Goal: Information Seeking & Learning: Learn about a topic

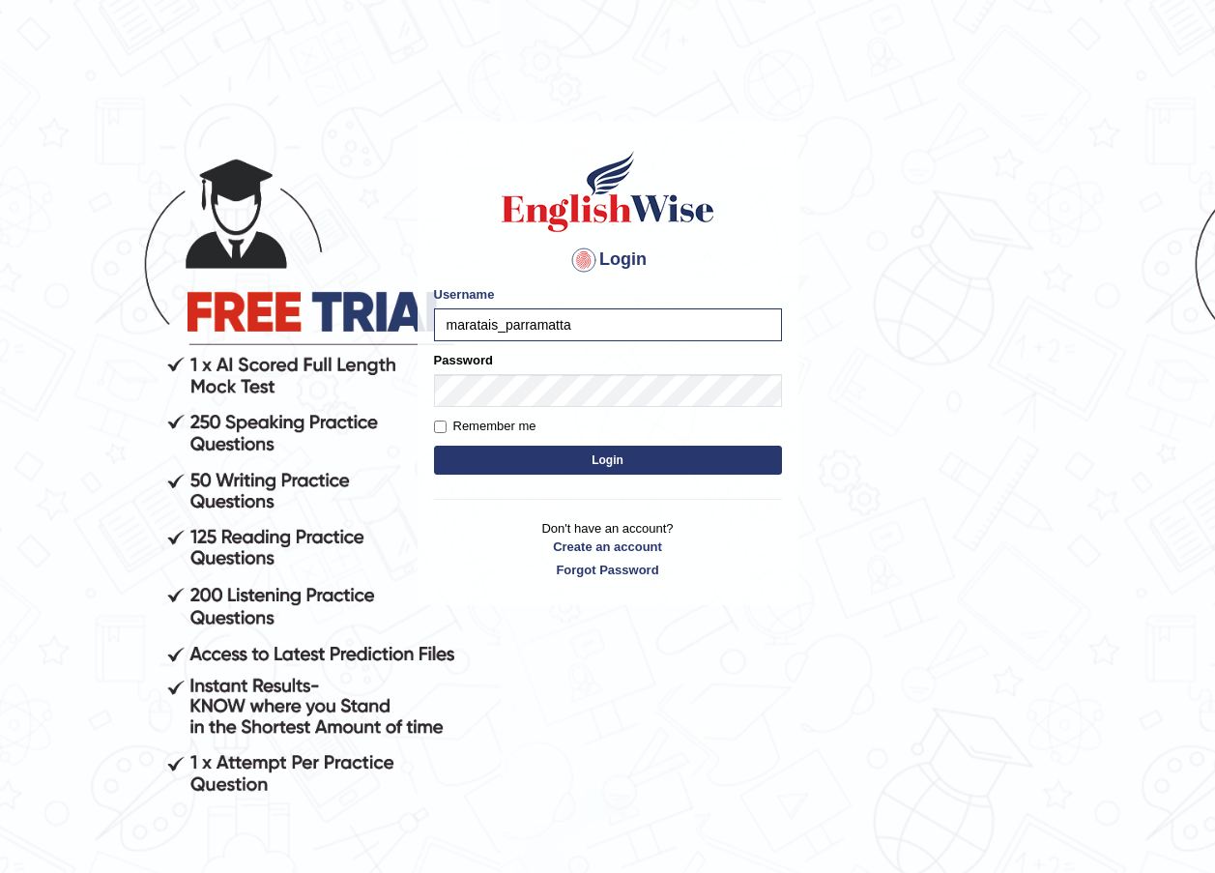
click at [578, 455] on button "Login" at bounding box center [608, 460] width 348 height 29
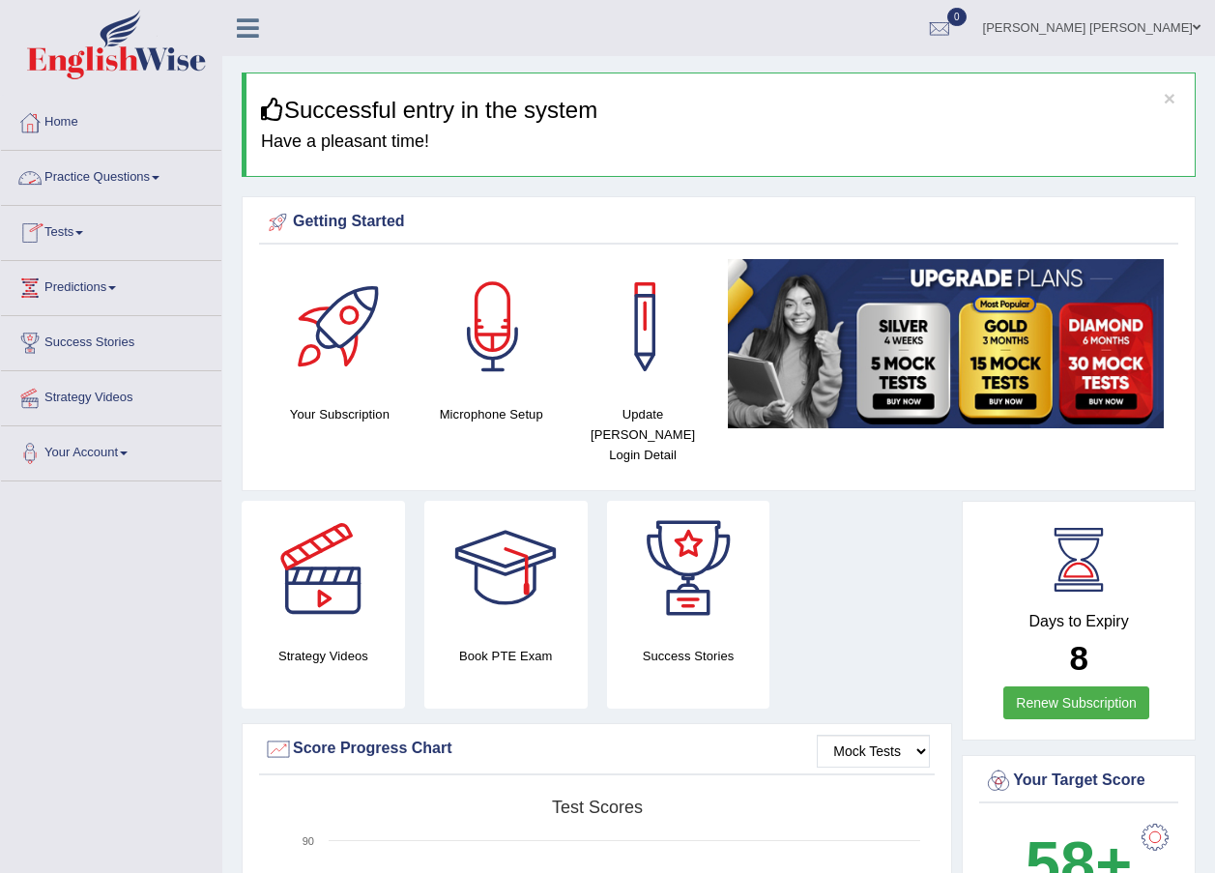
click at [123, 183] on link "Practice Questions" at bounding box center [111, 175] width 220 height 48
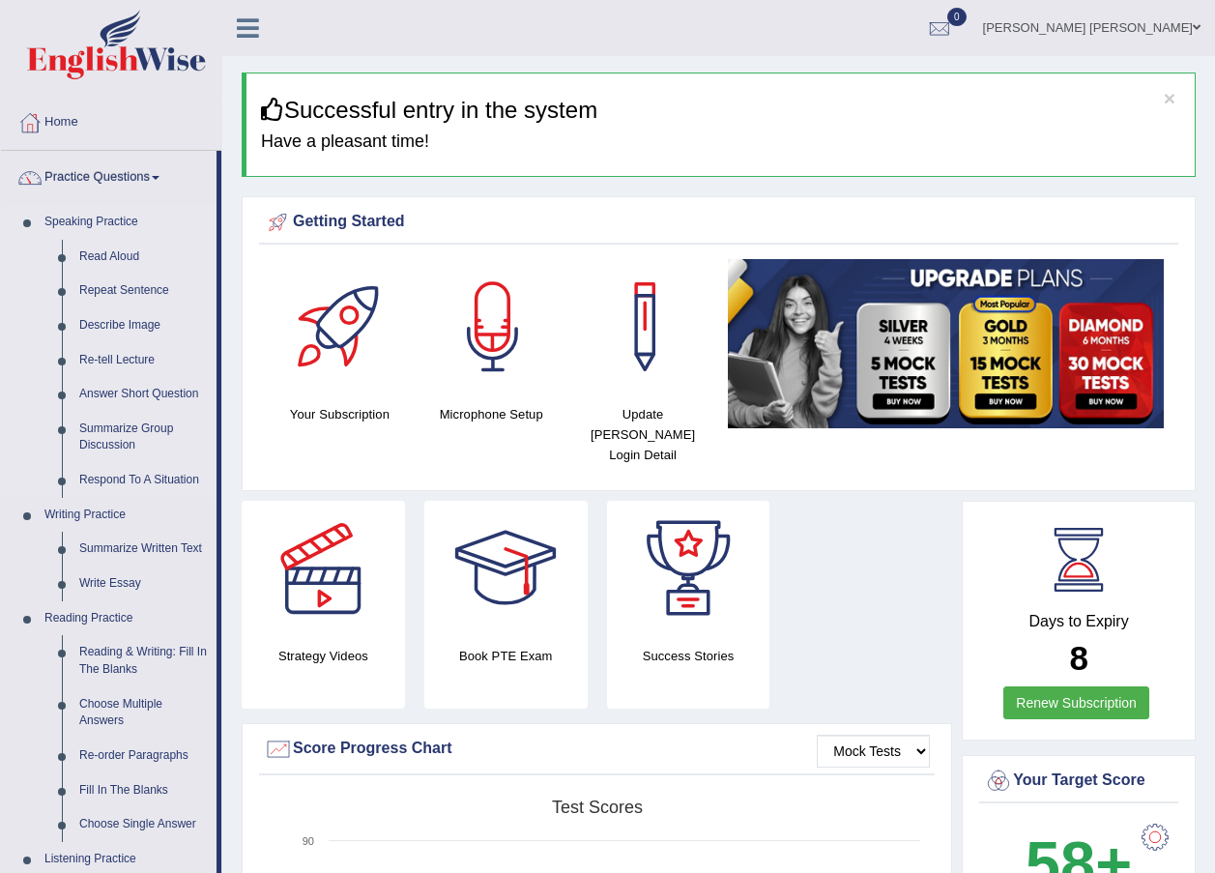
drag, startPoint x: 114, startPoint y: 256, endPoint x: 152, endPoint y: 225, distance: 48.8
click at [114, 254] on link "Read Aloud" at bounding box center [144, 257] width 146 height 35
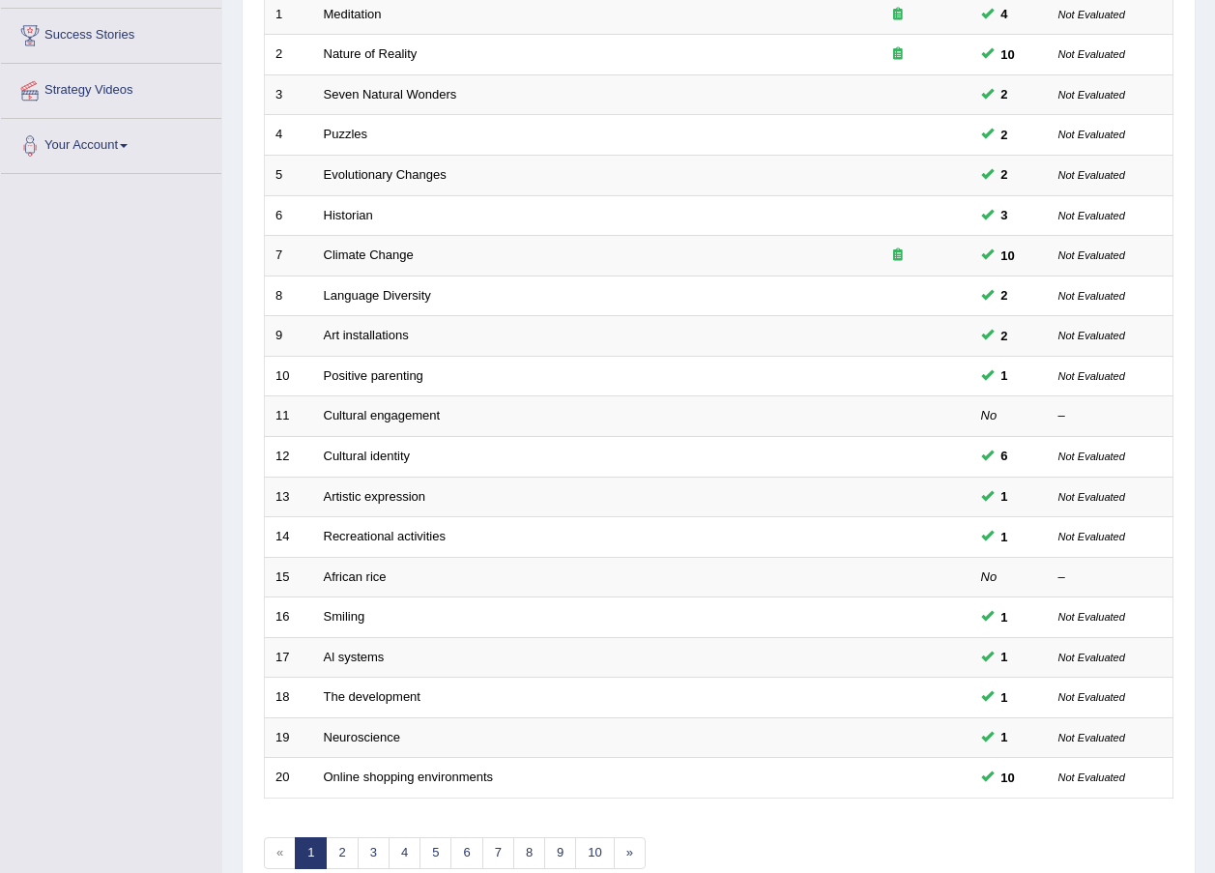
scroll to position [407, 0]
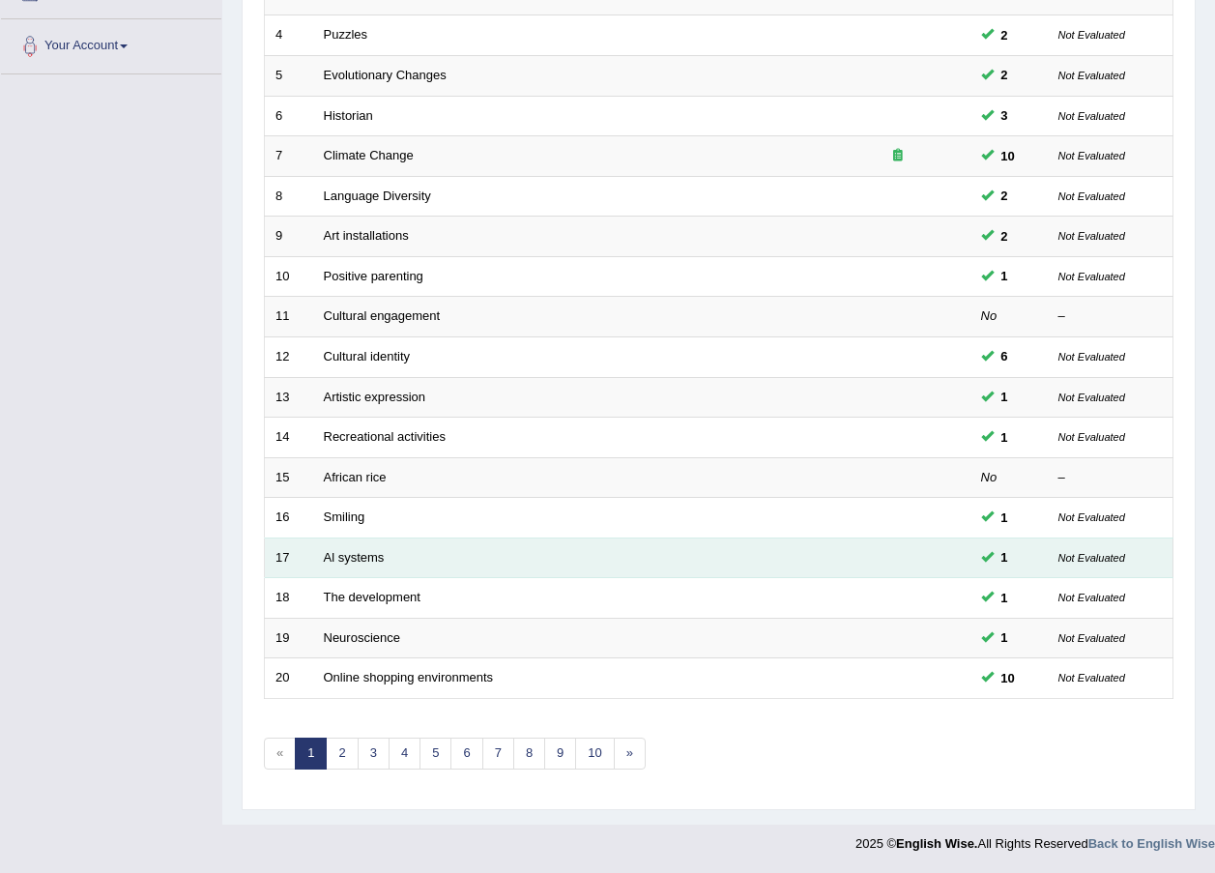
drag, startPoint x: 455, startPoint y: 554, endPoint x: 455, endPoint y: 565, distance: 11.6
click at [455, 565] on td "Al systems" at bounding box center [569, 557] width 512 height 41
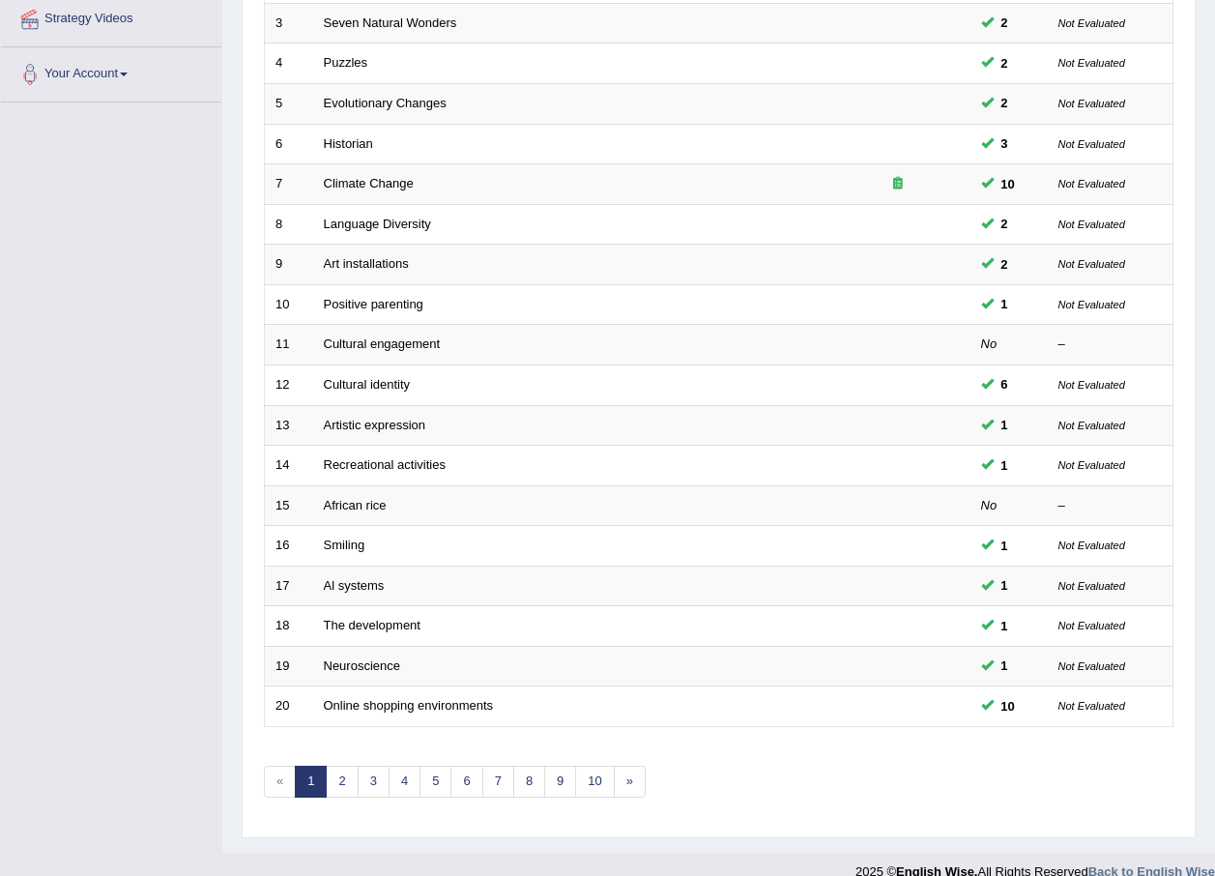
scroll to position [404, 0]
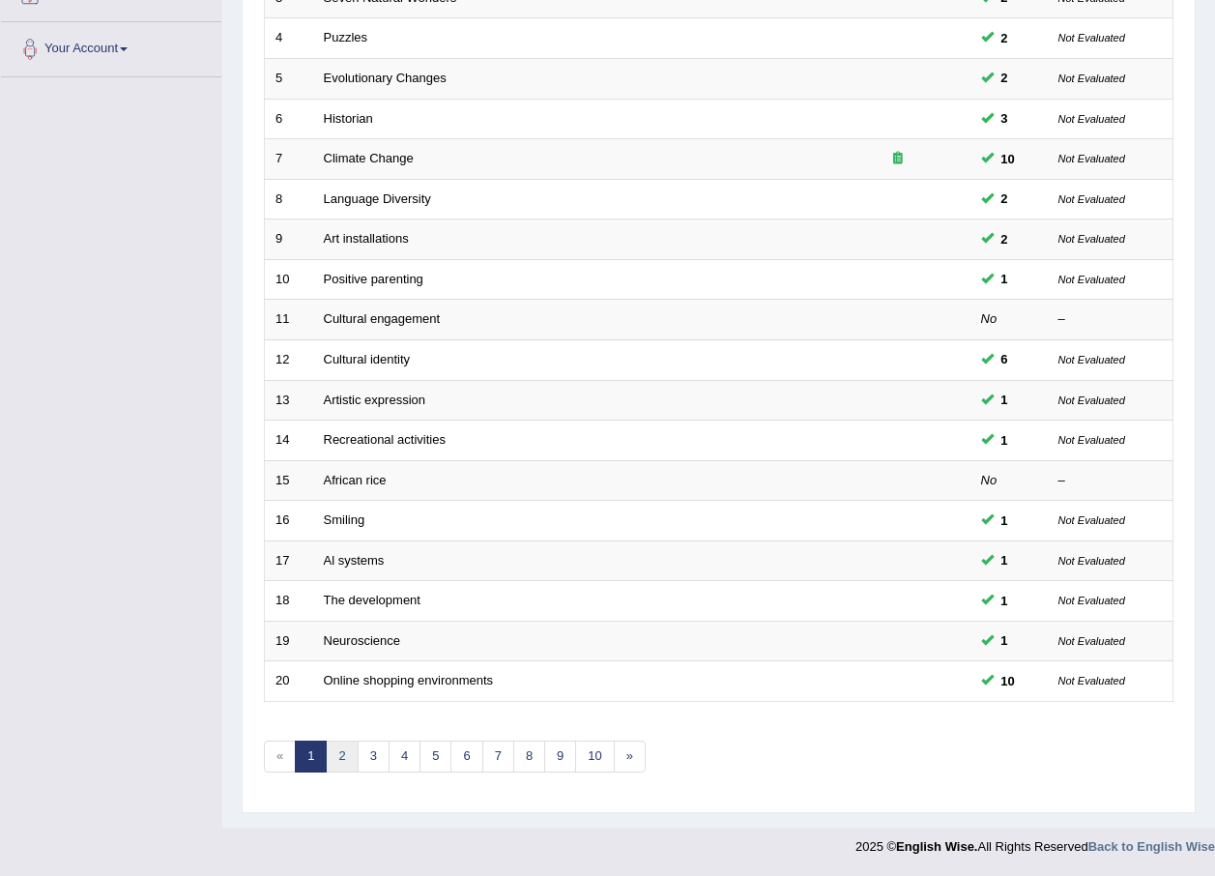
click at [348, 762] on link "2" at bounding box center [342, 756] width 32 height 32
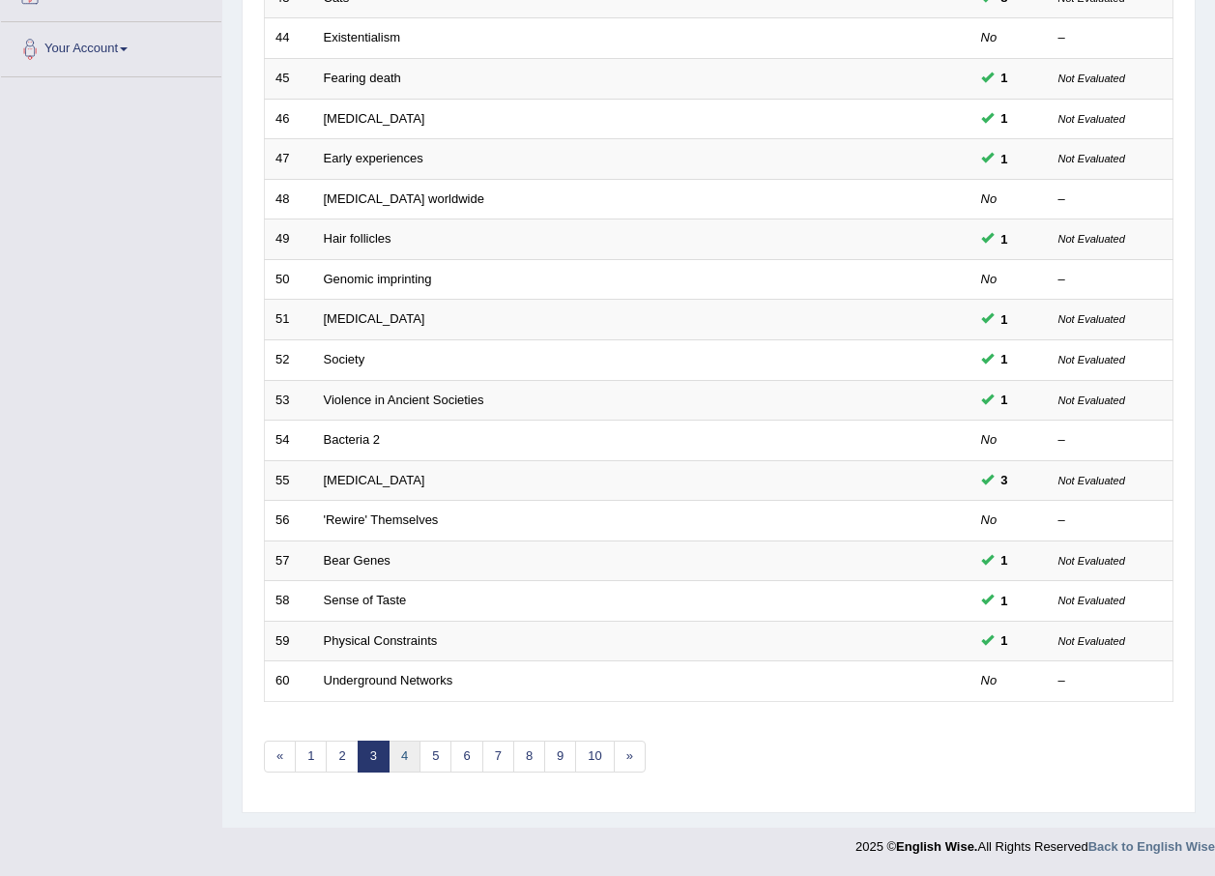
click at [412, 766] on link "4" at bounding box center [405, 756] width 32 height 32
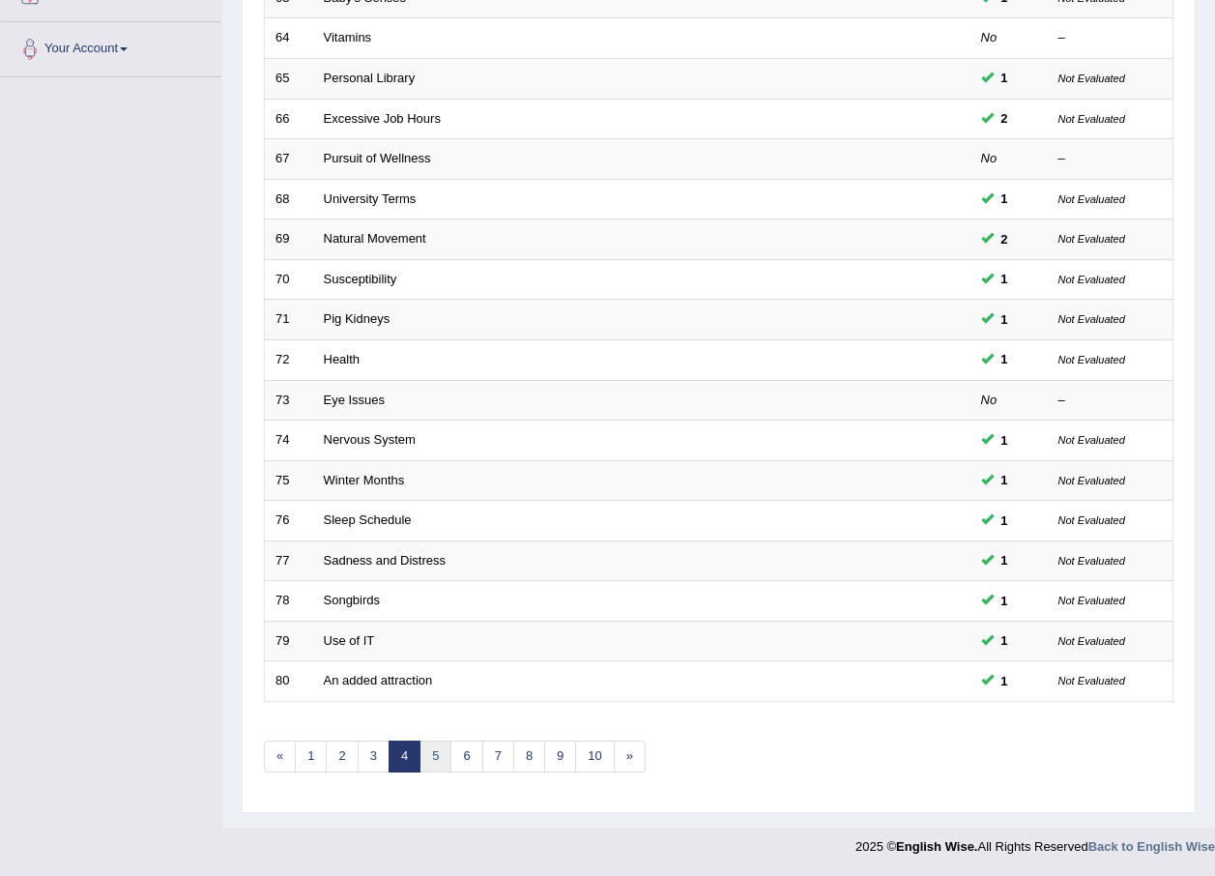
click at [442, 758] on link "5" at bounding box center [435, 756] width 32 height 32
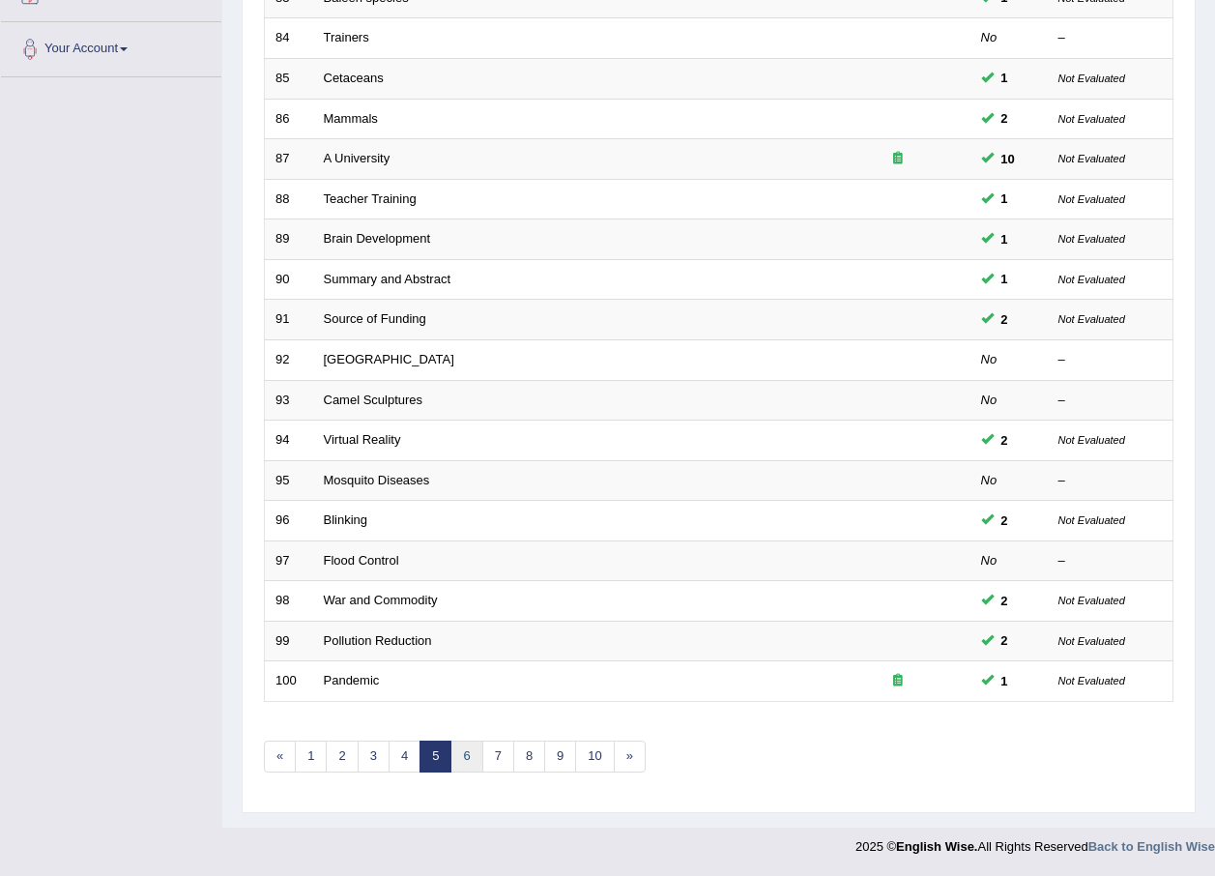
click at [477, 754] on link "6" at bounding box center [466, 756] width 32 height 32
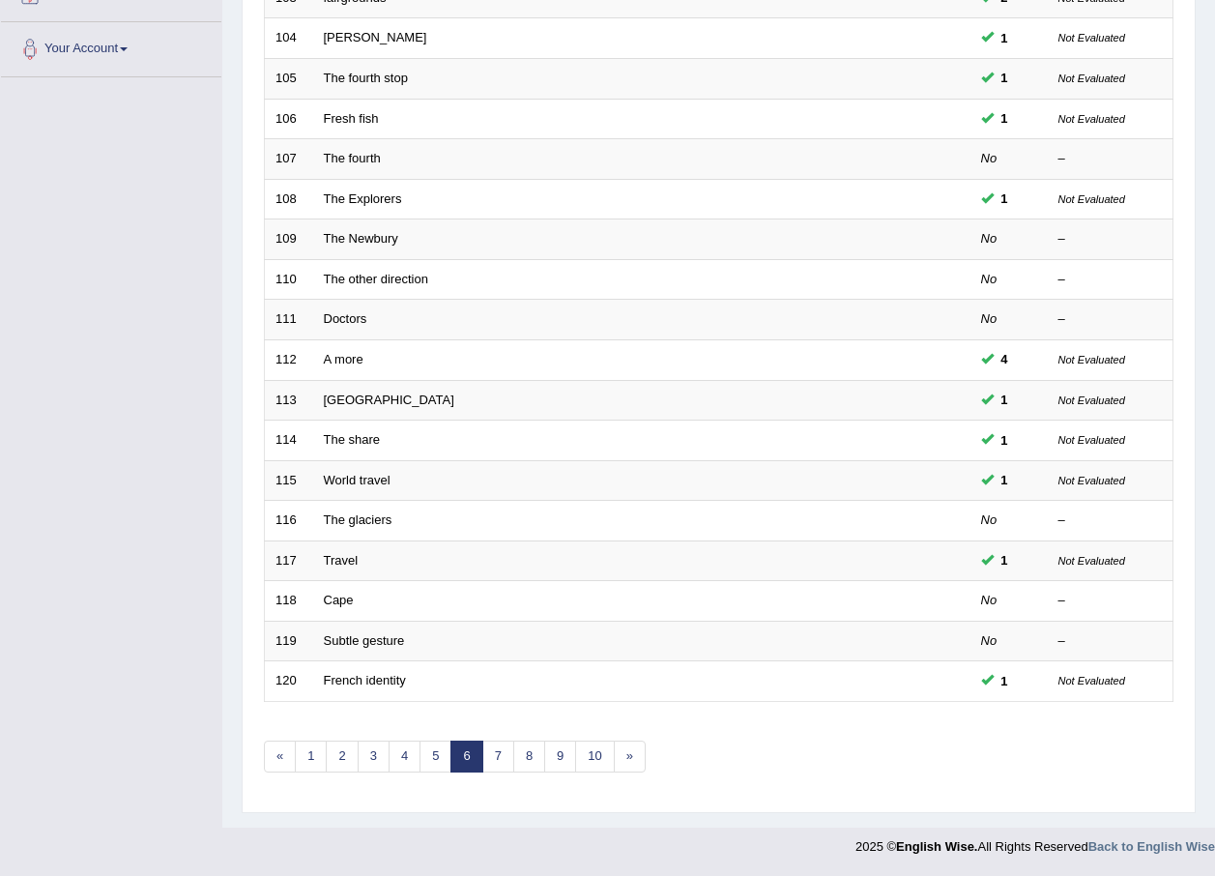
scroll to position [404, 0]
click at [502, 754] on link "7" at bounding box center [498, 756] width 32 height 32
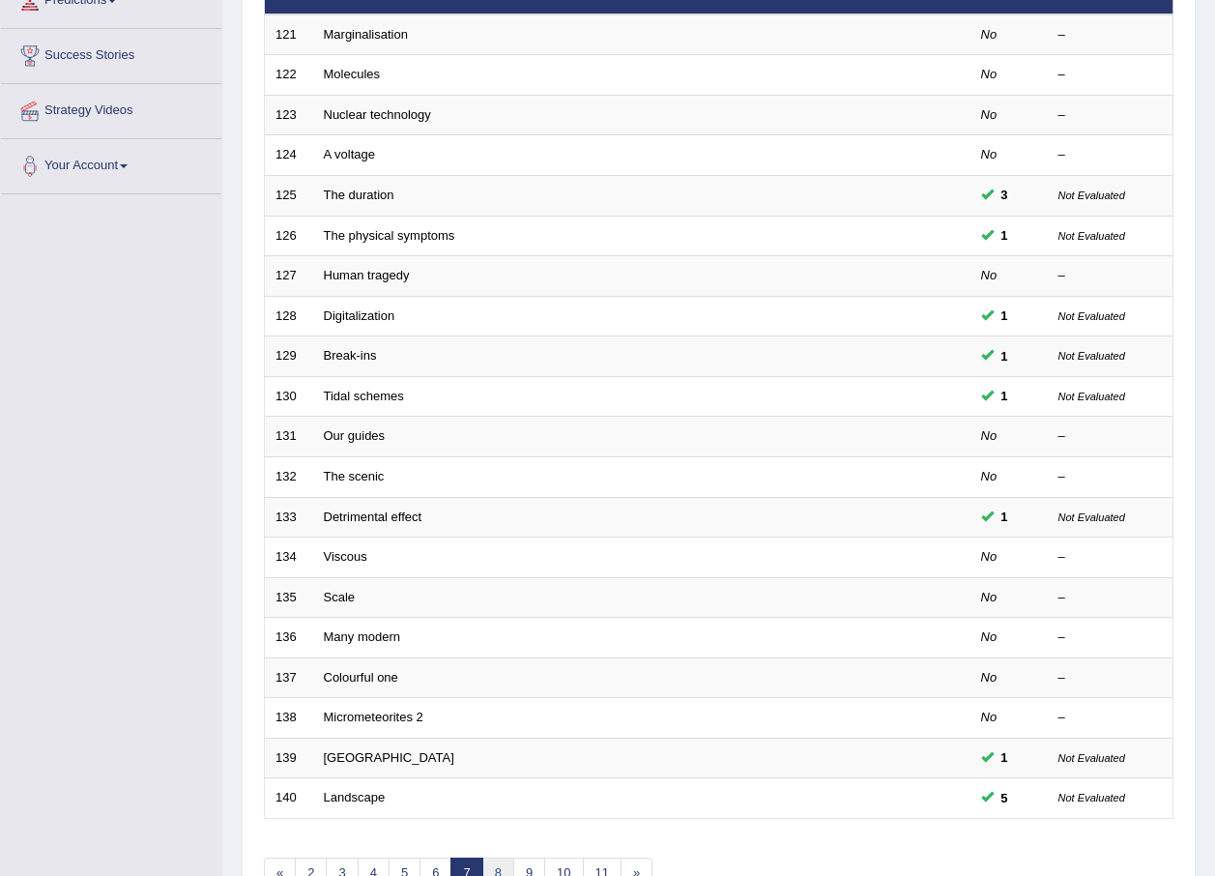
scroll to position [404, 0]
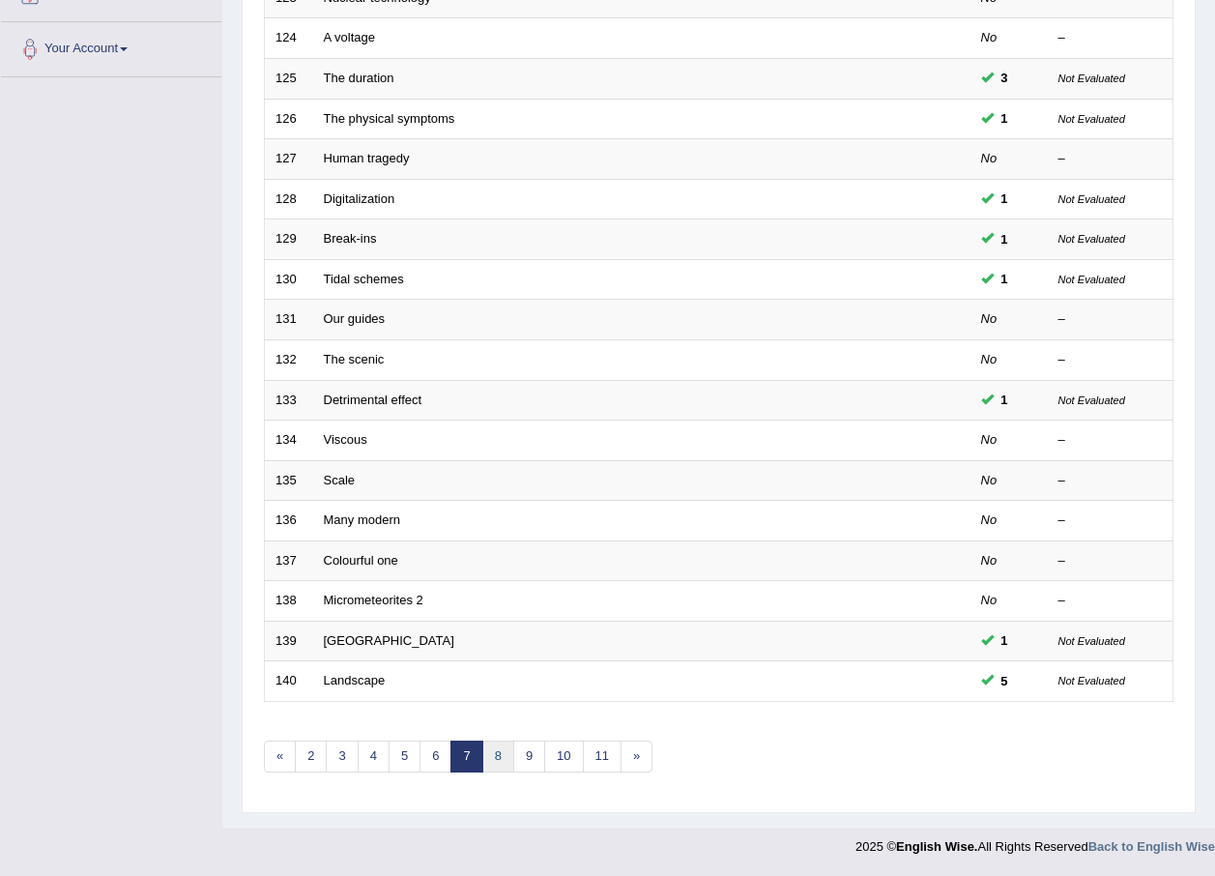
click at [497, 751] on link "8" at bounding box center [498, 756] width 32 height 32
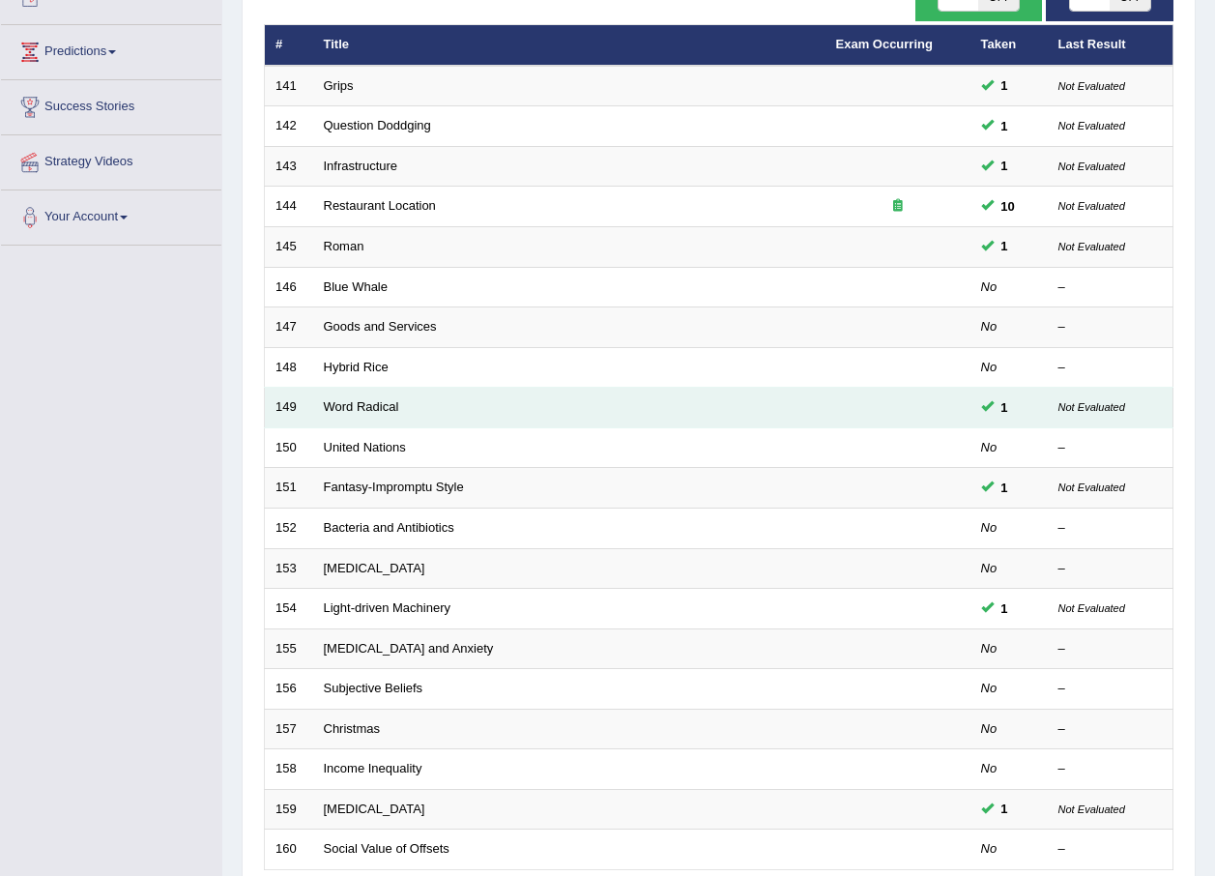
scroll to position [404, 0]
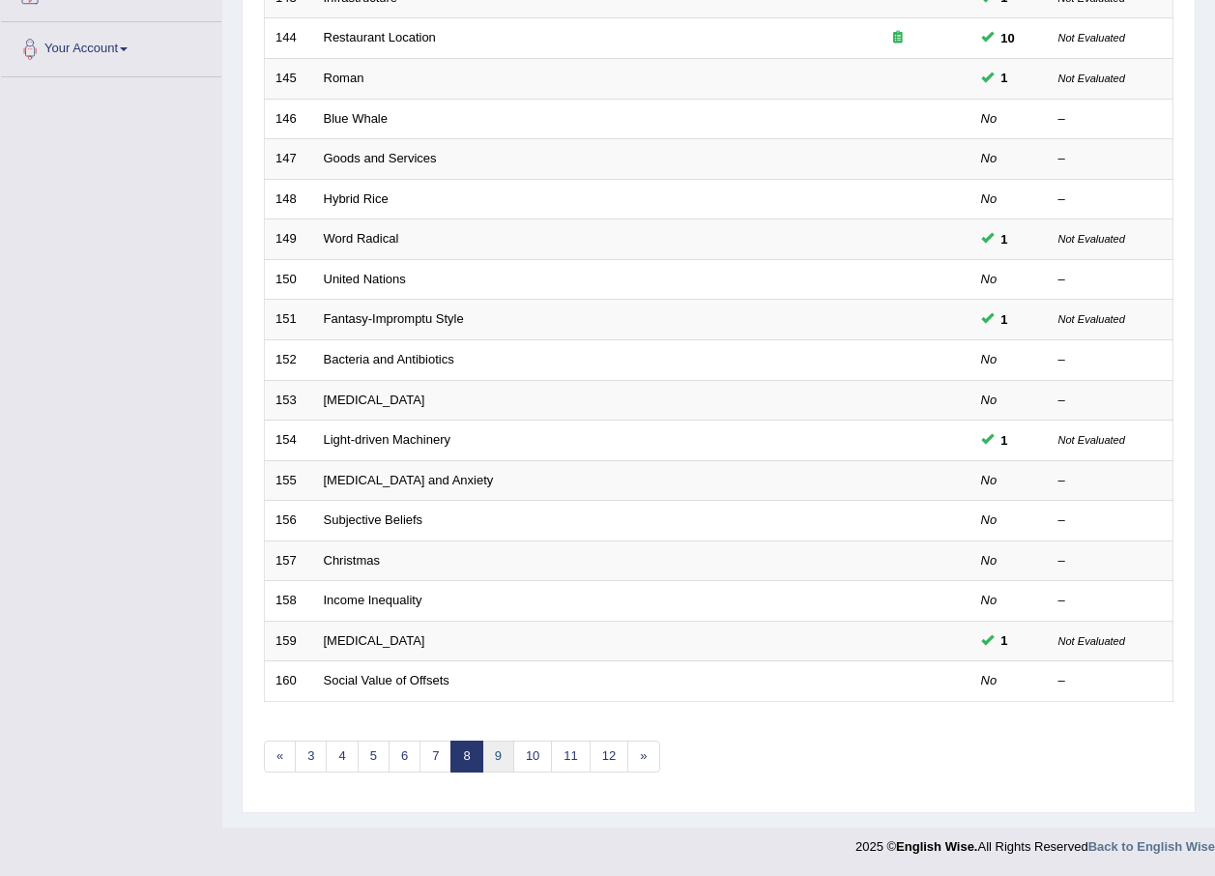
click at [508, 764] on link "9" at bounding box center [498, 756] width 32 height 32
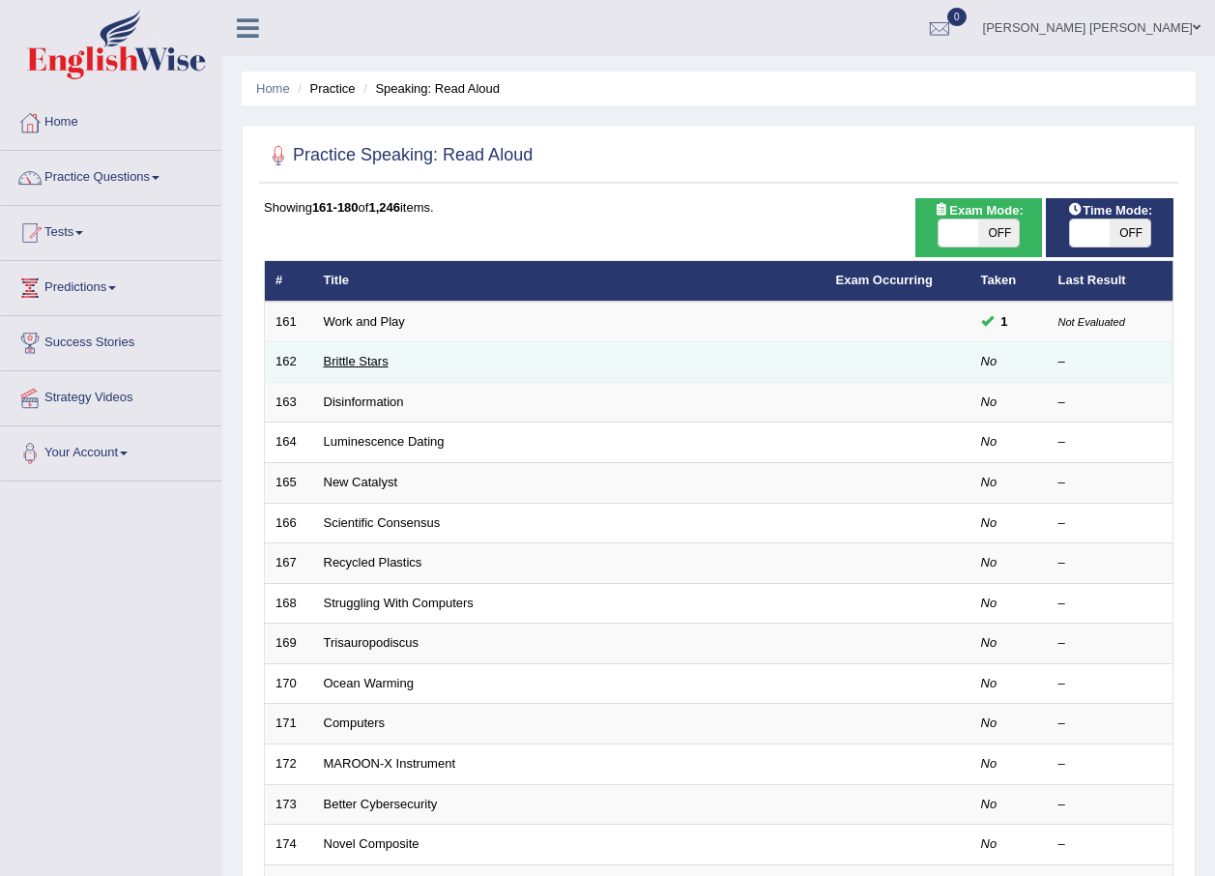
click at [355, 364] on link "Brittle Stars" at bounding box center [356, 361] width 65 height 14
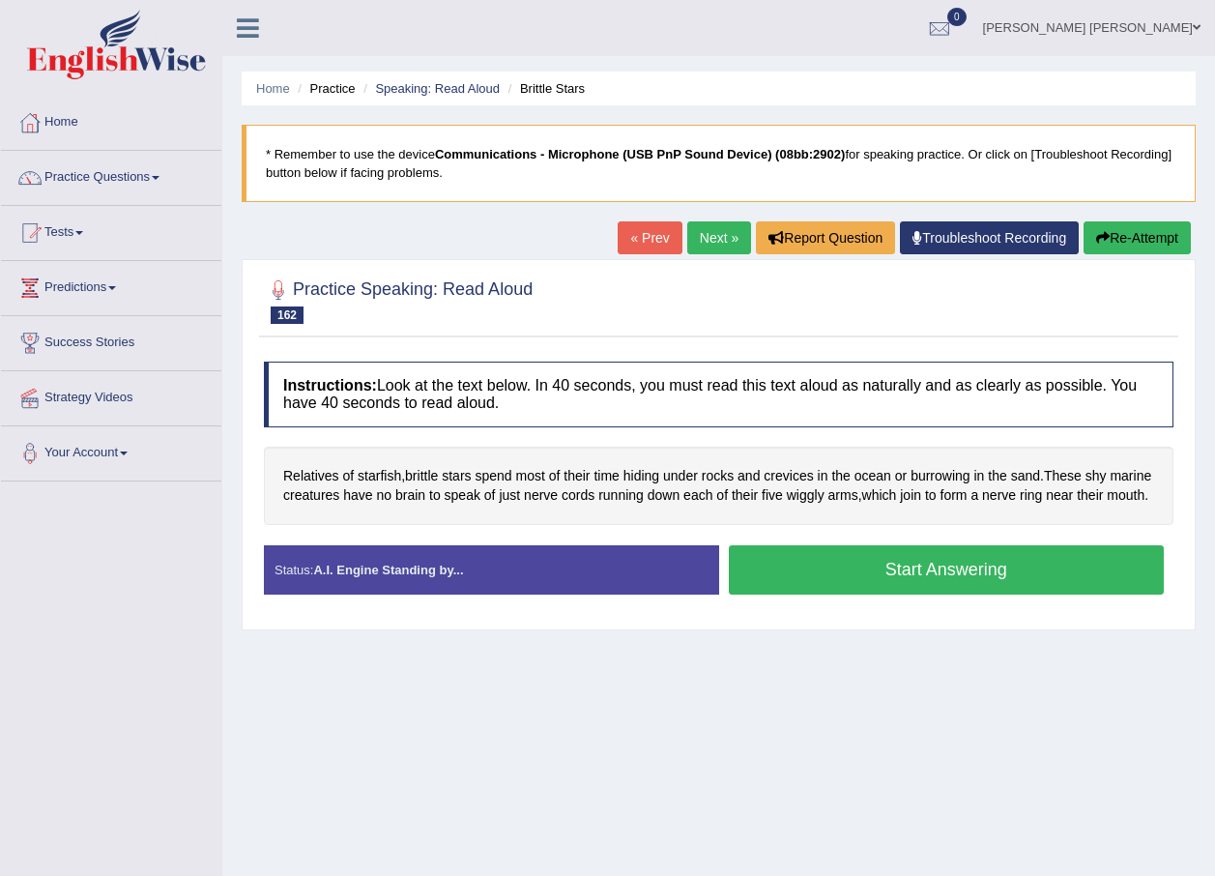
click at [864, 591] on button "Start Answering" at bounding box center [947, 569] width 436 height 49
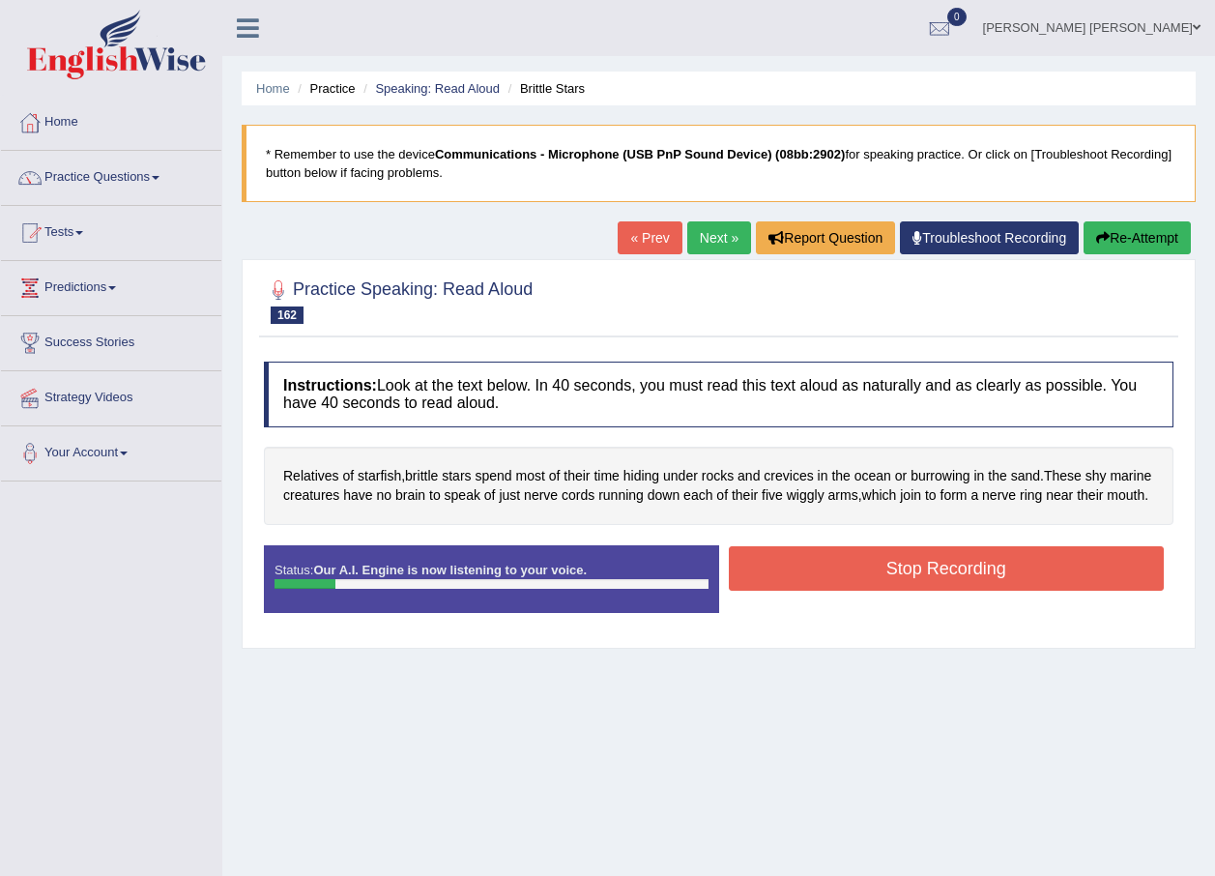
click at [840, 582] on button "Stop Recording" at bounding box center [947, 568] width 436 height 44
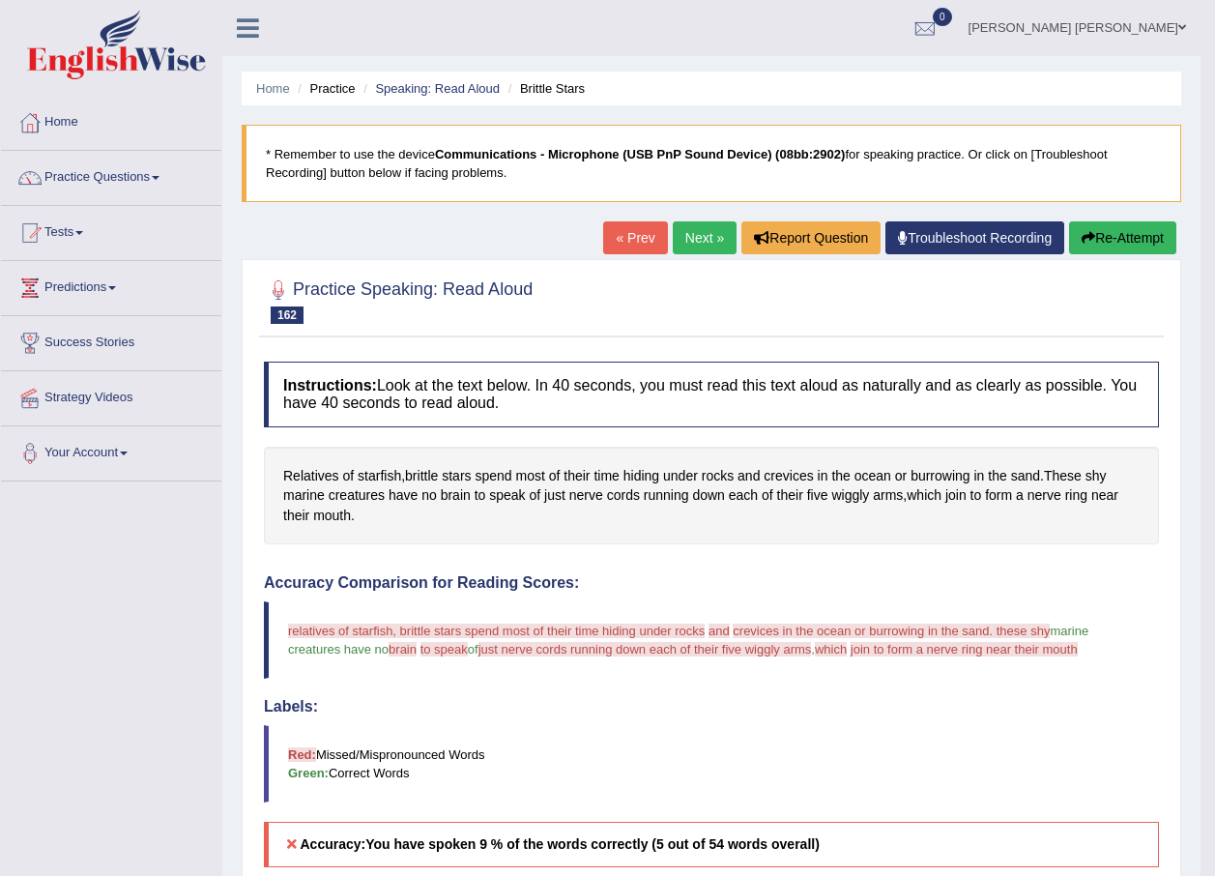
click at [687, 235] on link "Next »" at bounding box center [705, 237] width 64 height 33
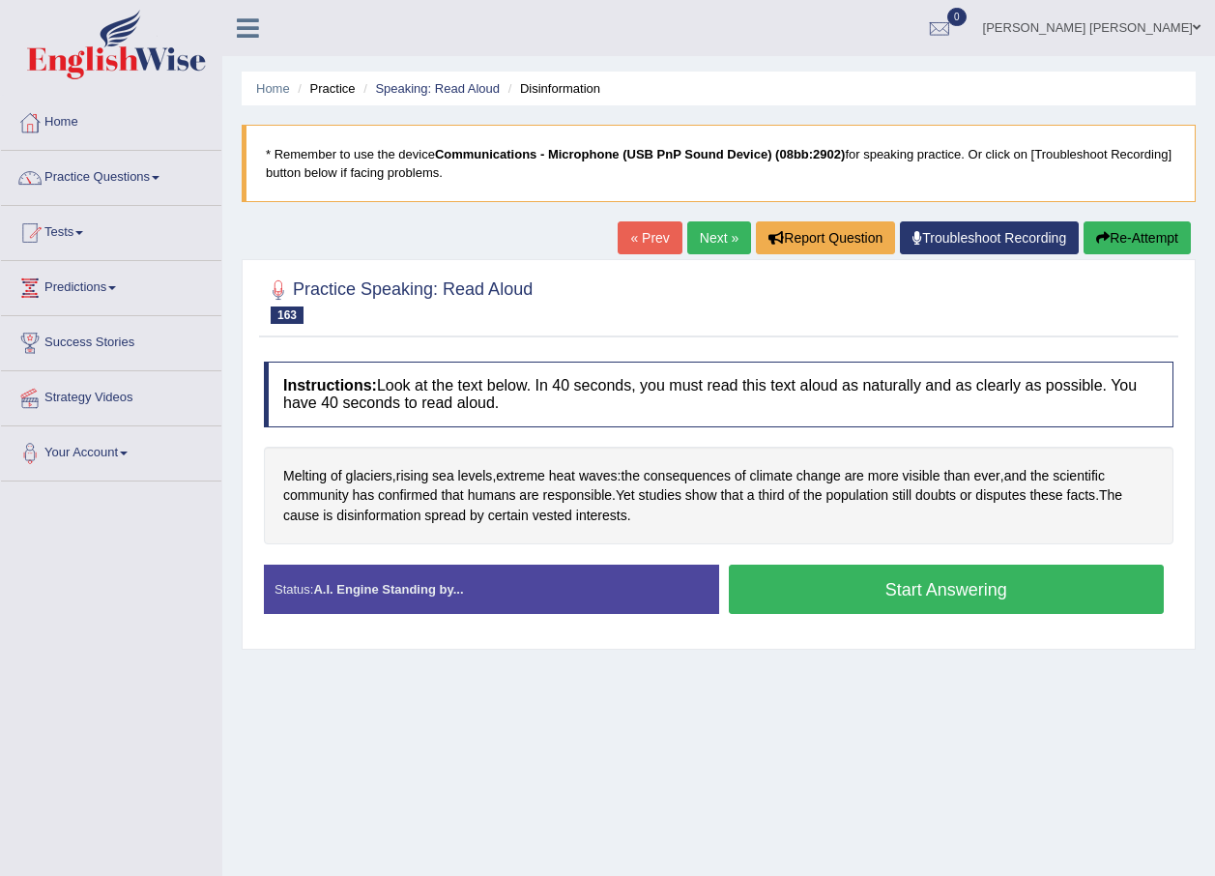
click at [884, 596] on button "Start Answering" at bounding box center [947, 588] width 436 height 49
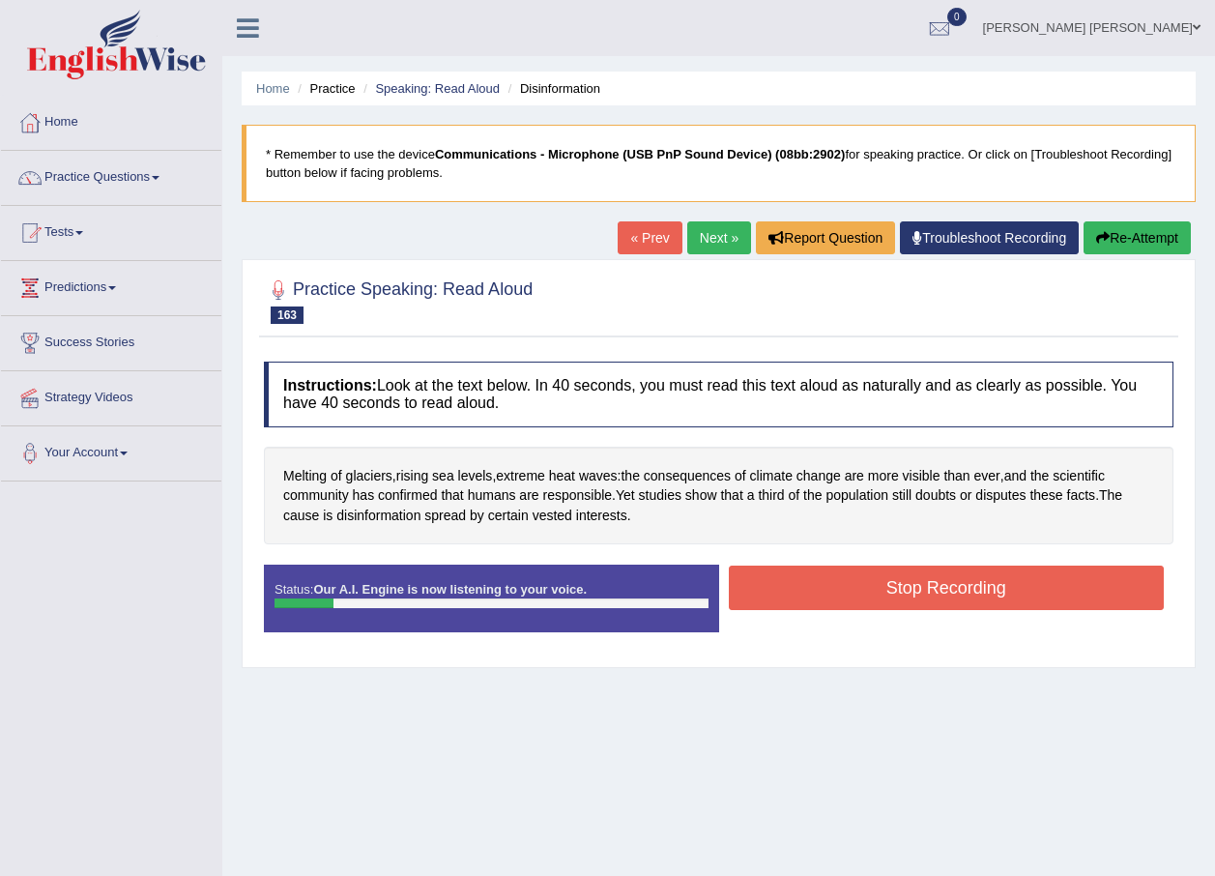
click at [948, 585] on button "Stop Recording" at bounding box center [947, 587] width 436 height 44
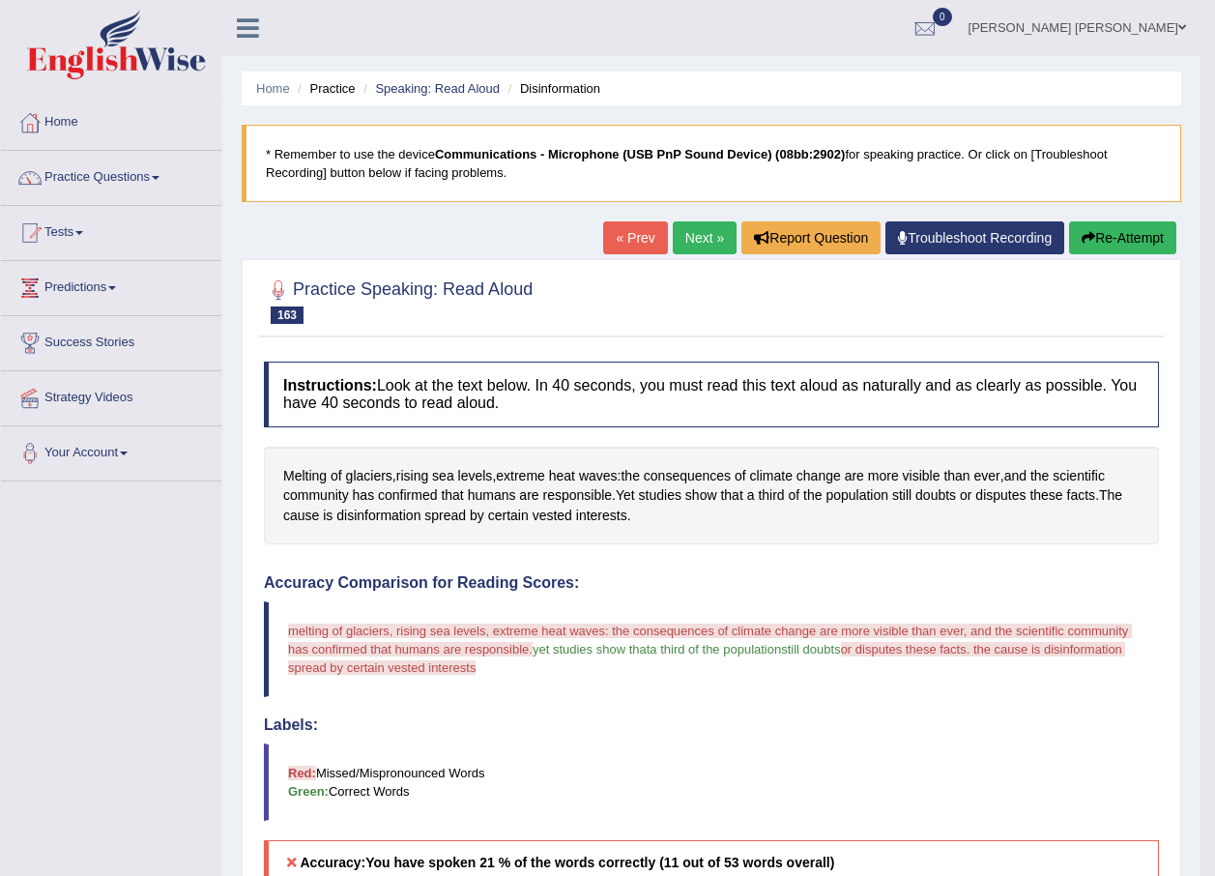
click at [713, 223] on link "Next »" at bounding box center [705, 237] width 64 height 33
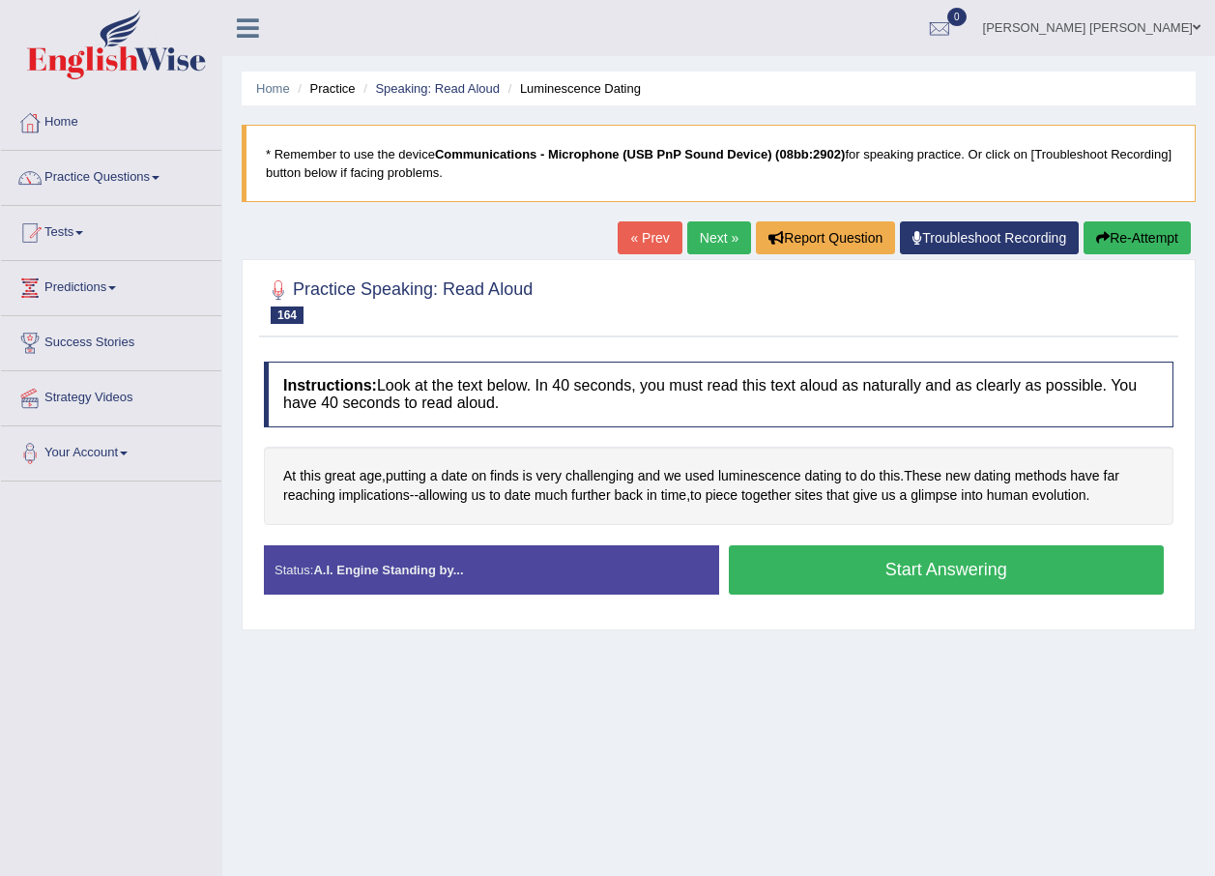
click at [944, 572] on button "Start Answering" at bounding box center [947, 569] width 436 height 49
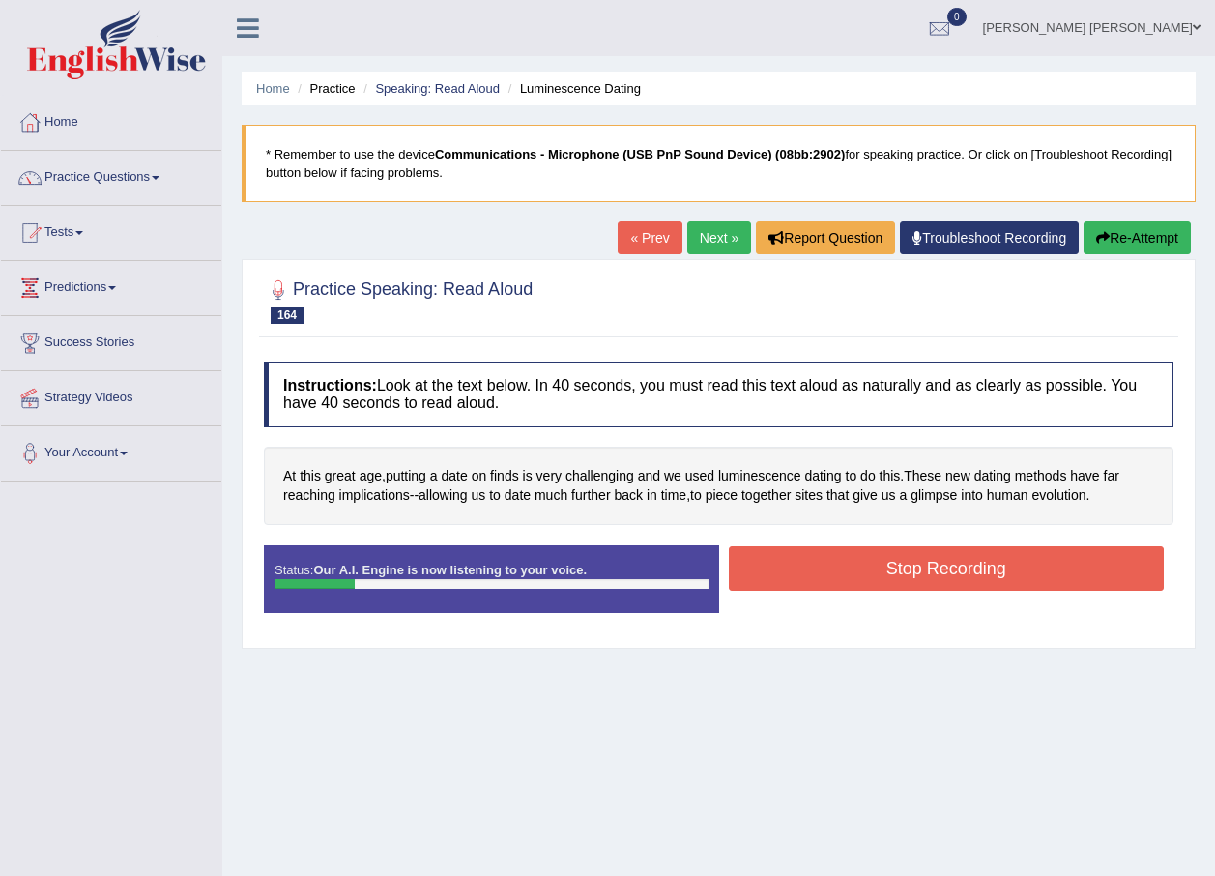
click at [851, 571] on button "Stop Recording" at bounding box center [947, 568] width 436 height 44
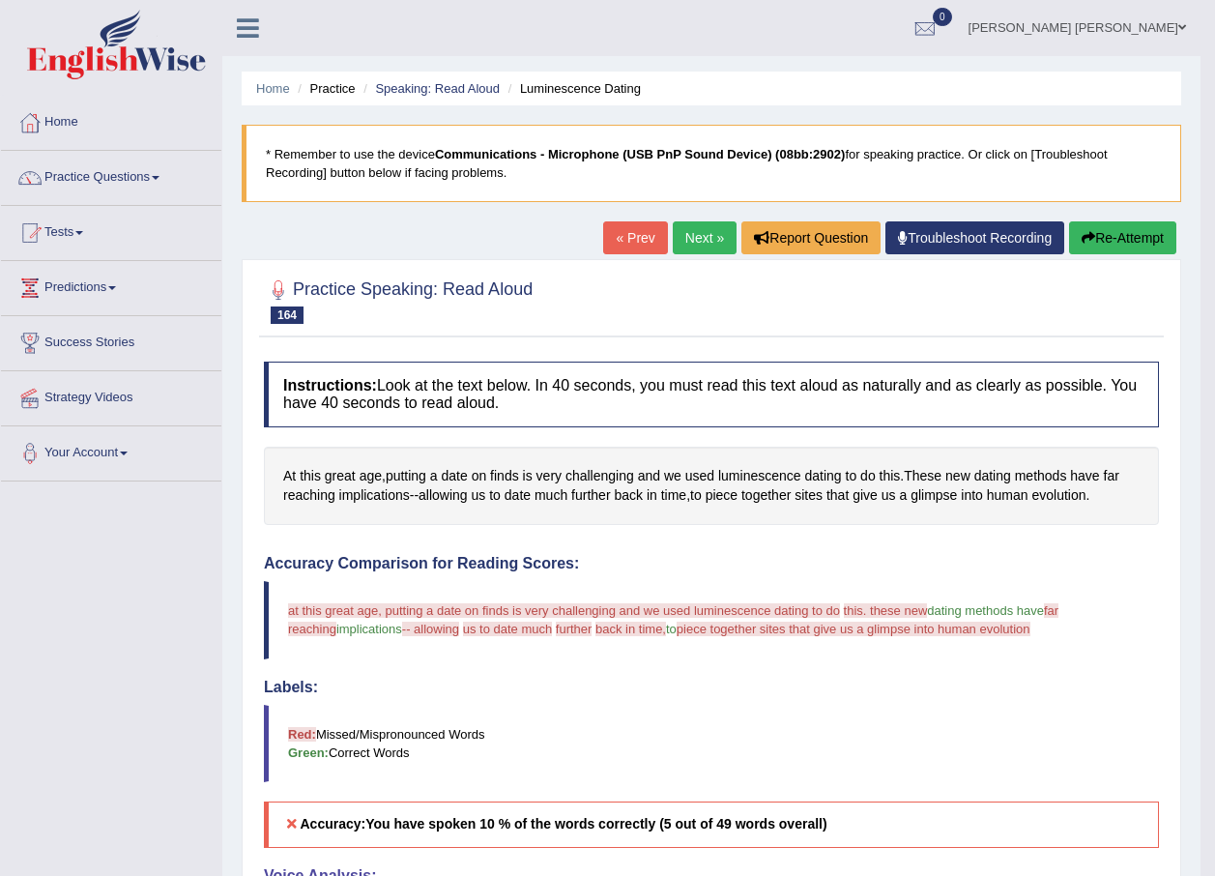
click at [697, 239] on link "Next »" at bounding box center [705, 237] width 64 height 33
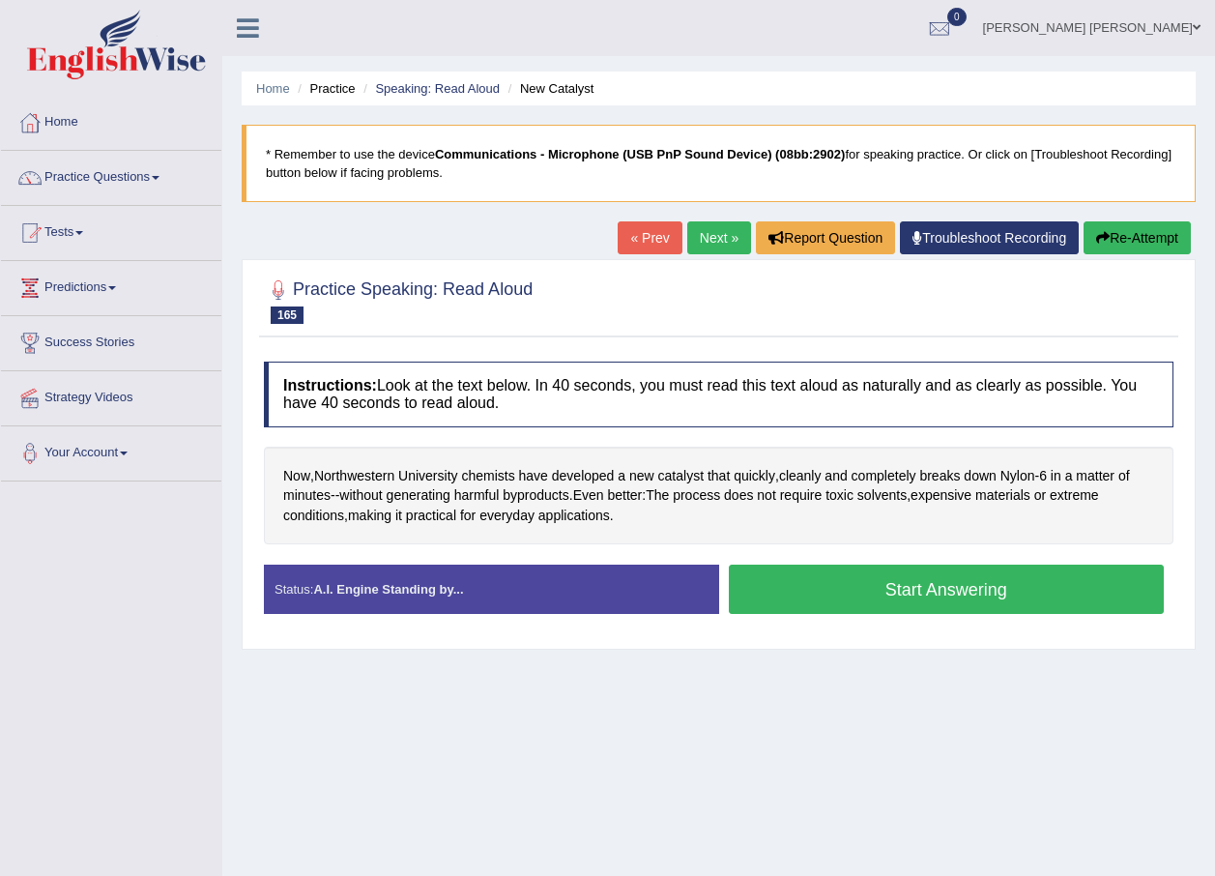
click at [821, 583] on button "Start Answering" at bounding box center [947, 588] width 436 height 49
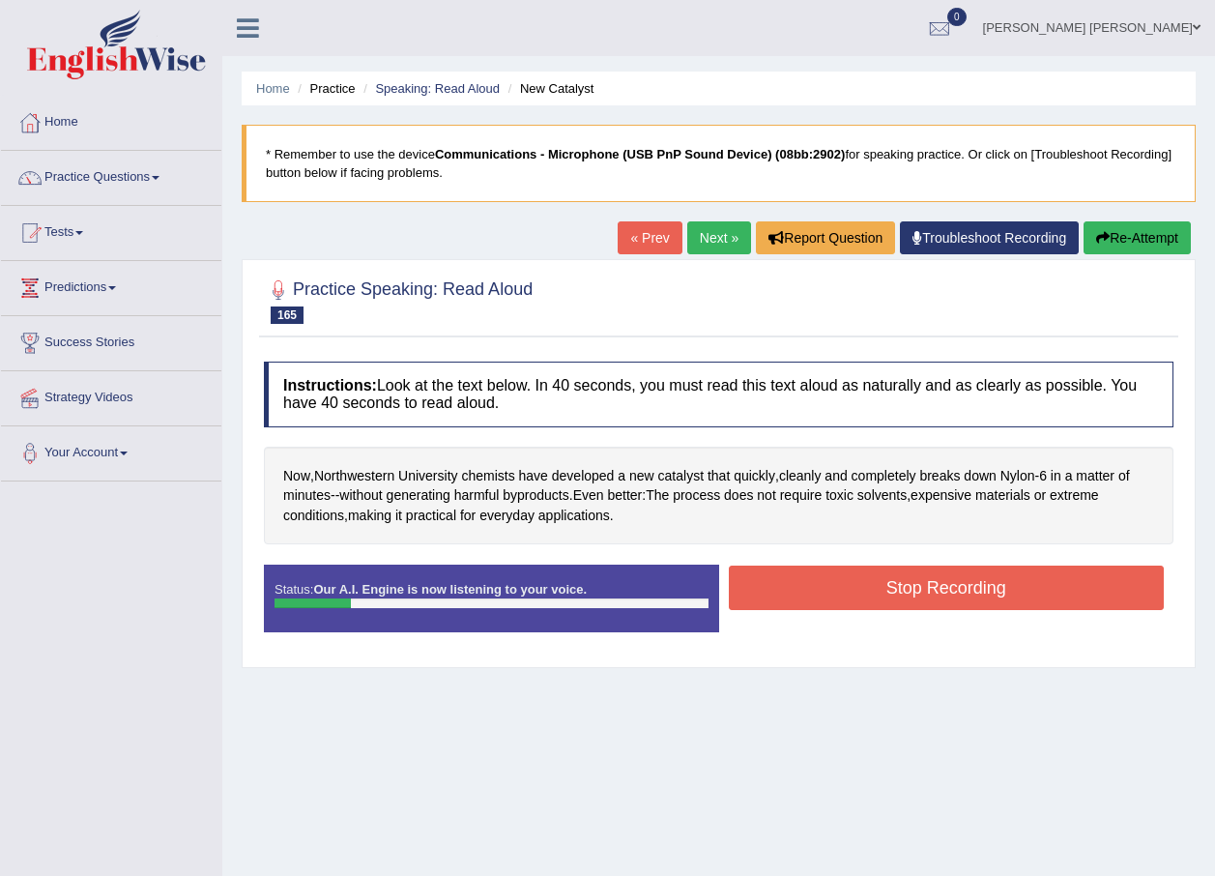
click at [910, 585] on button "Stop Recording" at bounding box center [947, 587] width 436 height 44
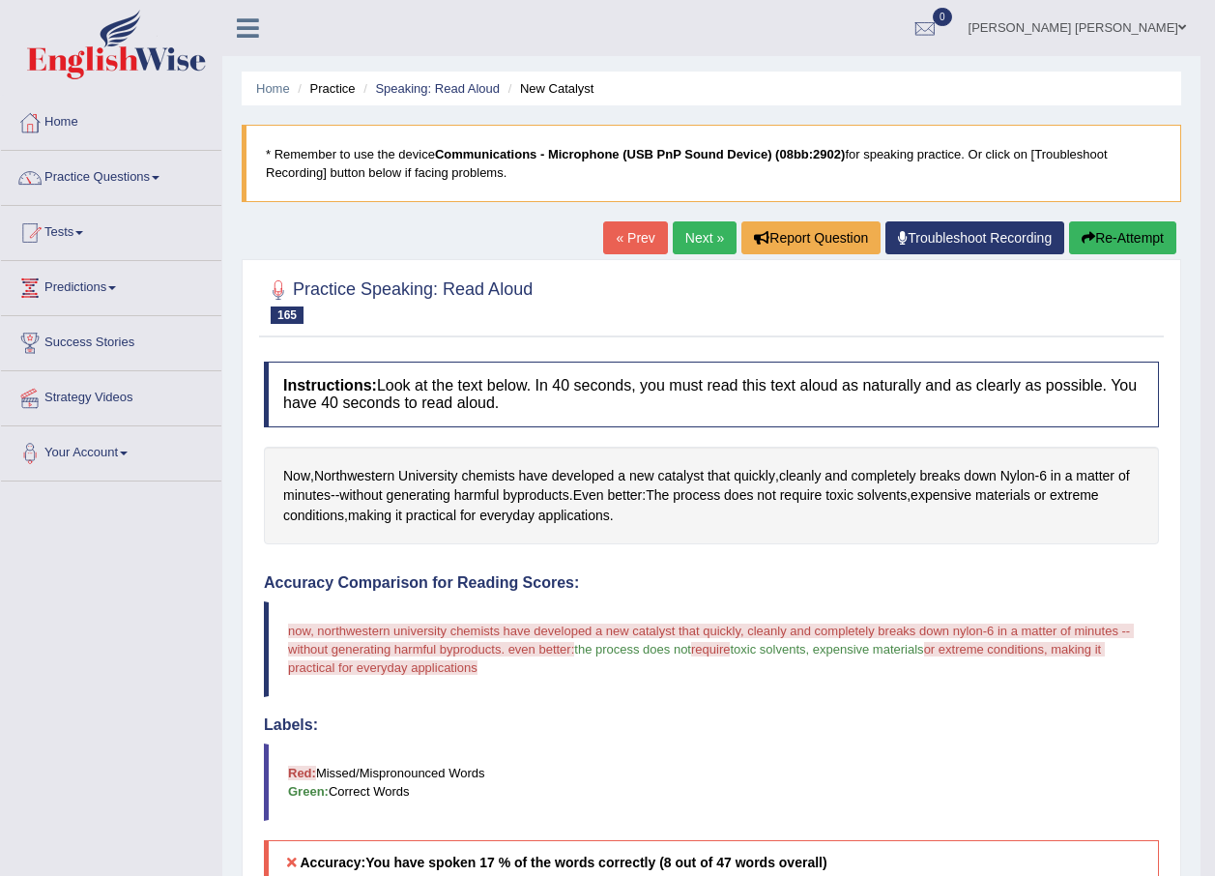
click at [700, 241] on link "Next »" at bounding box center [705, 237] width 64 height 33
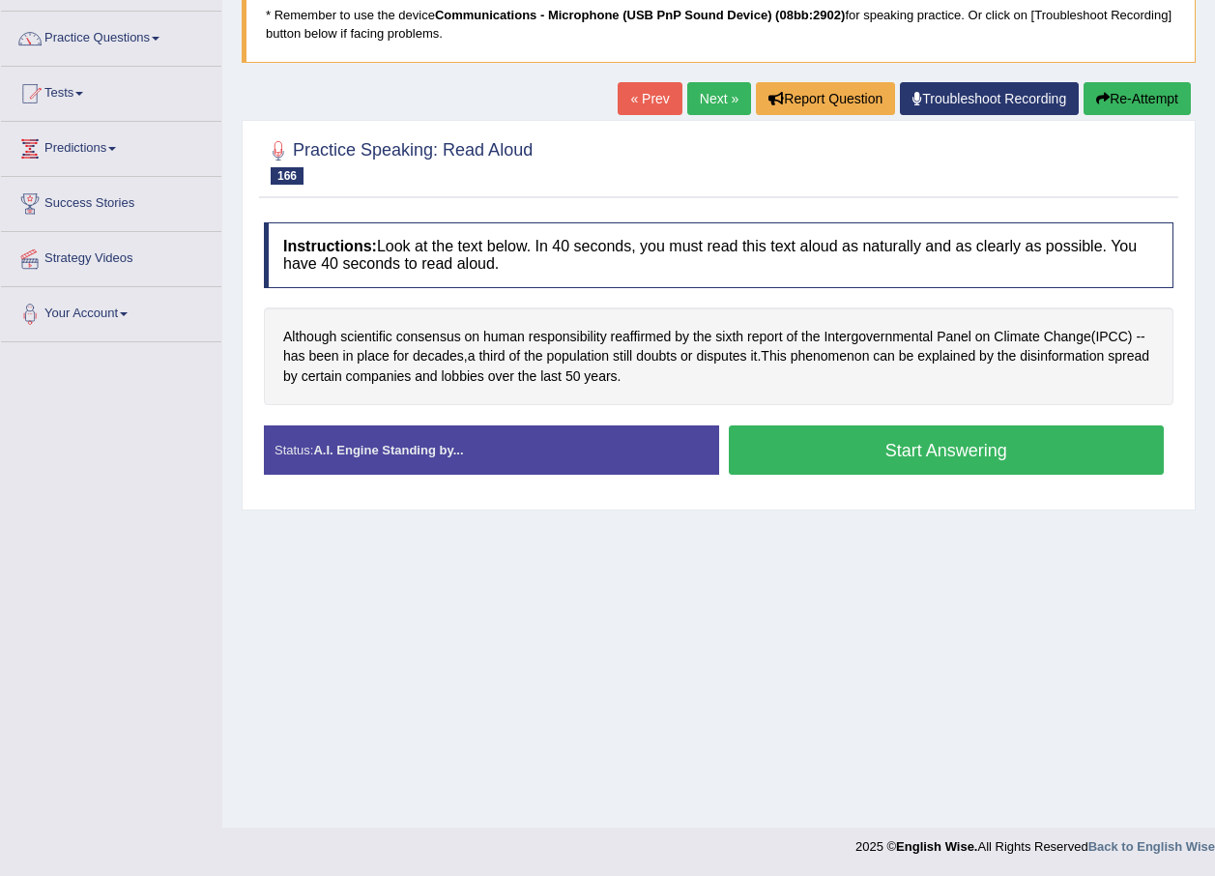
click at [792, 454] on button "Start Answering" at bounding box center [947, 449] width 436 height 49
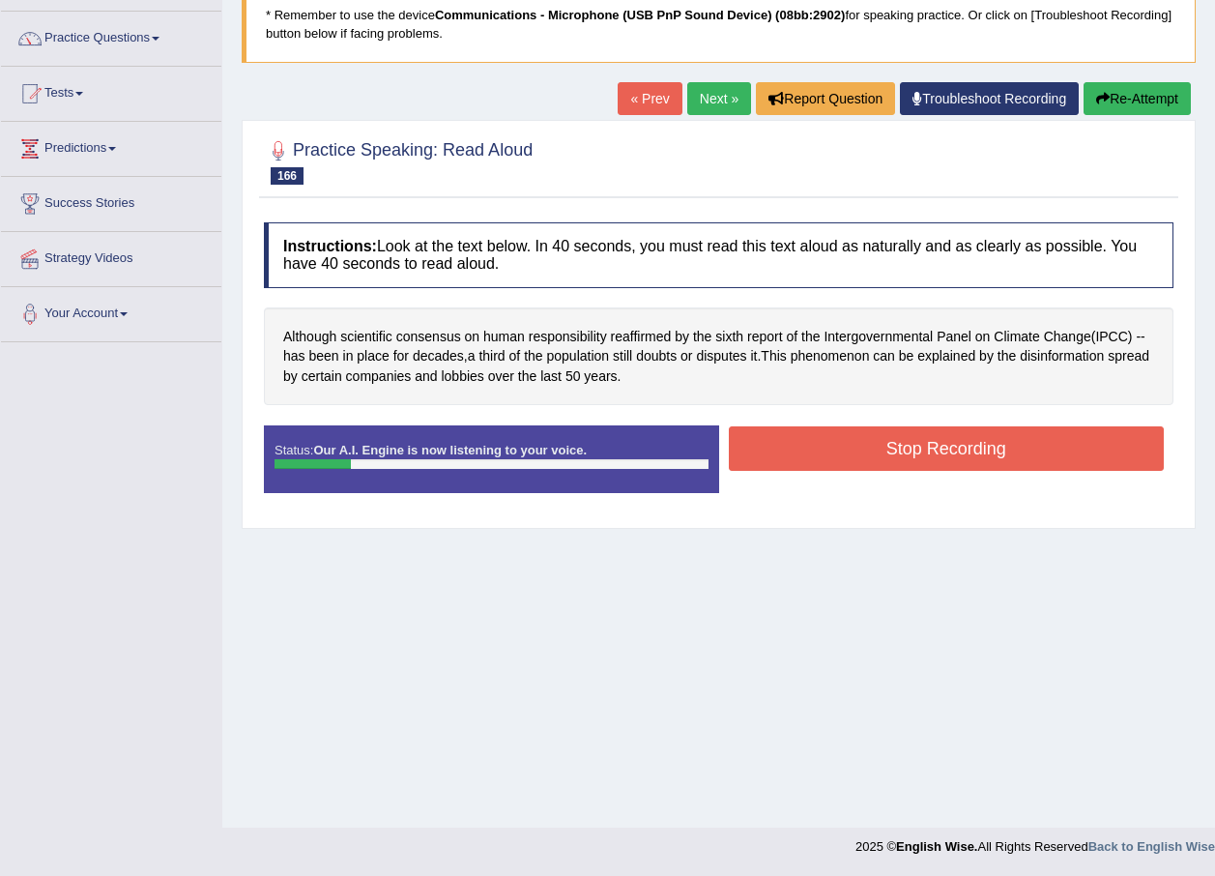
click at [837, 452] on button "Stop Recording" at bounding box center [947, 448] width 436 height 44
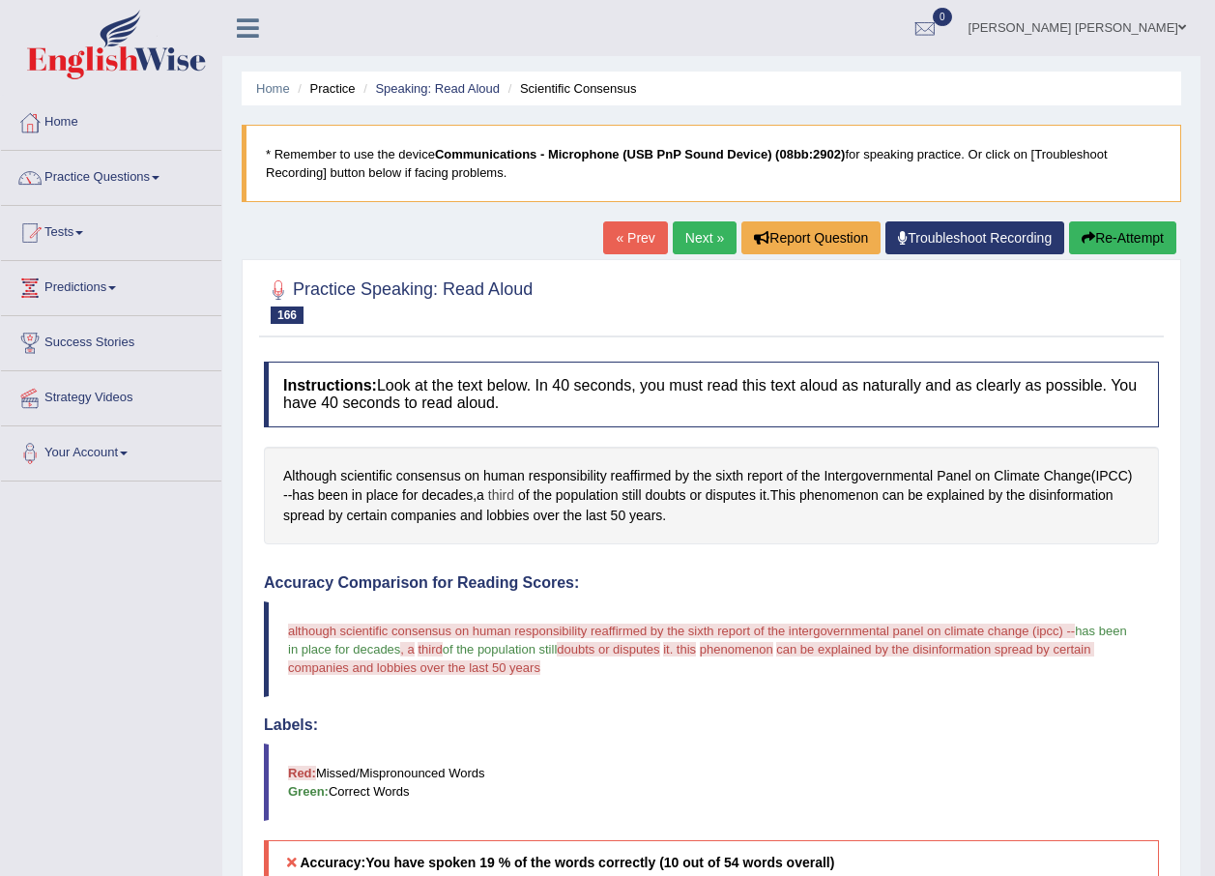
click at [502, 493] on span "third" at bounding box center [501, 495] width 26 height 20
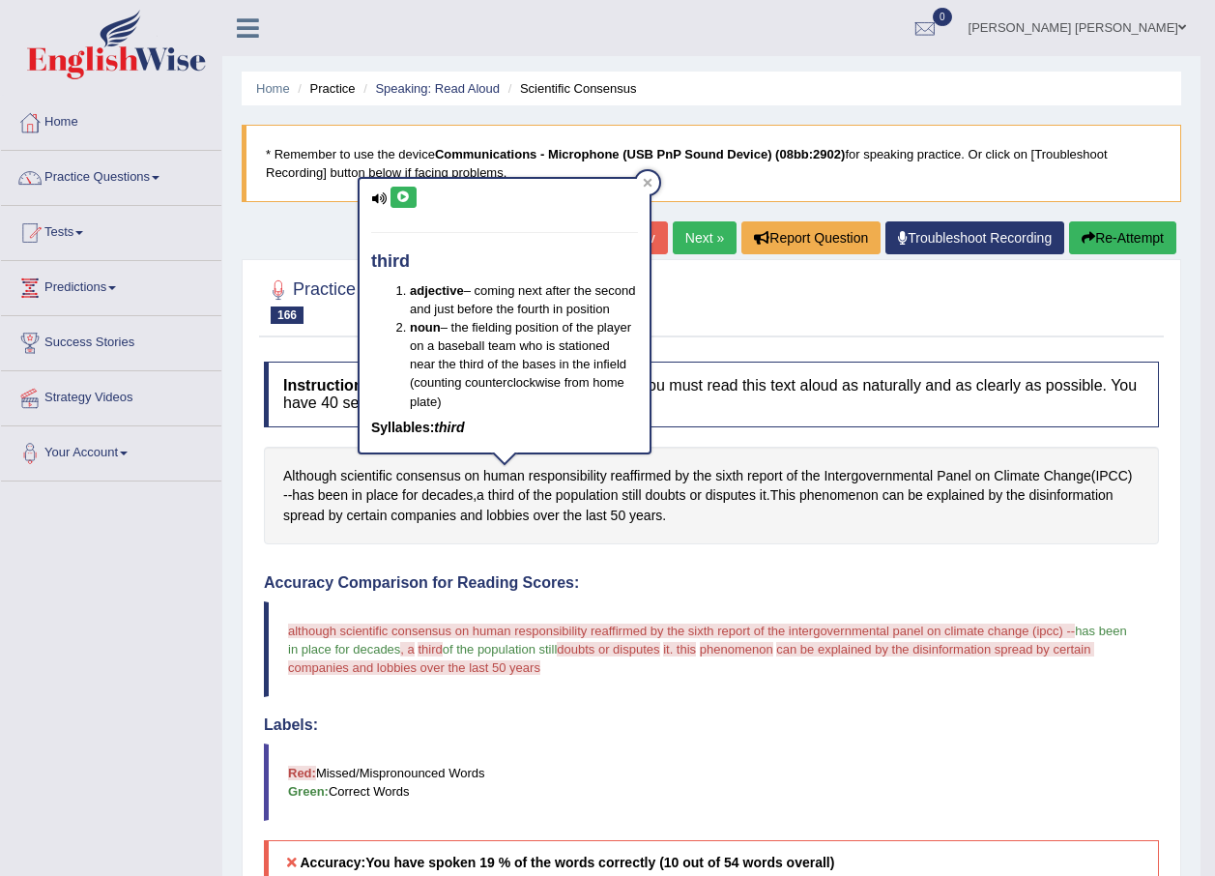
click at [392, 194] on button at bounding box center [403, 197] width 26 height 21
click at [396, 199] on icon at bounding box center [403, 197] width 14 height 12
click at [716, 303] on div at bounding box center [711, 300] width 895 height 59
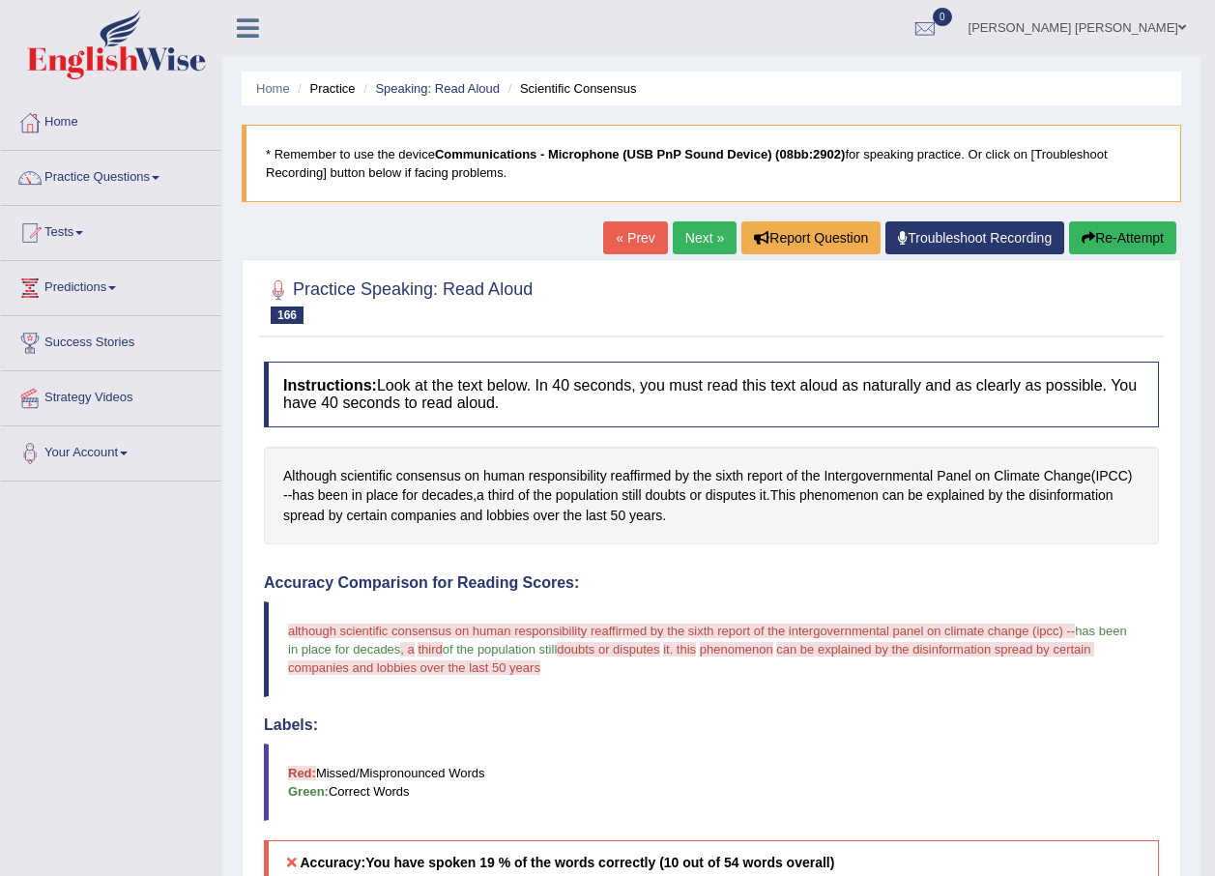
click at [681, 247] on link "Next »" at bounding box center [705, 237] width 64 height 33
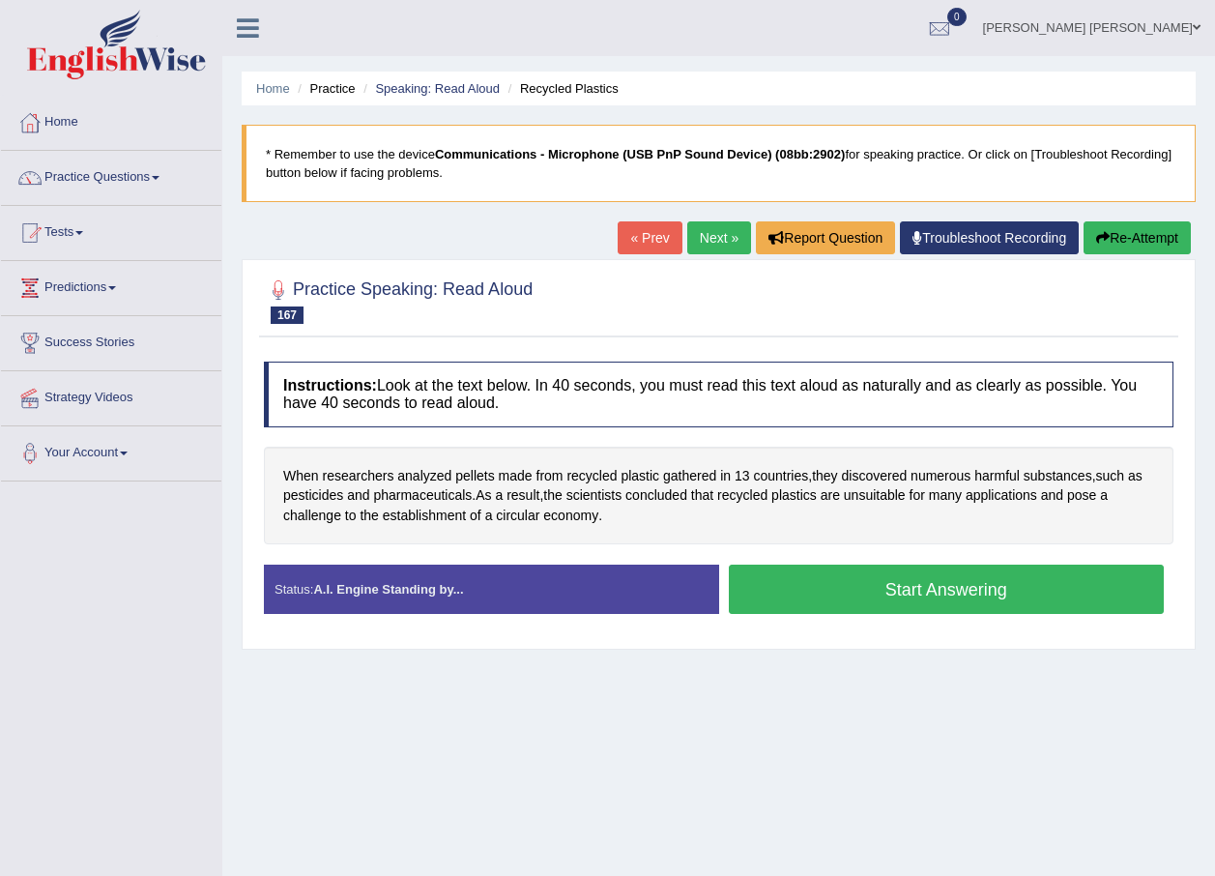
click at [996, 585] on button "Start Answering" at bounding box center [947, 588] width 436 height 49
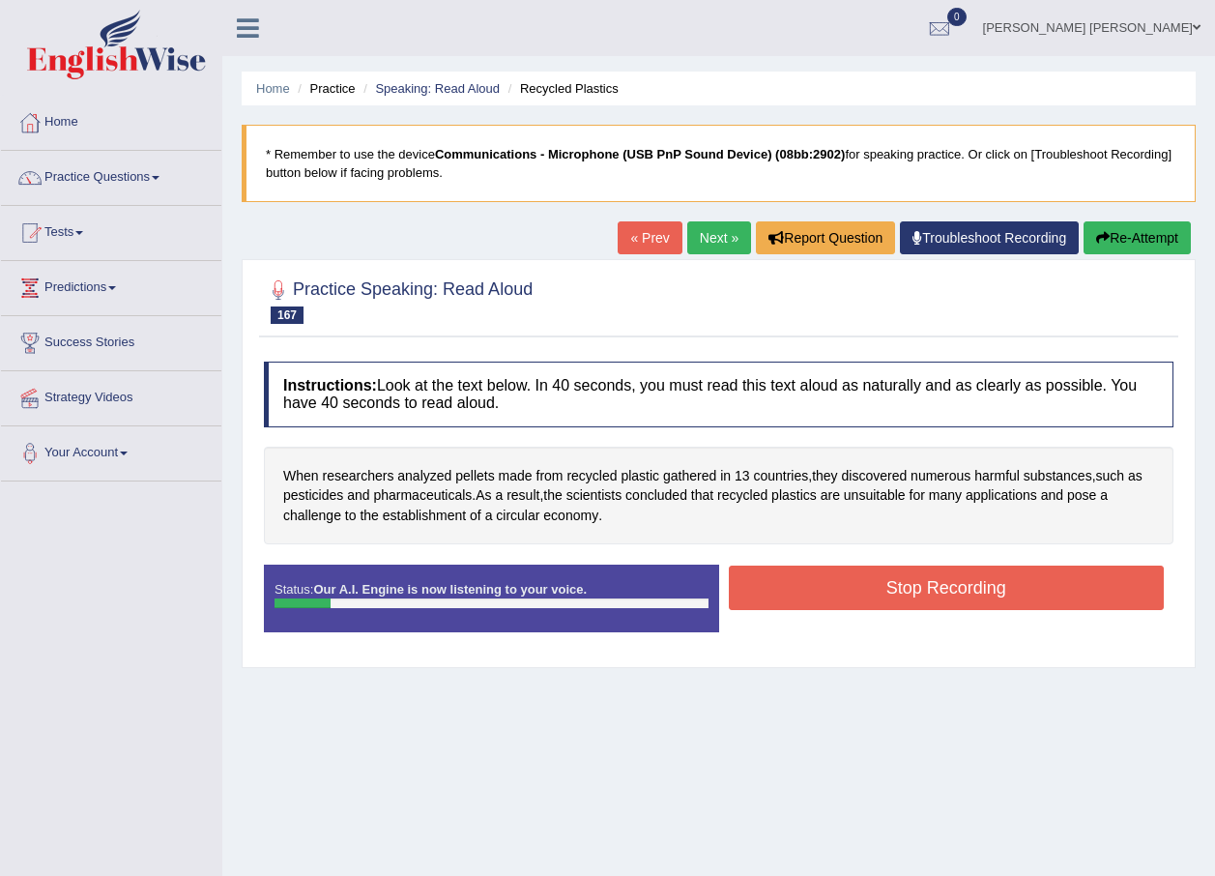
click at [883, 583] on button "Stop Recording" at bounding box center [947, 587] width 436 height 44
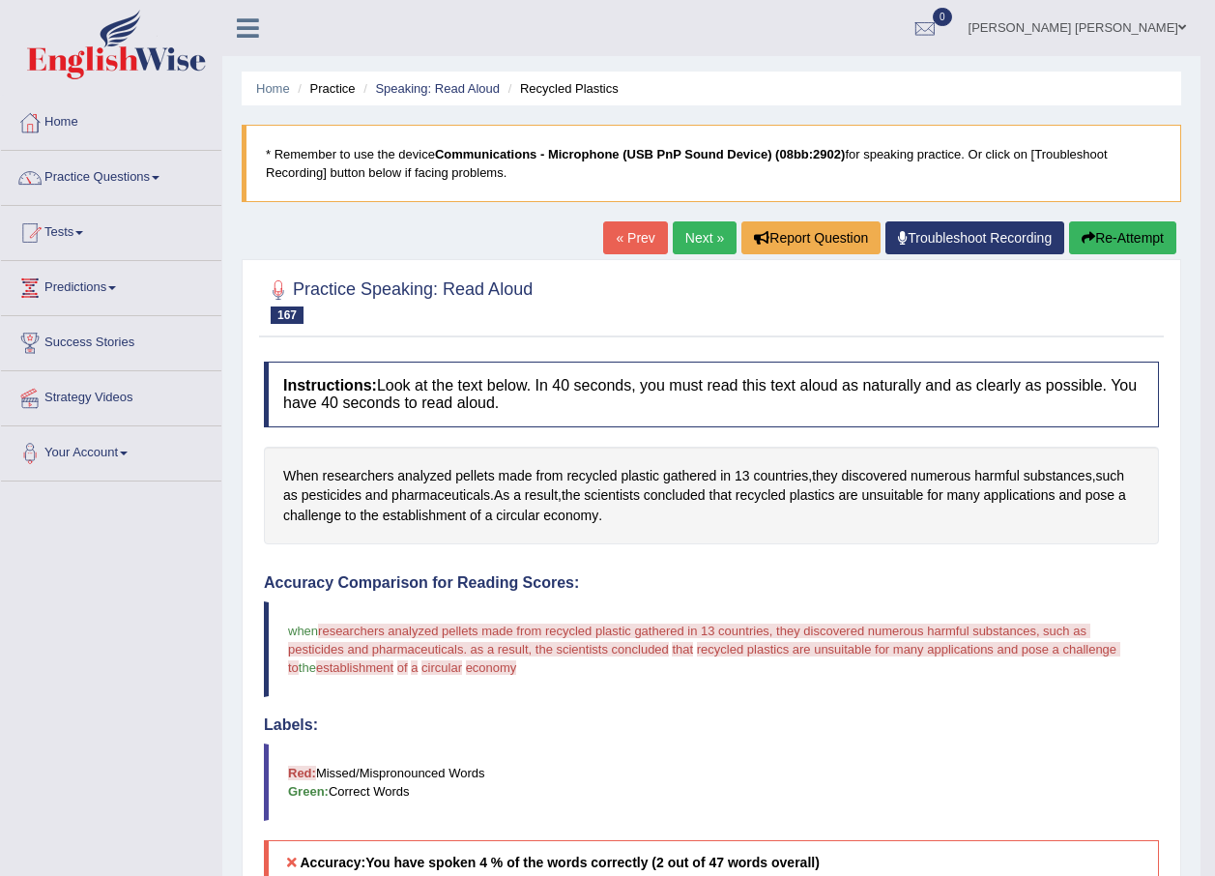
click at [1124, 226] on button "Re-Attempt" at bounding box center [1122, 237] width 107 height 33
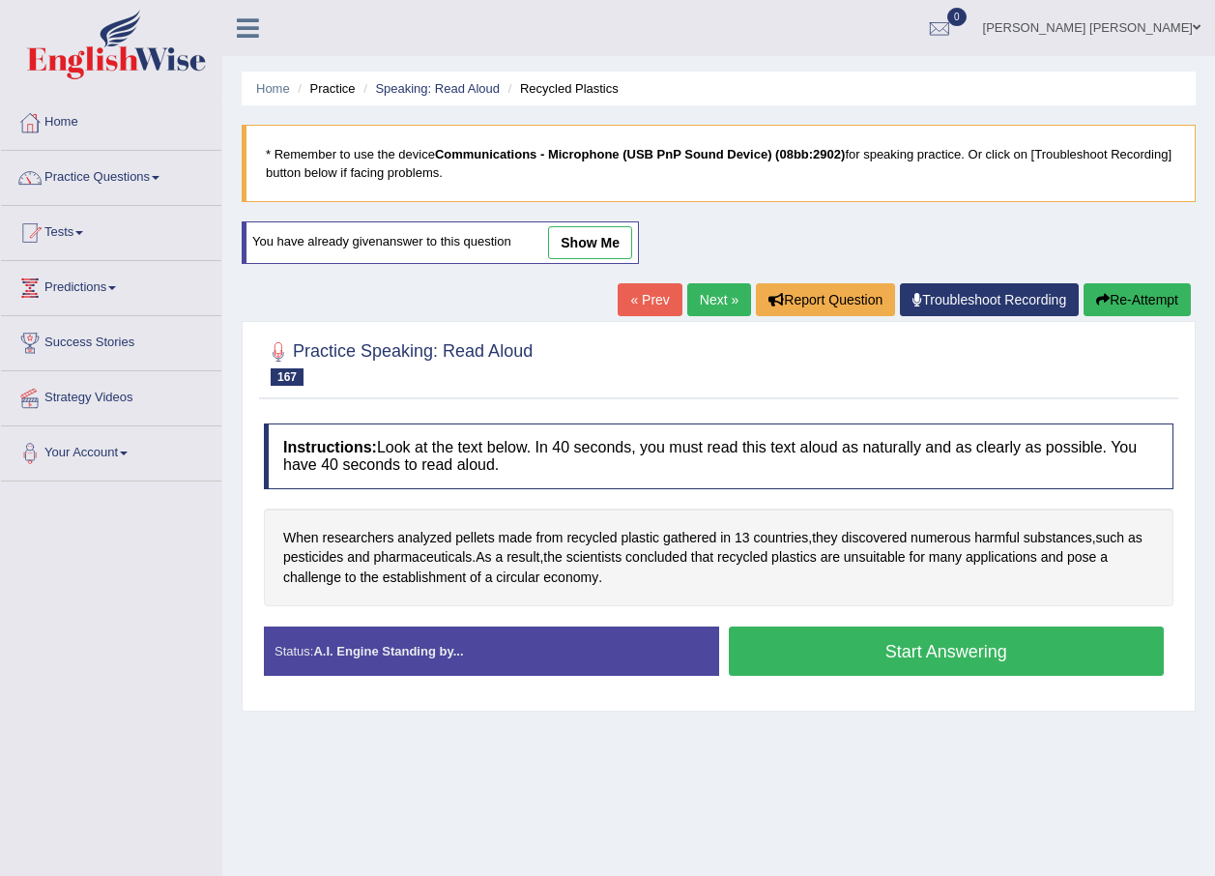
click at [867, 653] on button "Start Answering" at bounding box center [947, 650] width 436 height 49
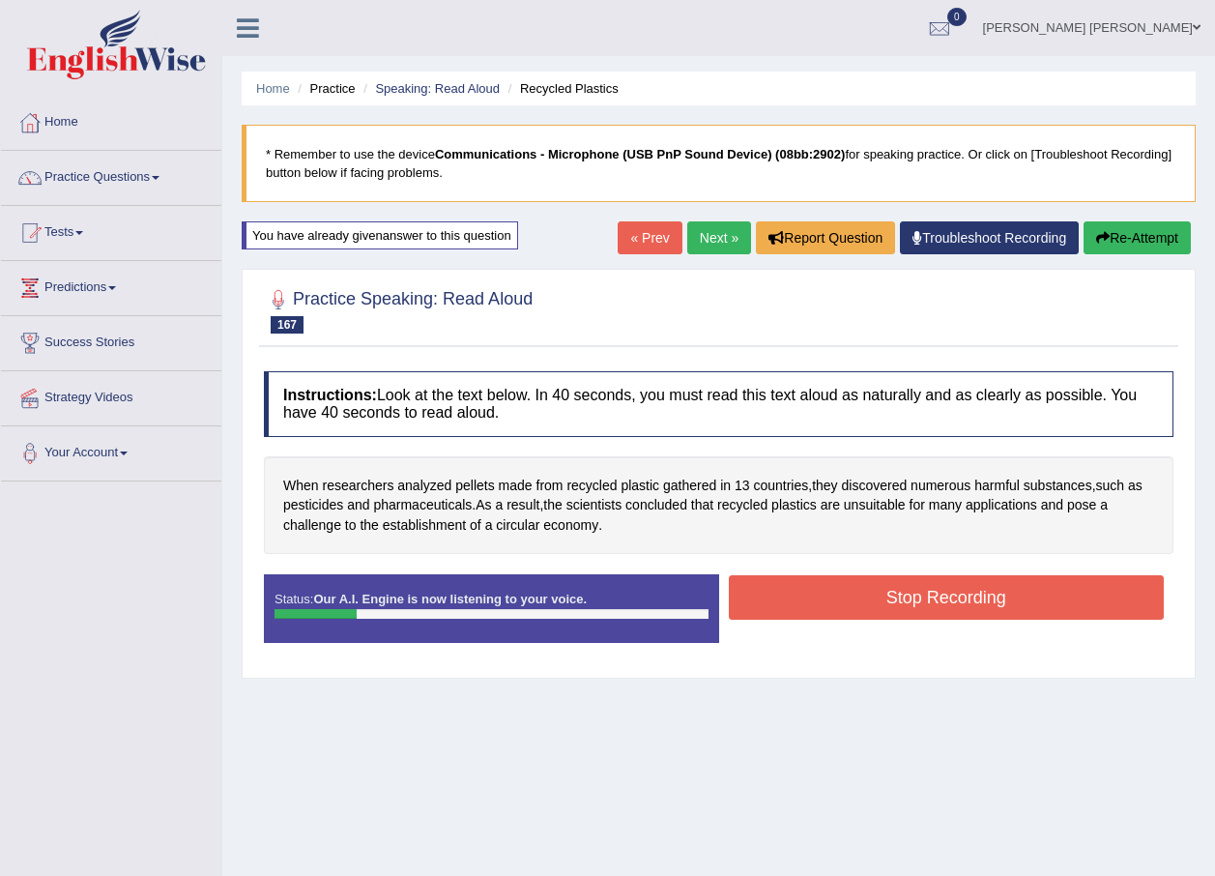
click at [937, 590] on button "Stop Recording" at bounding box center [947, 597] width 436 height 44
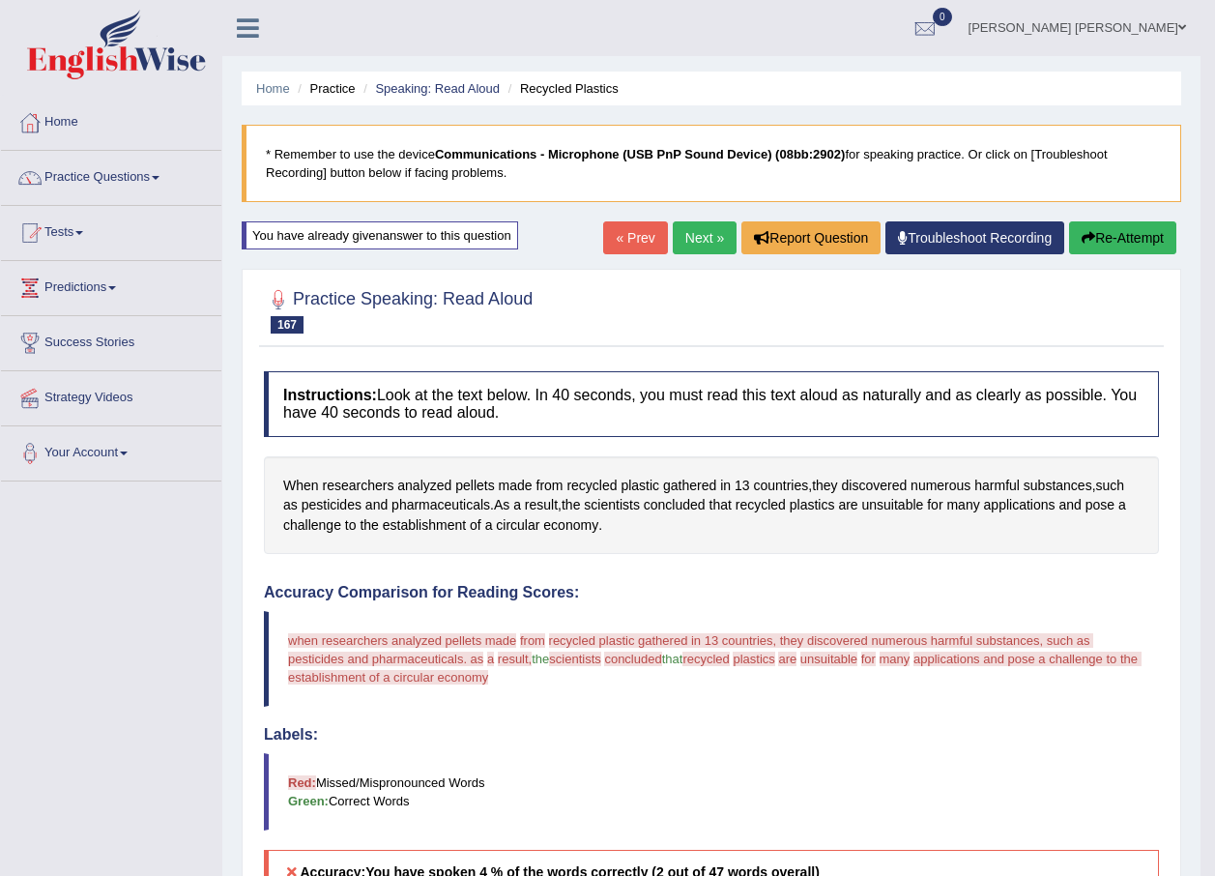
click at [721, 233] on link "Next »" at bounding box center [705, 237] width 64 height 33
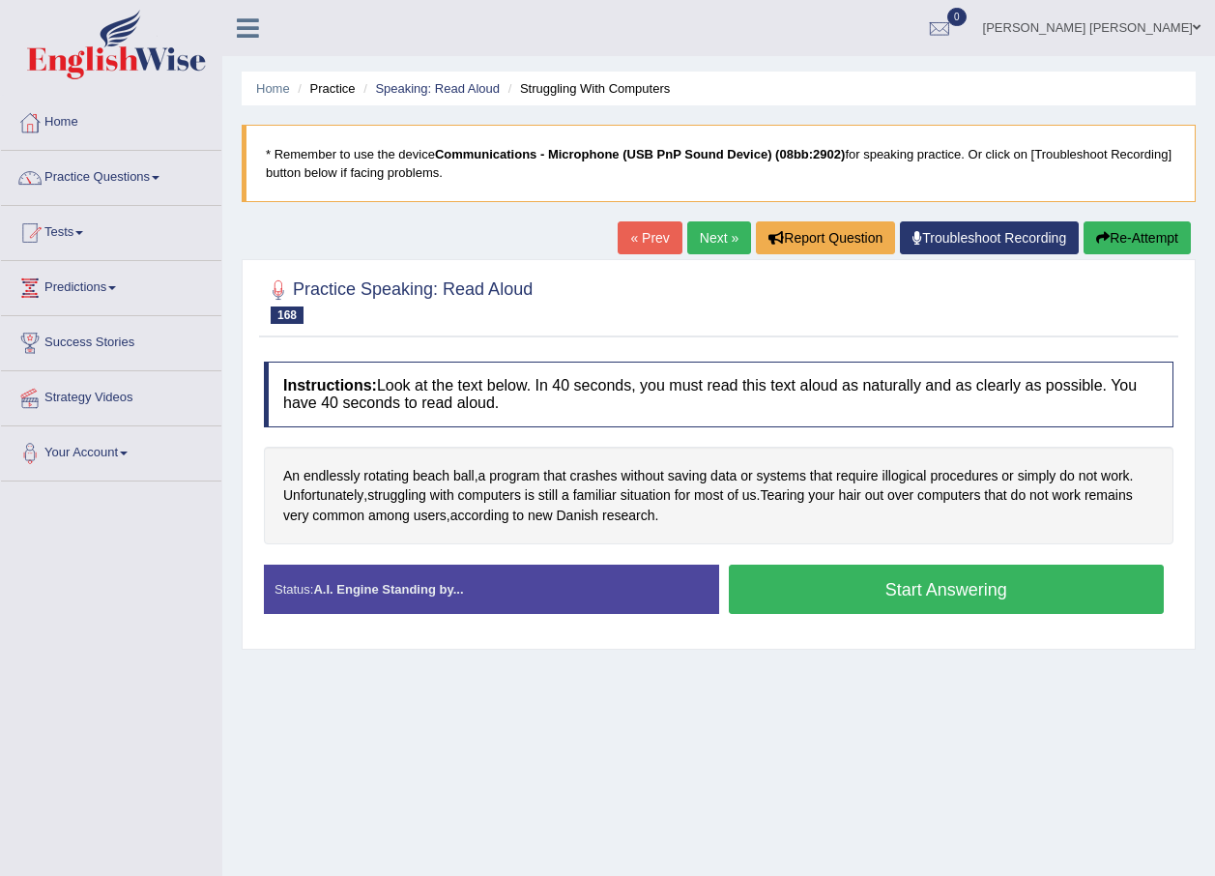
click at [878, 587] on button "Start Answering" at bounding box center [947, 588] width 436 height 49
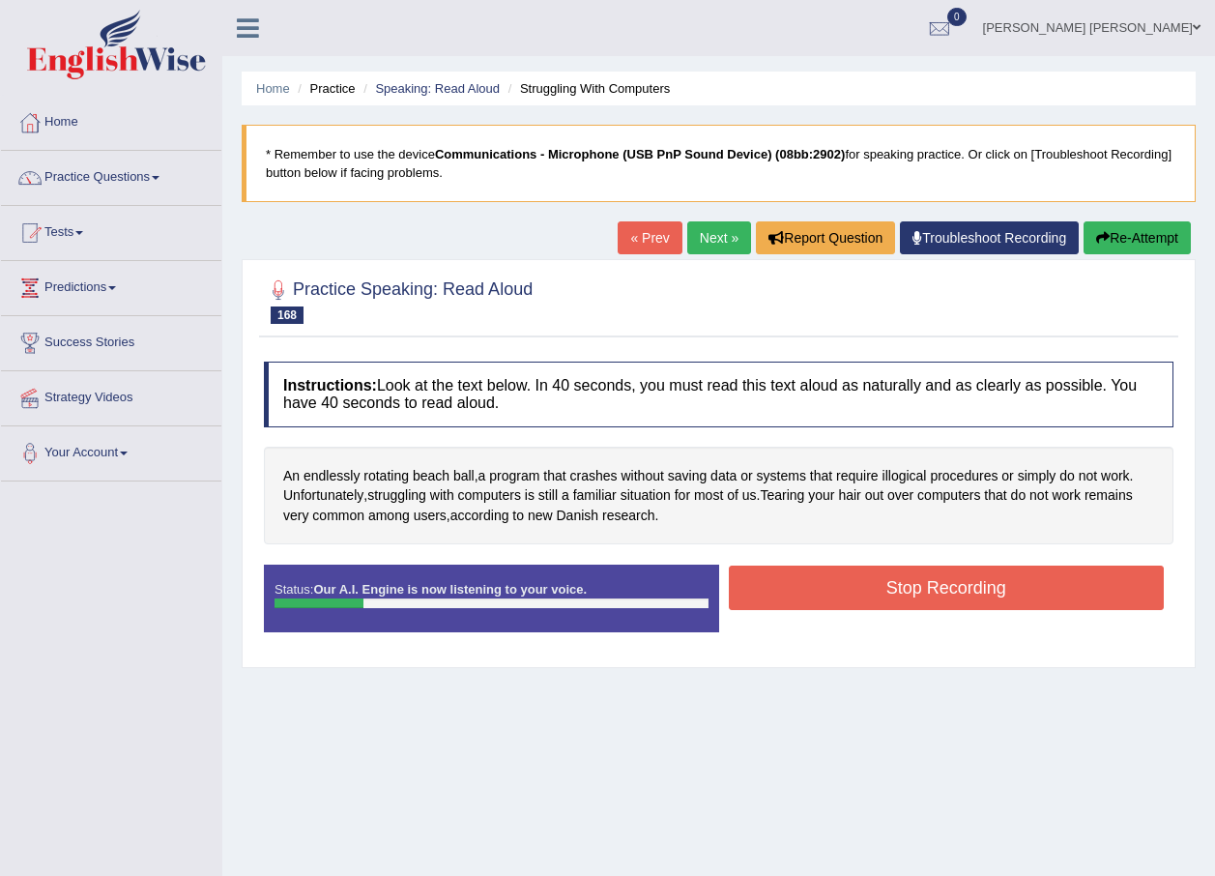
click at [962, 590] on button "Stop Recording" at bounding box center [947, 587] width 436 height 44
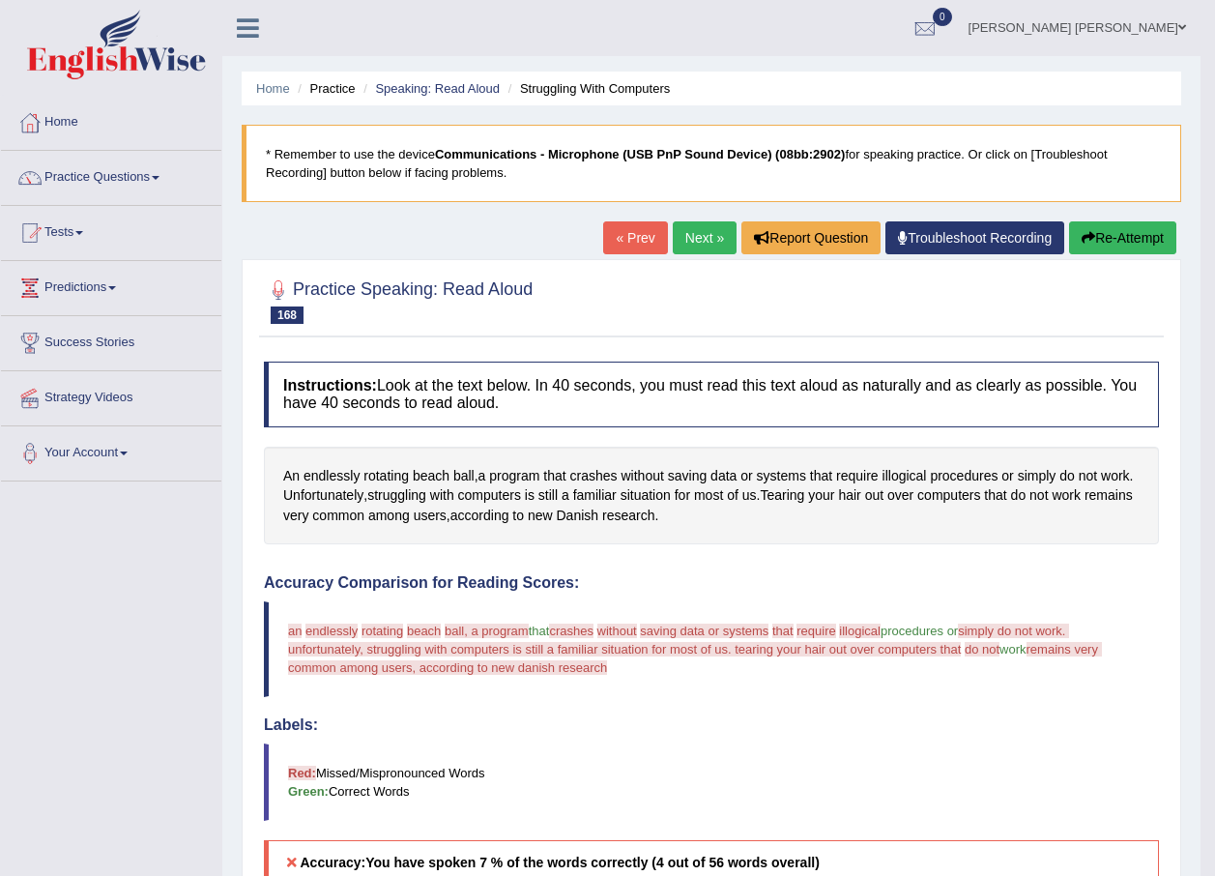
click at [690, 234] on link "Next »" at bounding box center [705, 237] width 64 height 33
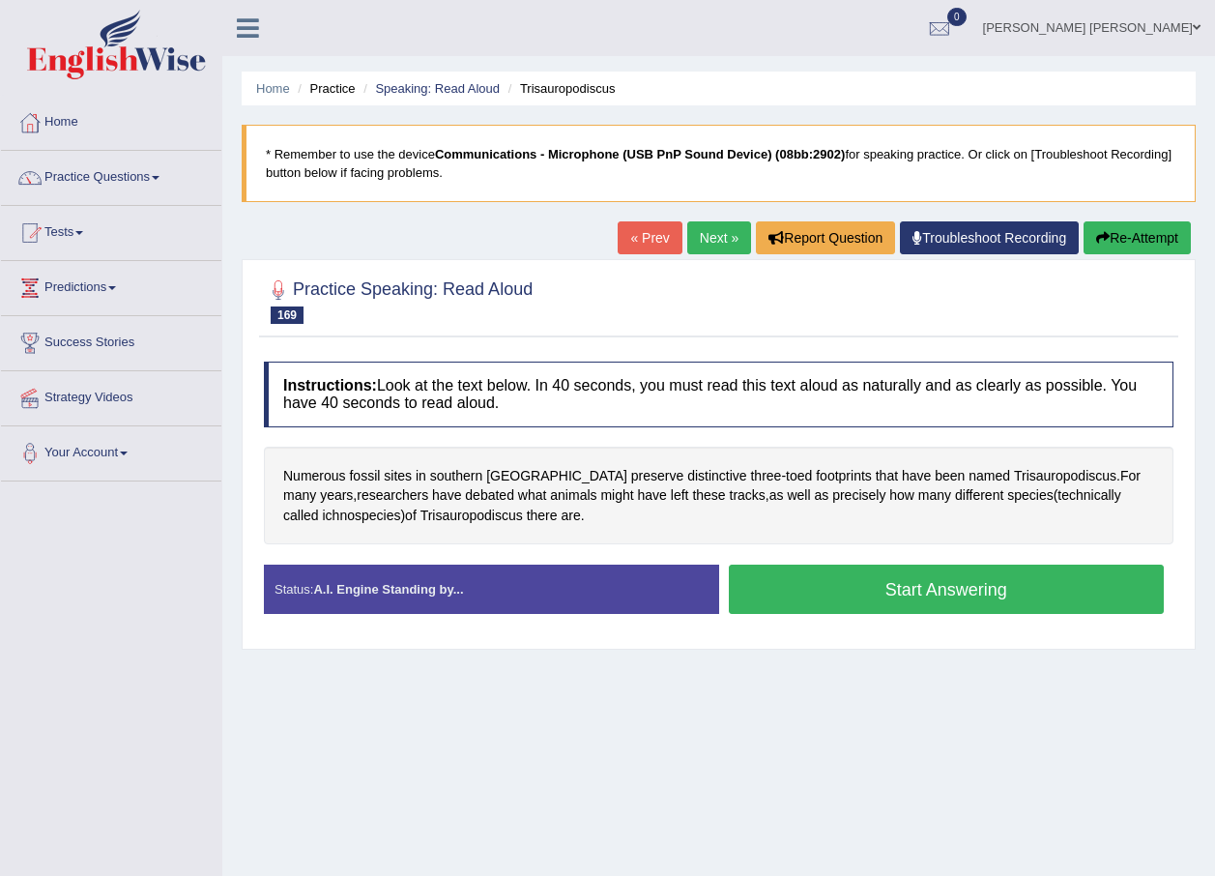
click at [878, 600] on button "Start Answering" at bounding box center [947, 588] width 436 height 49
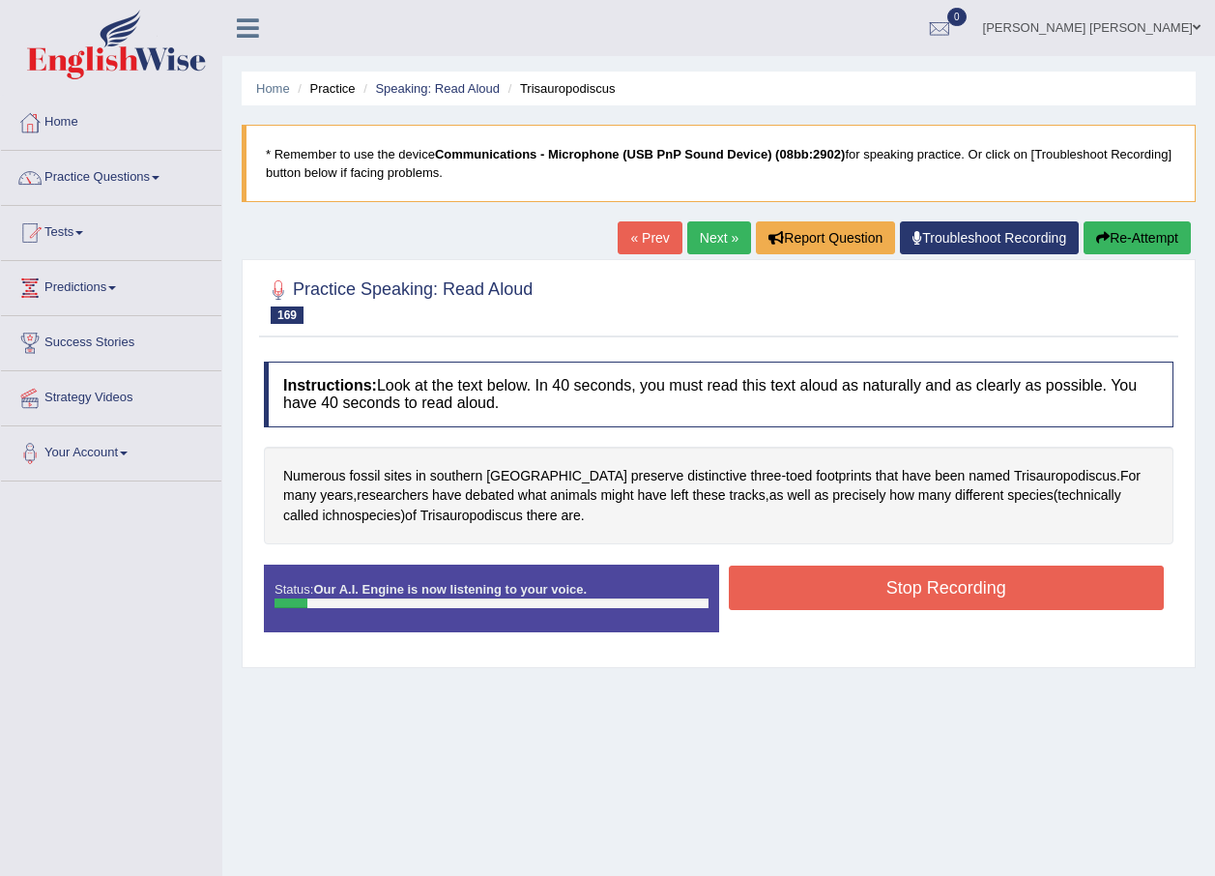
click at [1170, 221] on button "Re-Attempt" at bounding box center [1136, 237] width 107 height 33
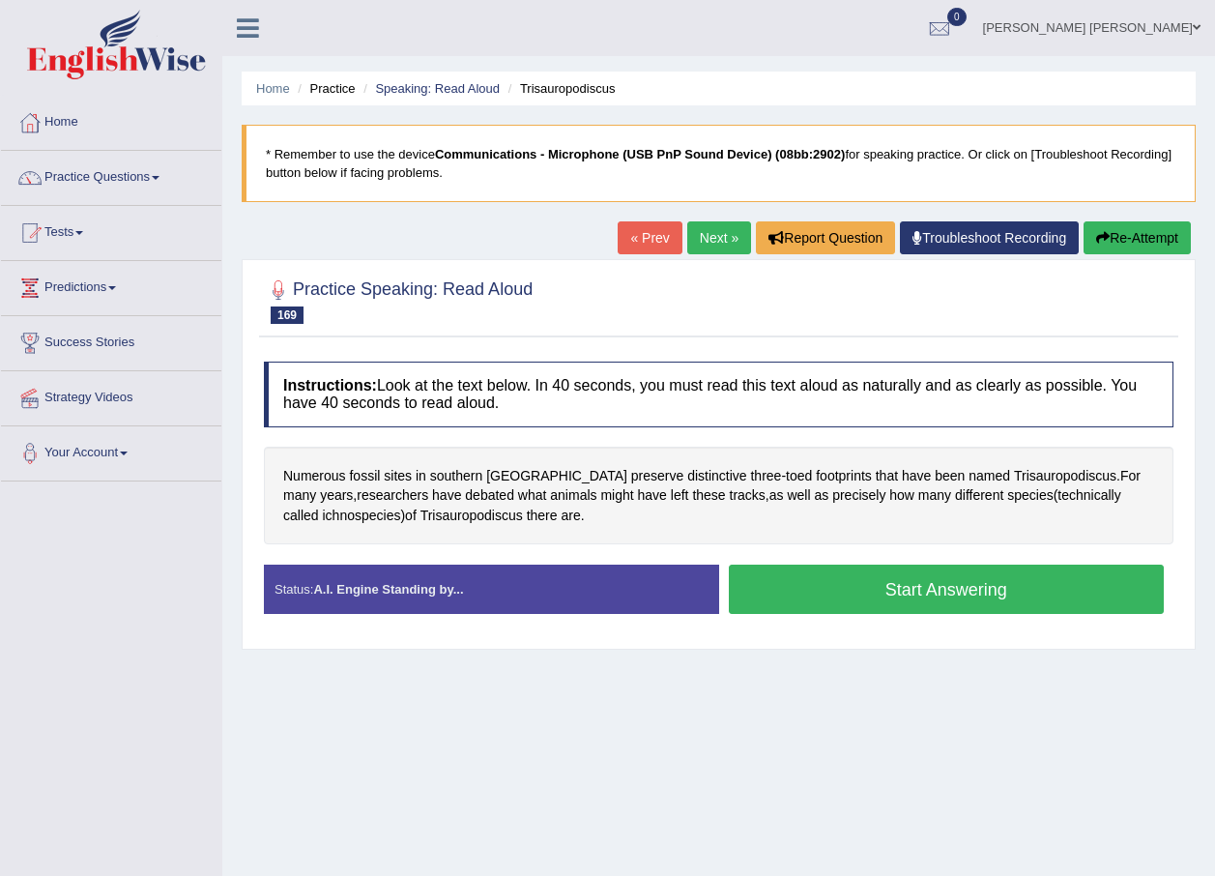
click at [977, 588] on button "Start Answering" at bounding box center [947, 588] width 436 height 49
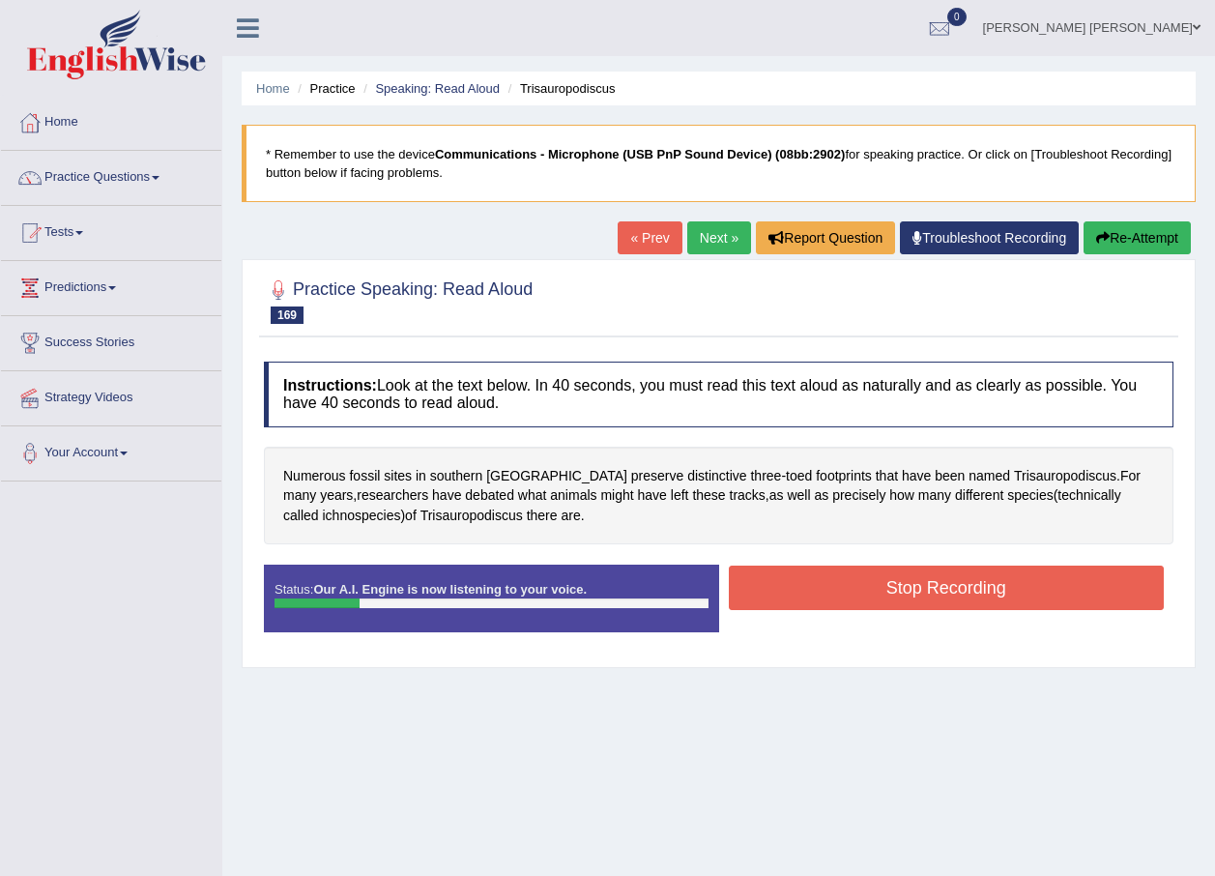
click at [889, 596] on button "Stop Recording" at bounding box center [947, 587] width 436 height 44
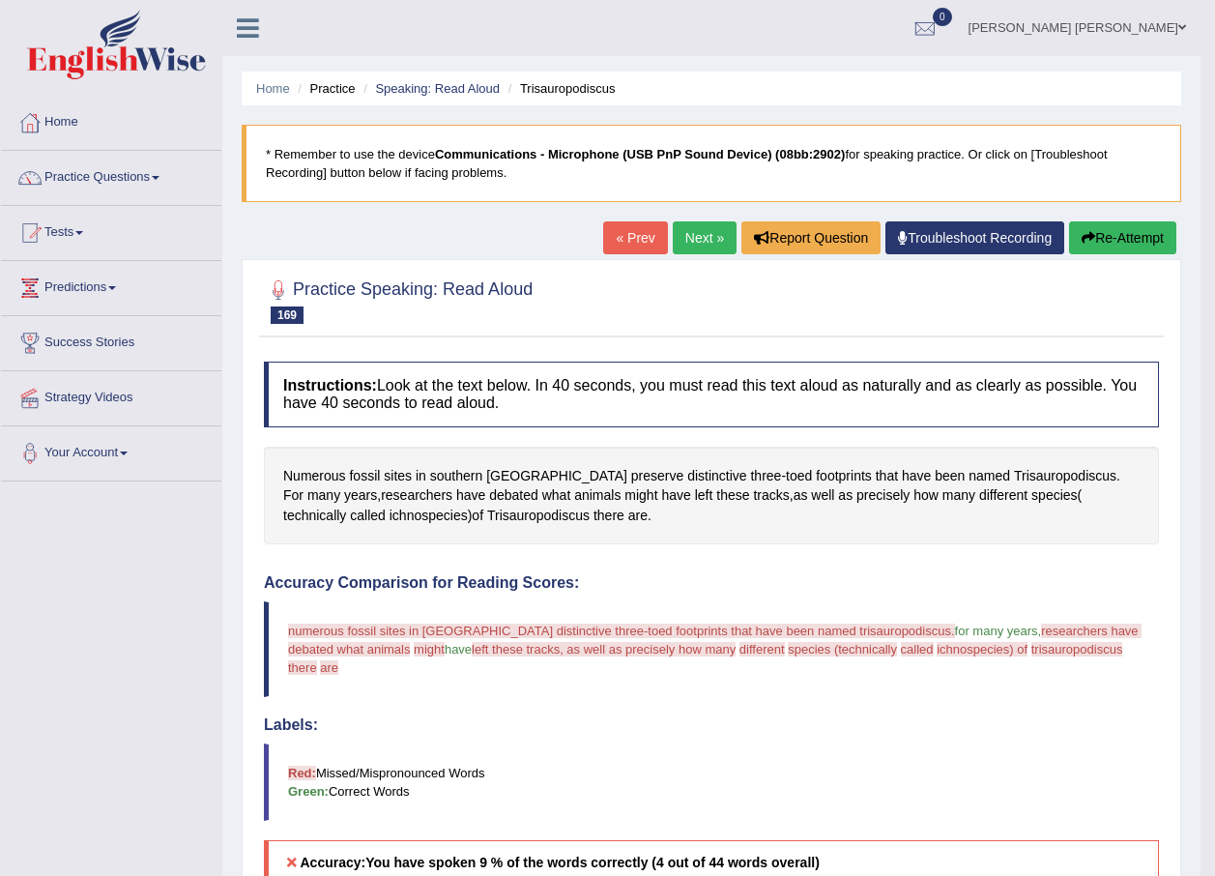
click at [711, 229] on link "Next »" at bounding box center [705, 237] width 64 height 33
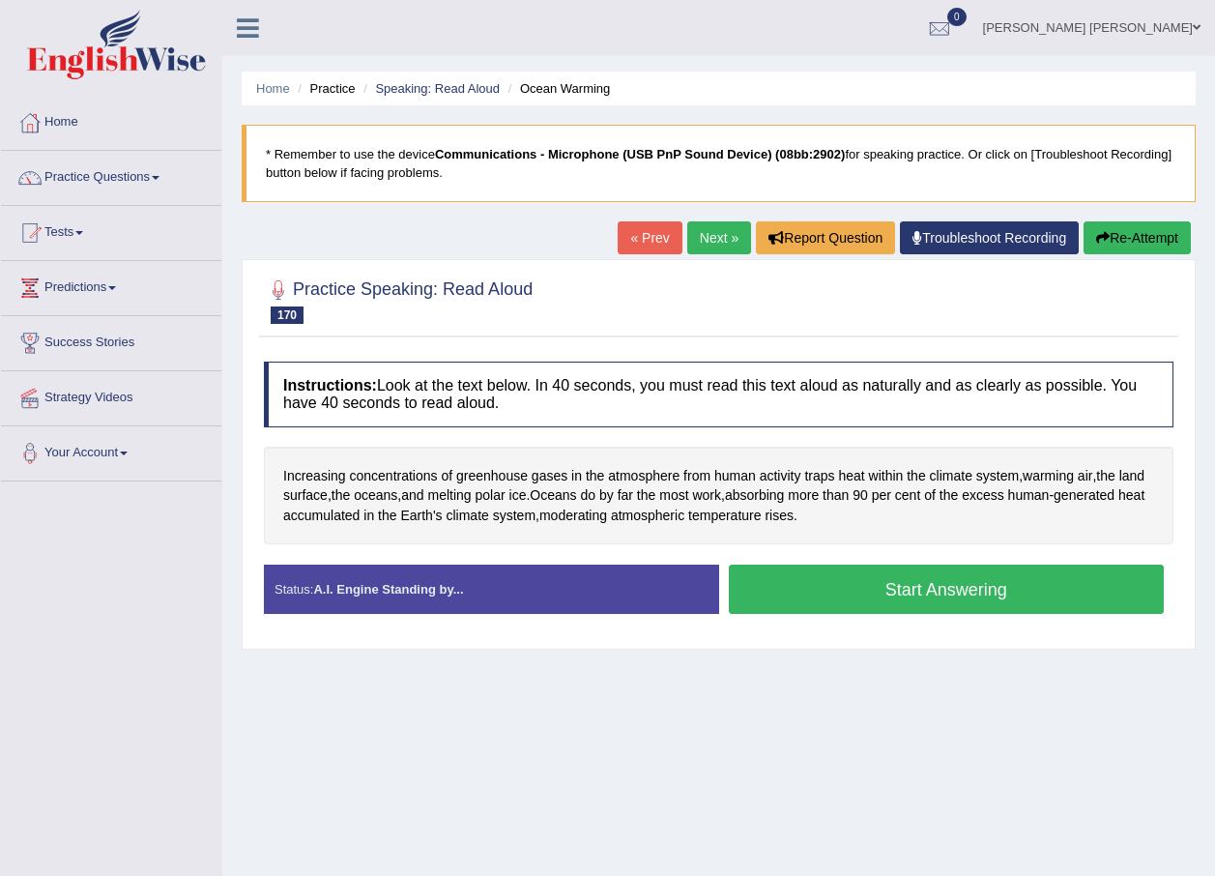
click at [970, 582] on button "Start Answering" at bounding box center [947, 588] width 436 height 49
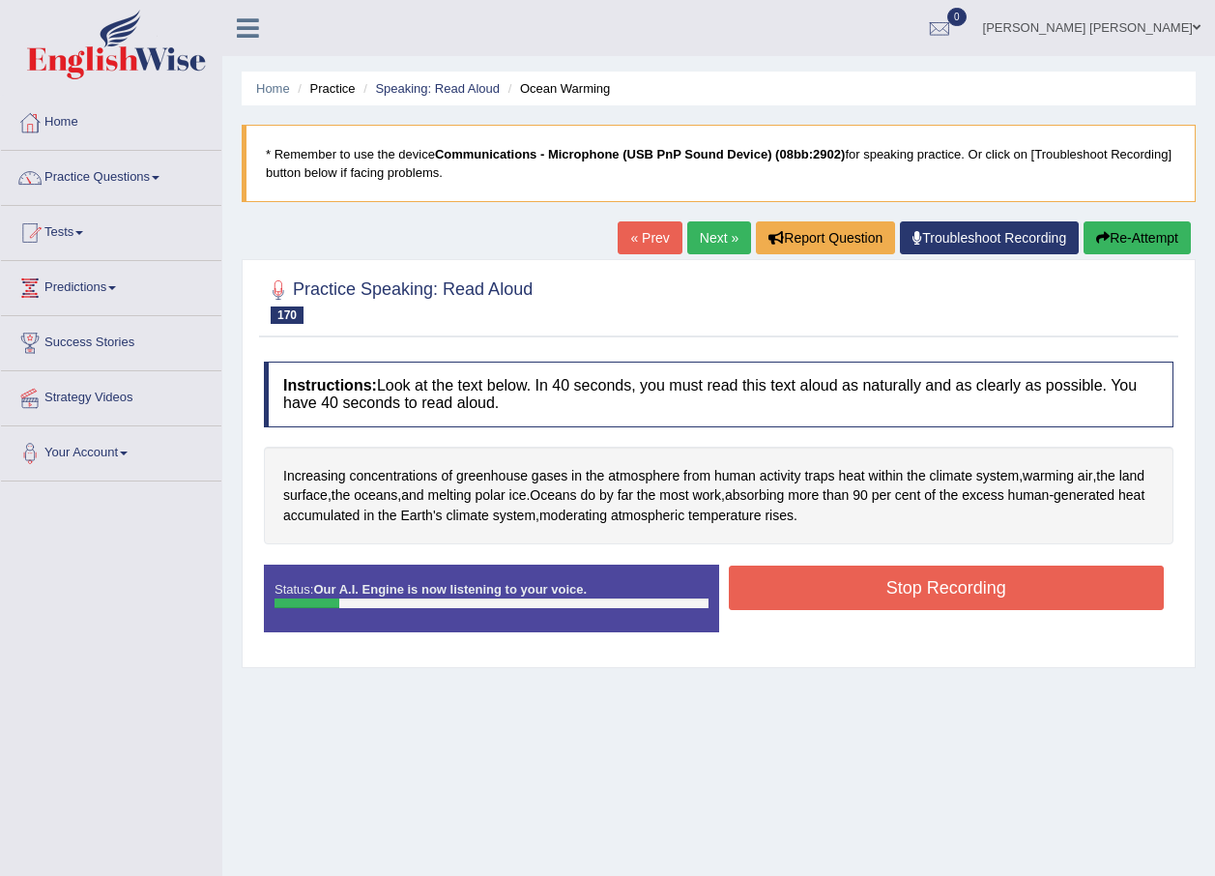
click at [890, 575] on button "Stop Recording" at bounding box center [947, 587] width 436 height 44
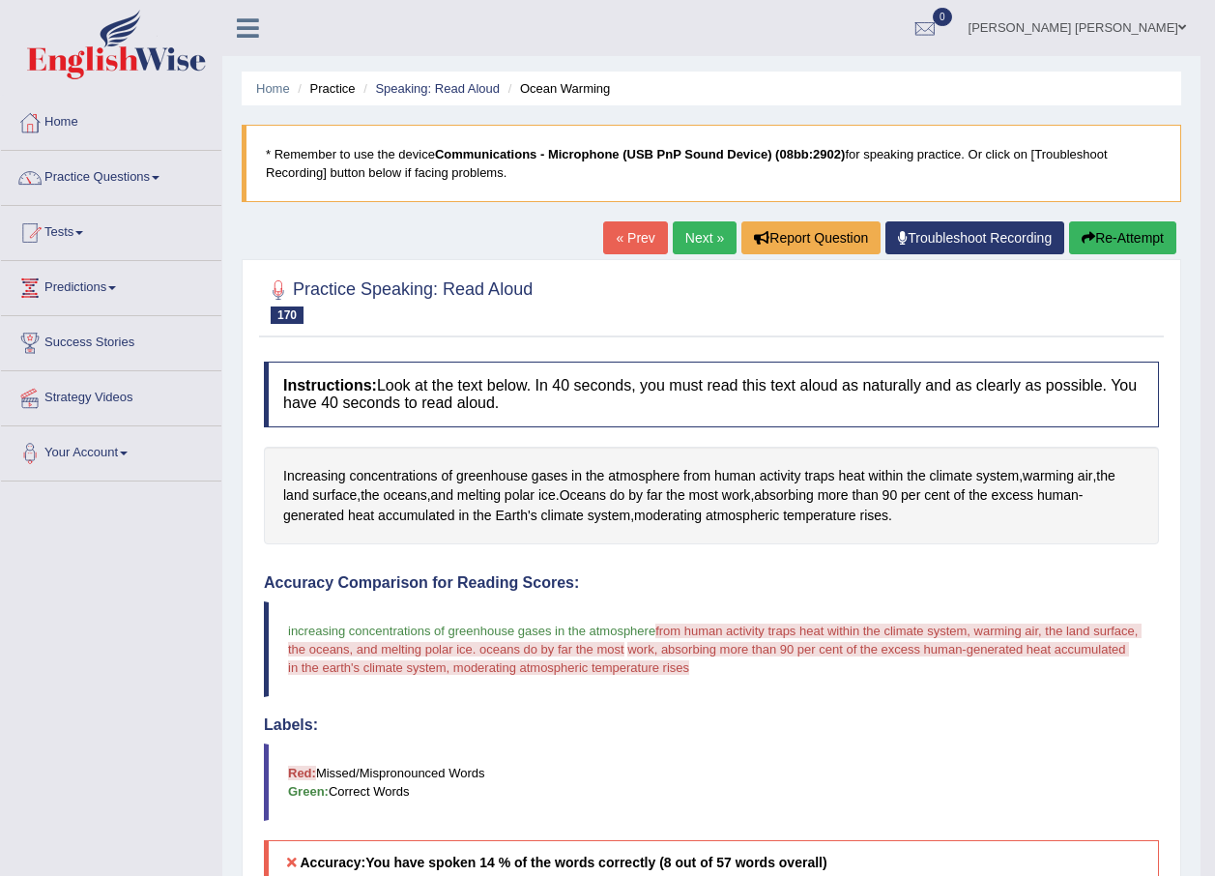
click at [699, 238] on link "Next »" at bounding box center [705, 237] width 64 height 33
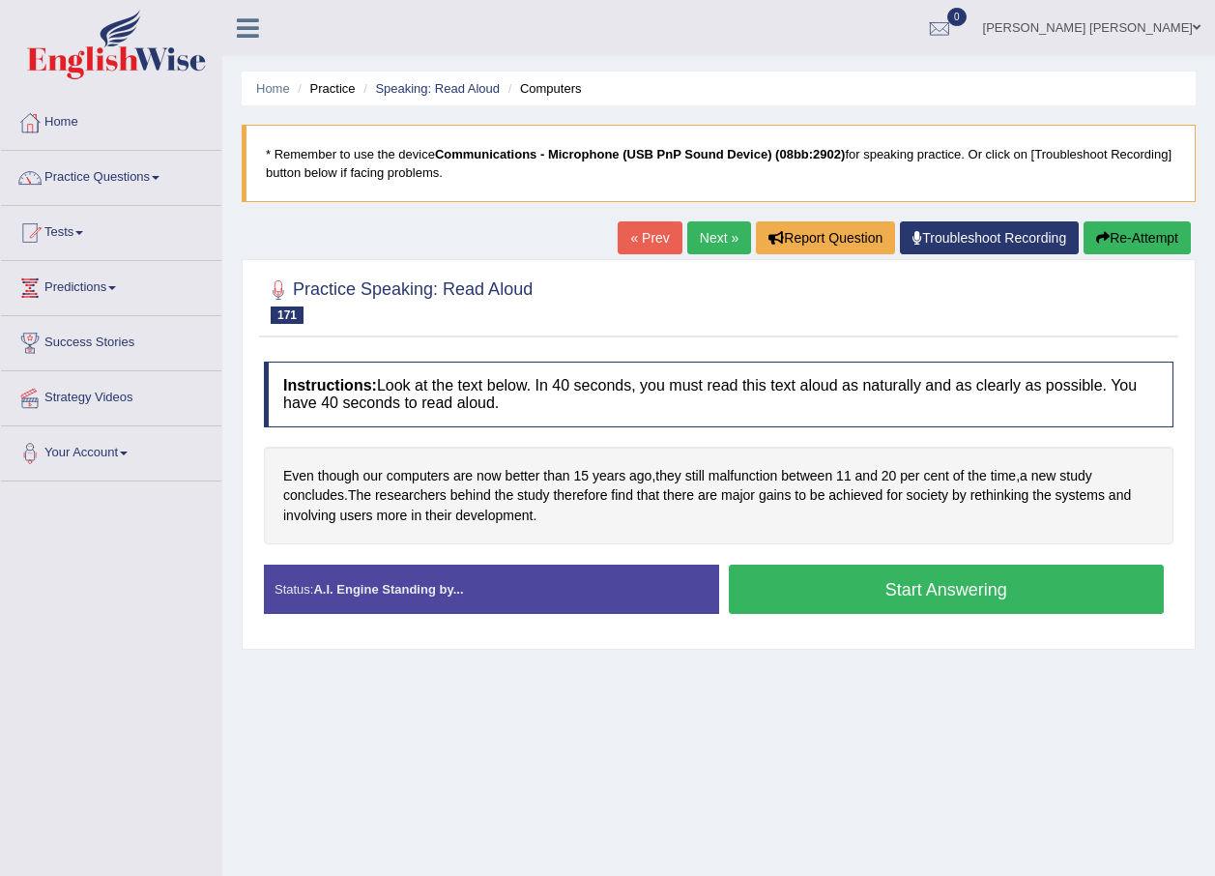
click at [838, 591] on button "Start Answering" at bounding box center [947, 588] width 436 height 49
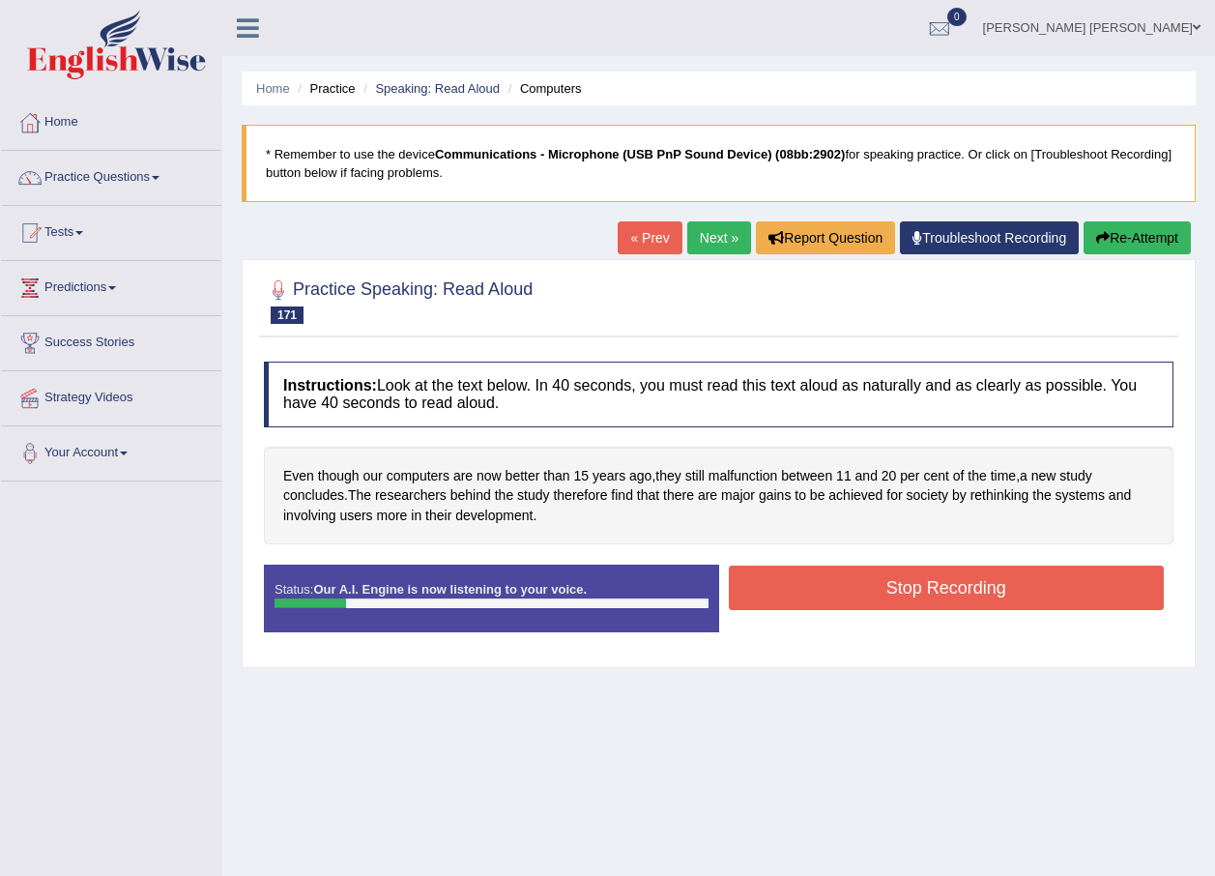
click at [846, 584] on button "Stop Recording" at bounding box center [947, 587] width 436 height 44
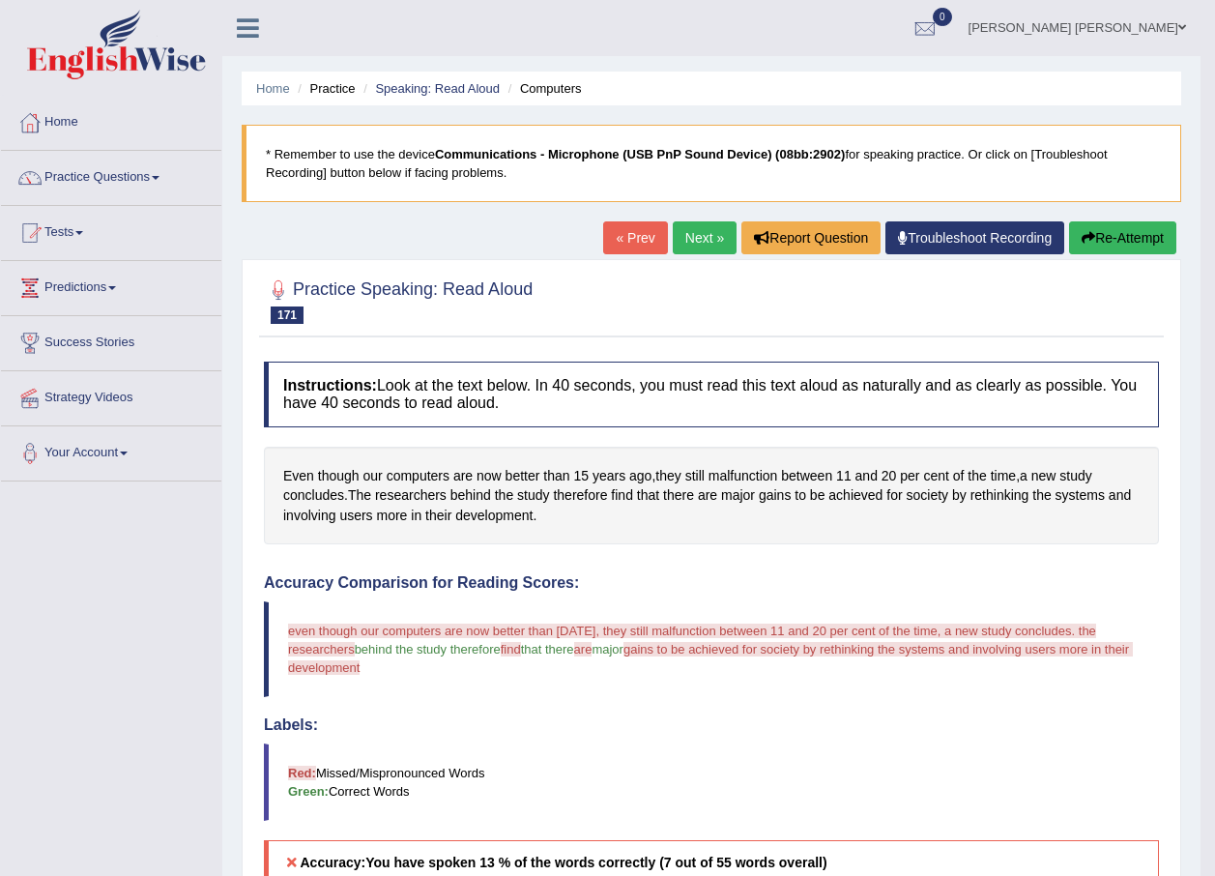
click at [687, 243] on link "Next »" at bounding box center [705, 237] width 64 height 33
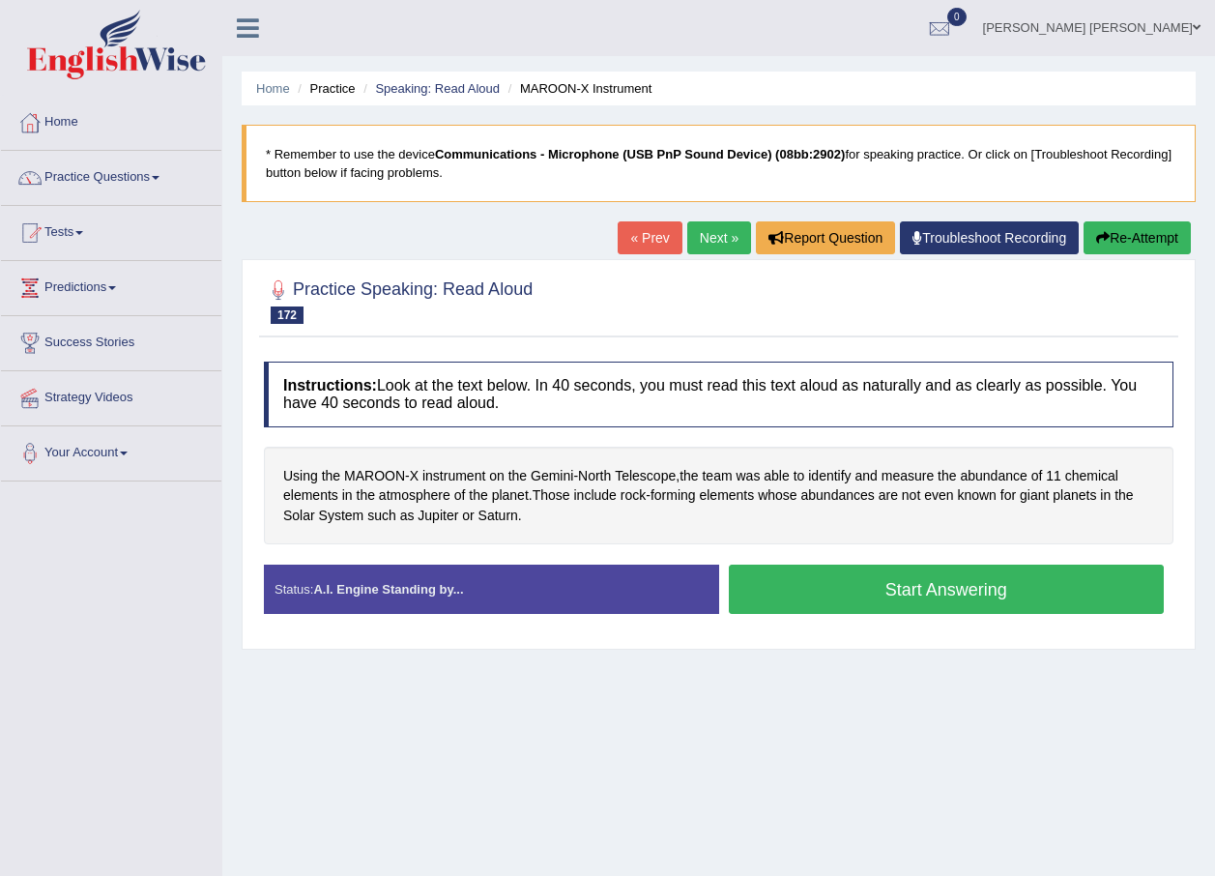
click at [849, 574] on button "Start Answering" at bounding box center [947, 588] width 436 height 49
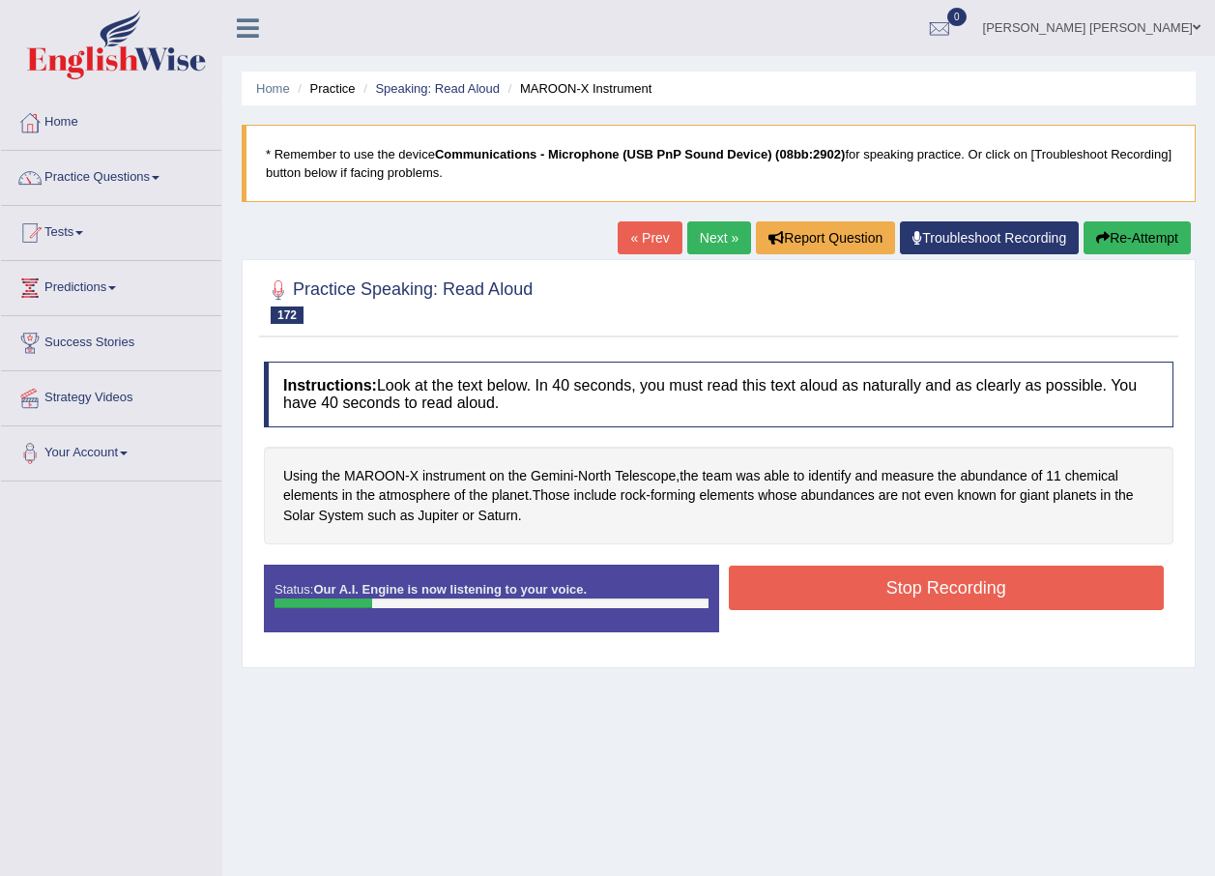
click at [890, 591] on button "Stop Recording" at bounding box center [947, 587] width 436 height 44
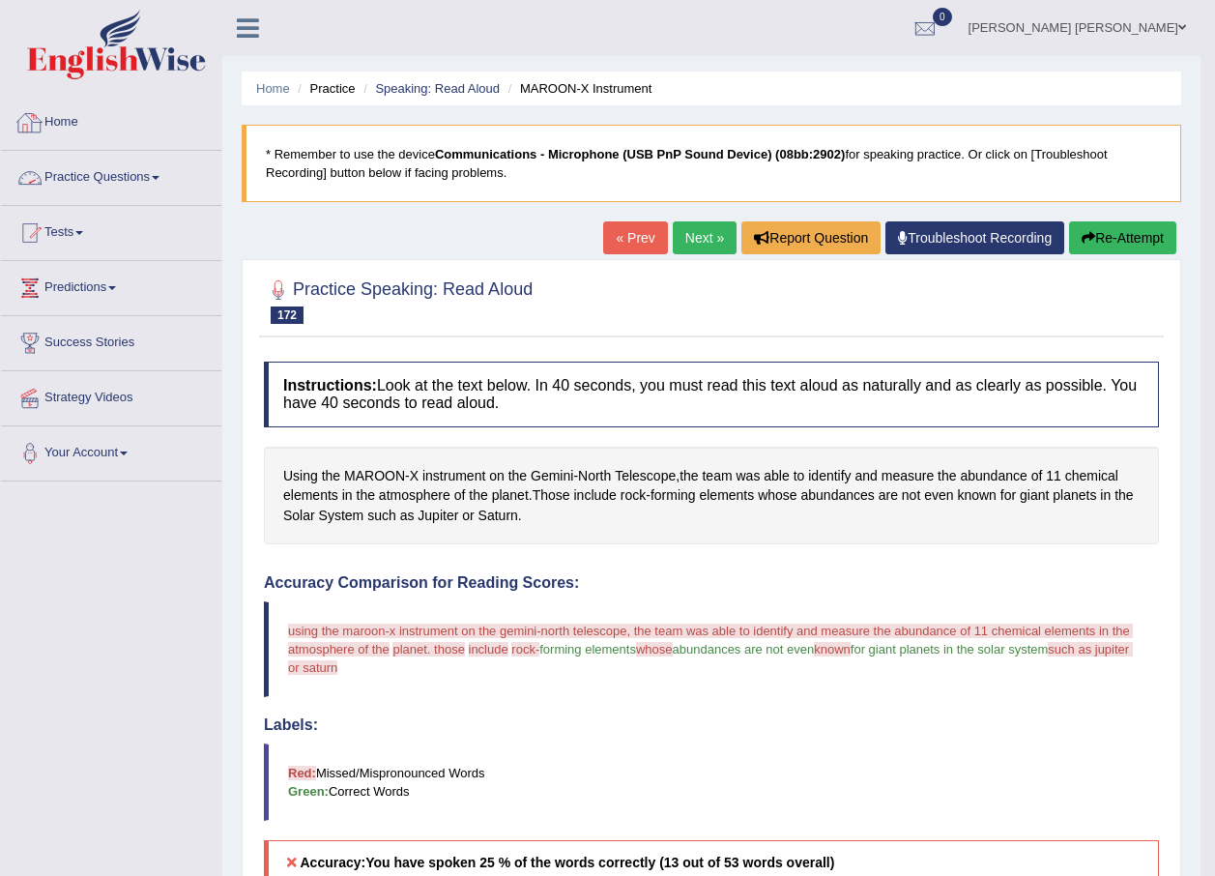
click at [48, 112] on link "Home" at bounding box center [111, 120] width 220 height 48
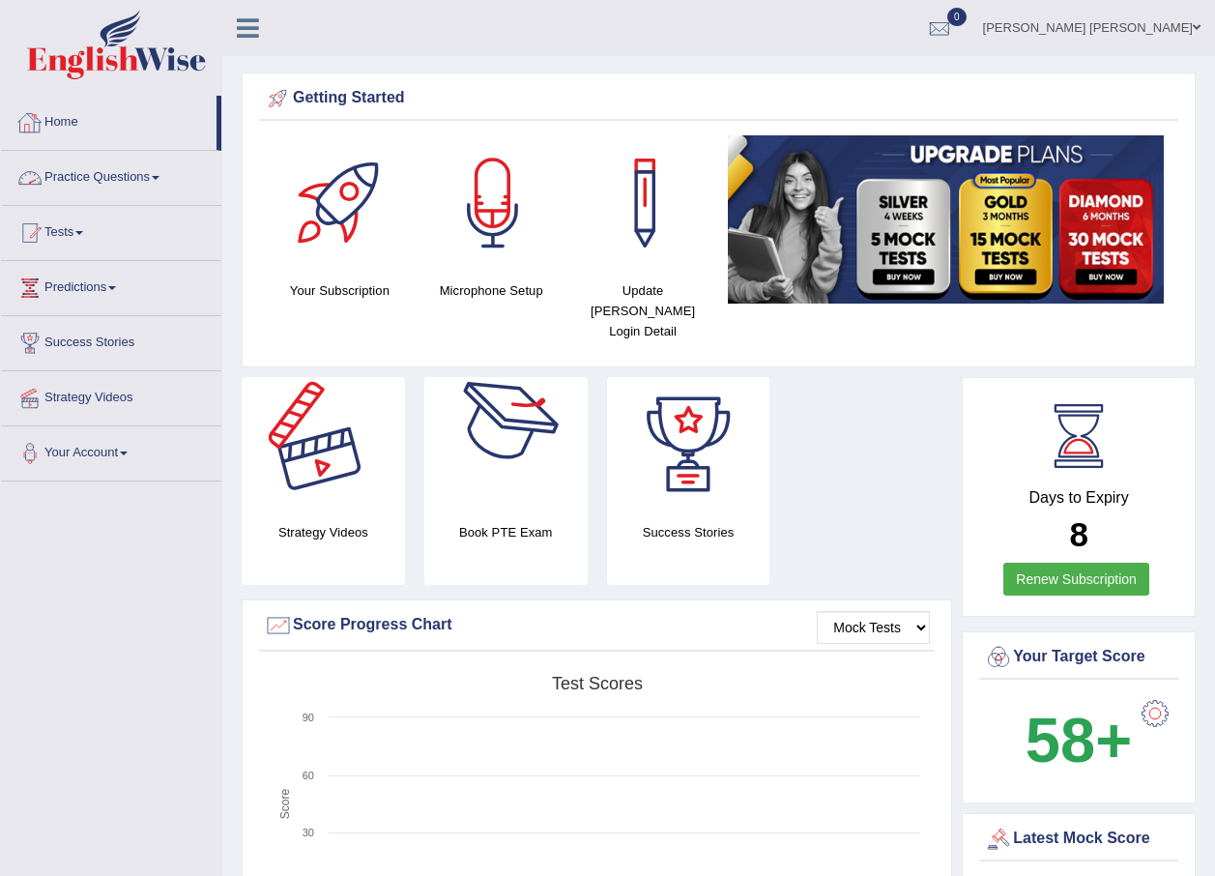
click at [71, 124] on link "Home" at bounding box center [109, 120] width 216 height 48
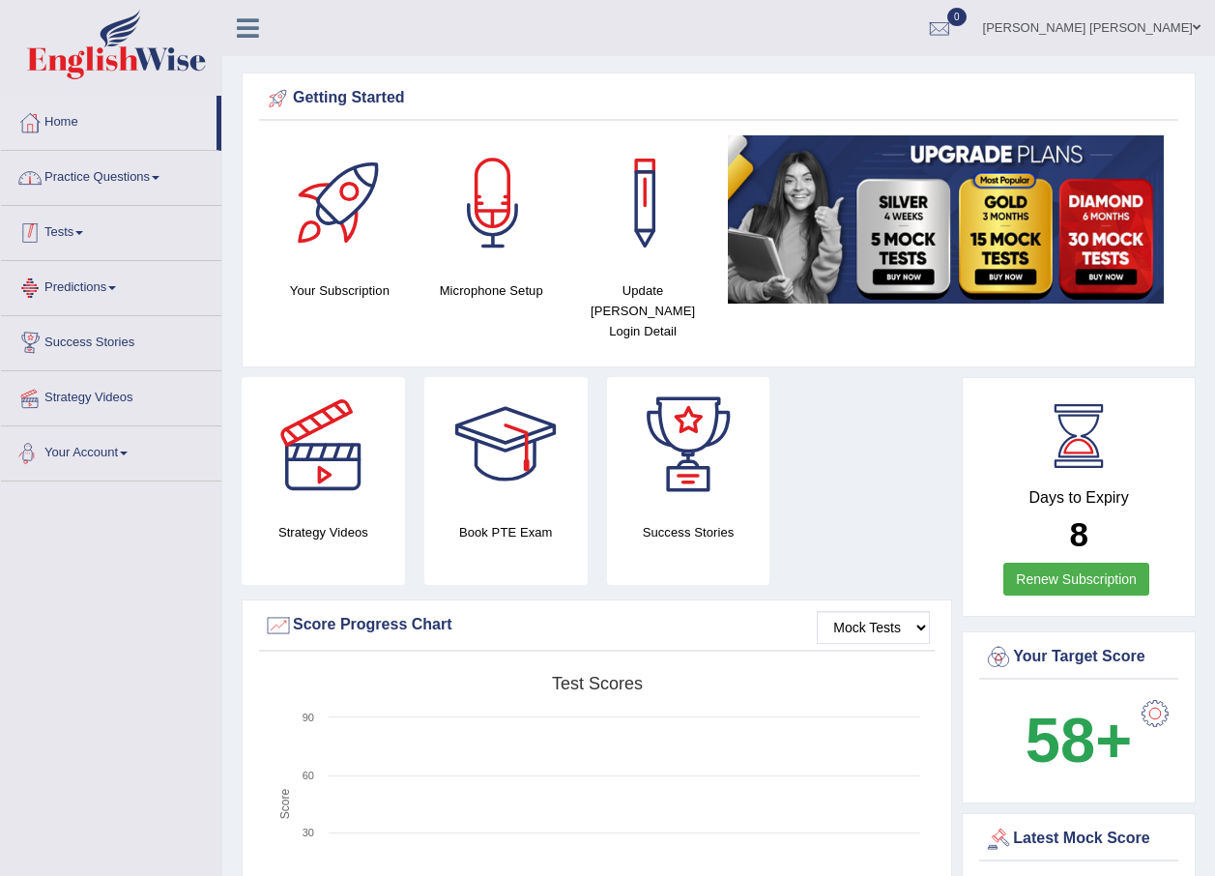
click at [119, 161] on link "Practice Questions" at bounding box center [111, 175] width 220 height 48
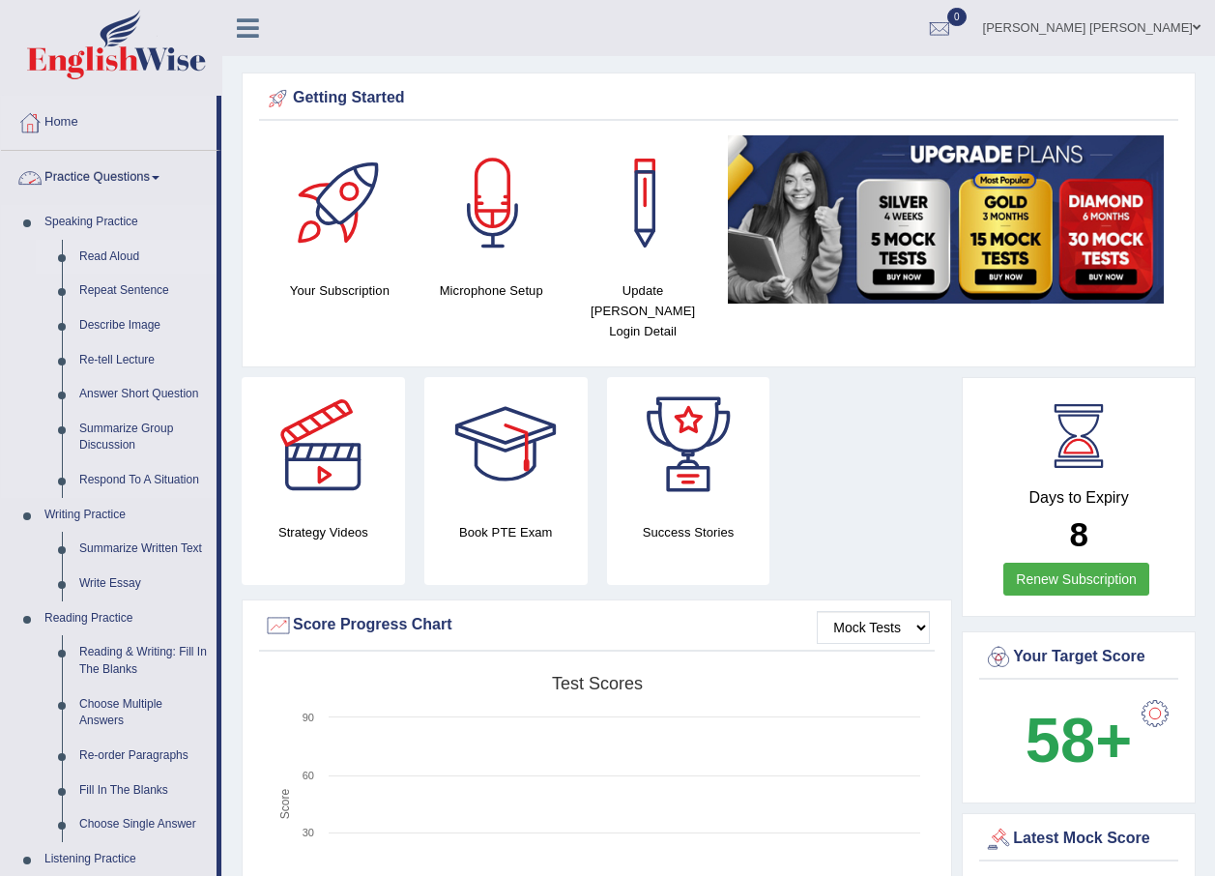
click at [108, 256] on link "Read Aloud" at bounding box center [144, 257] width 146 height 35
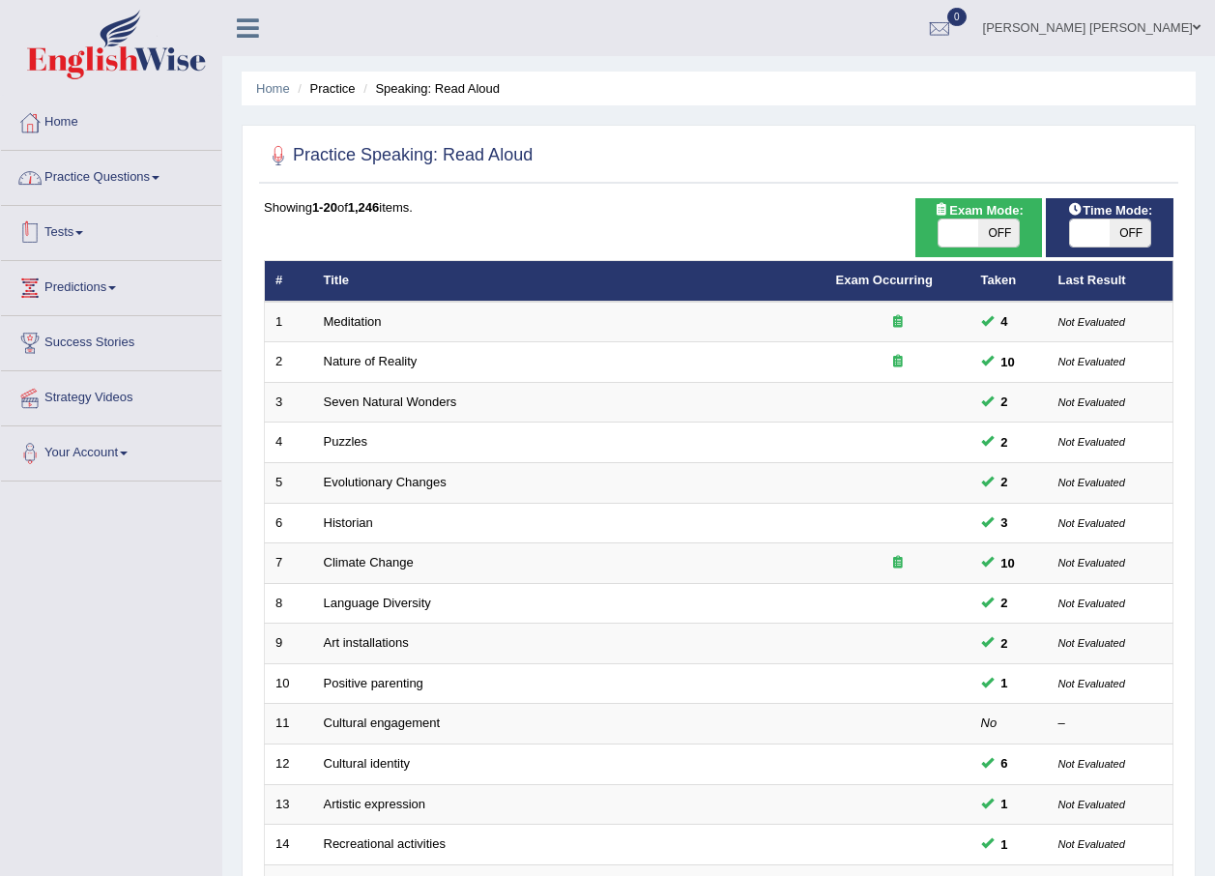
click at [87, 179] on link "Practice Questions" at bounding box center [111, 175] width 220 height 48
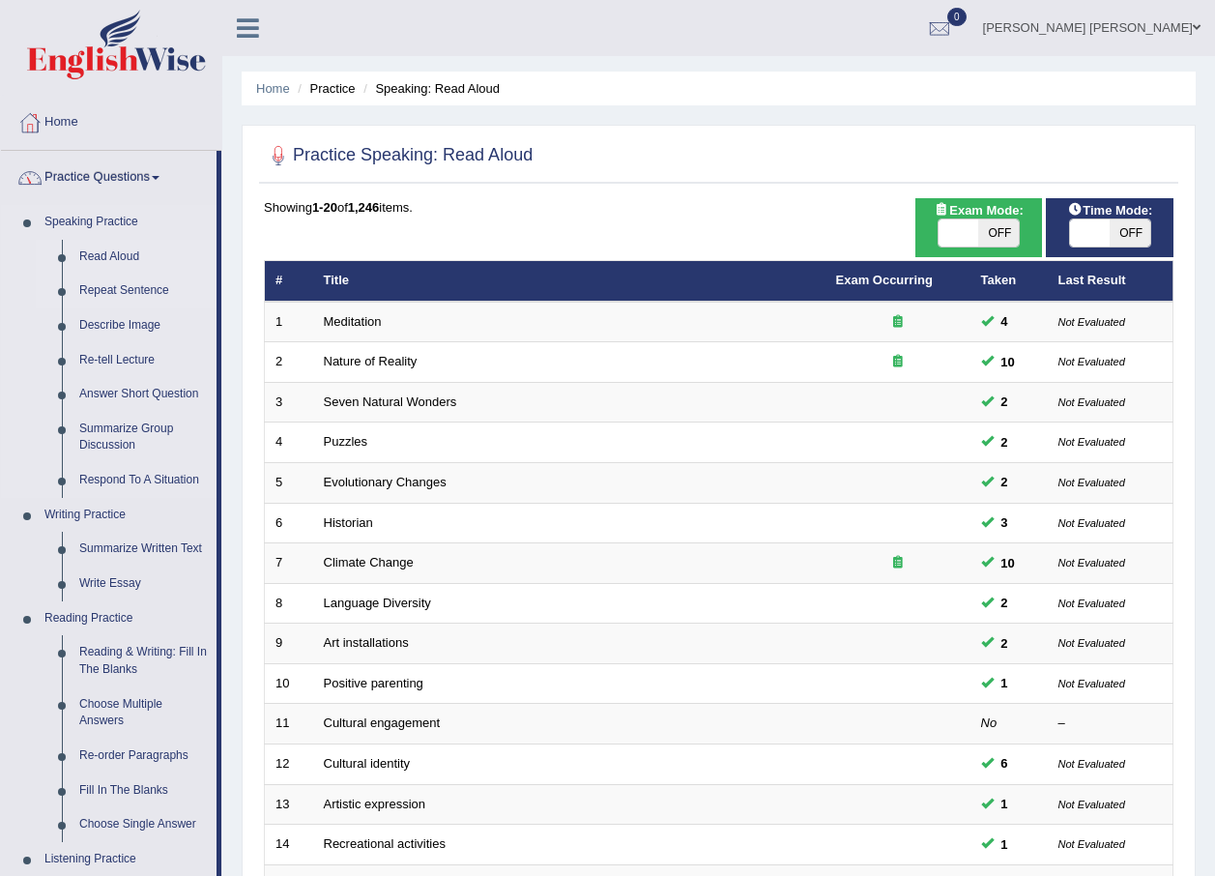
click at [113, 291] on link "Repeat Sentence" at bounding box center [144, 291] width 146 height 35
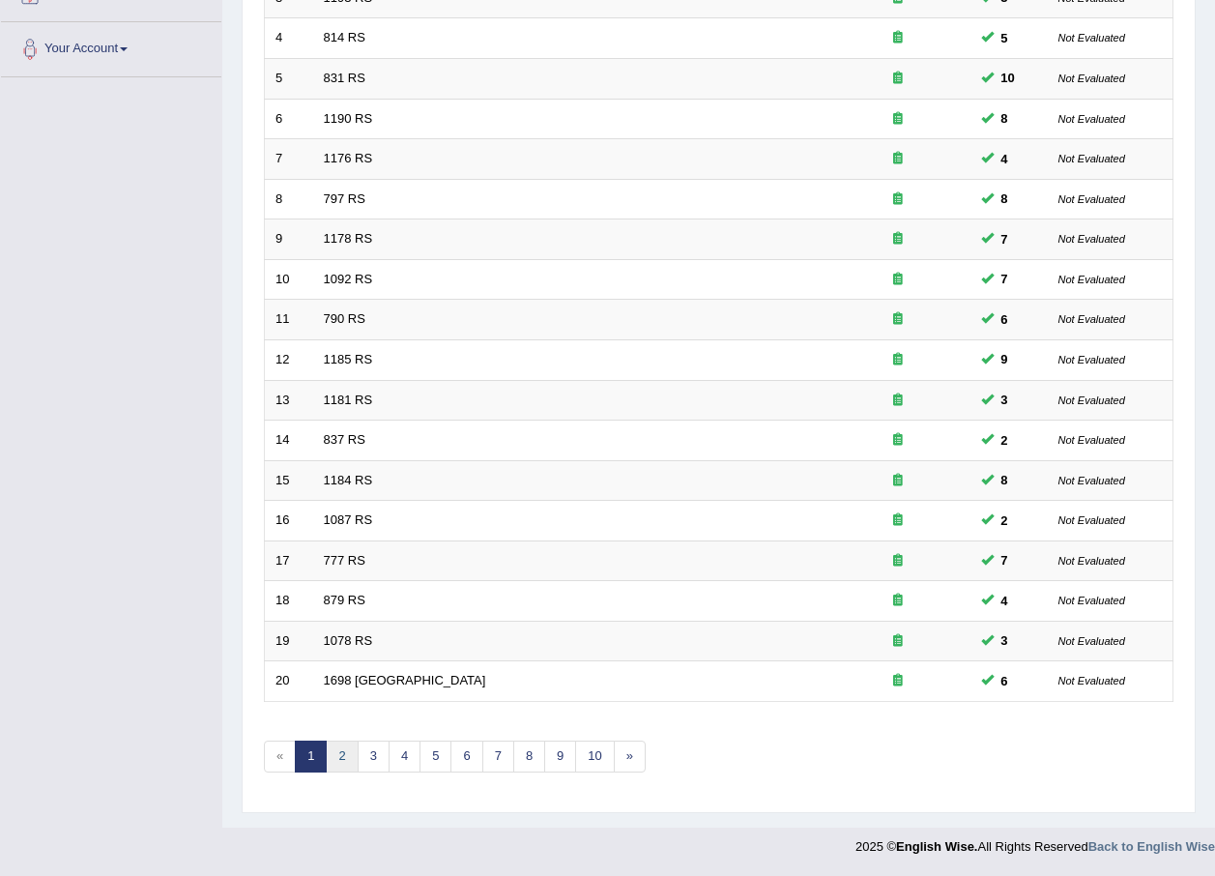
click at [336, 750] on link "2" at bounding box center [342, 756] width 32 height 32
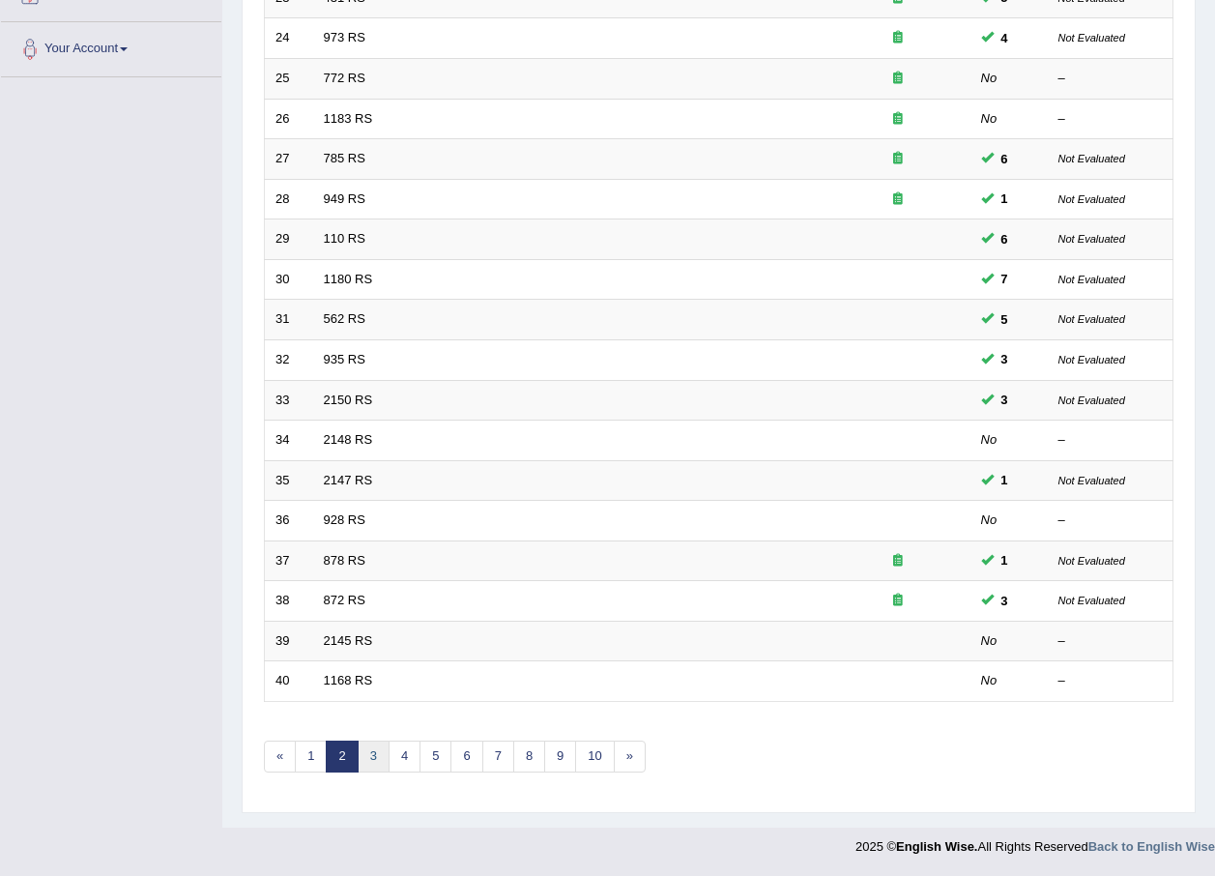
click at [365, 758] on link "3" at bounding box center [374, 756] width 32 height 32
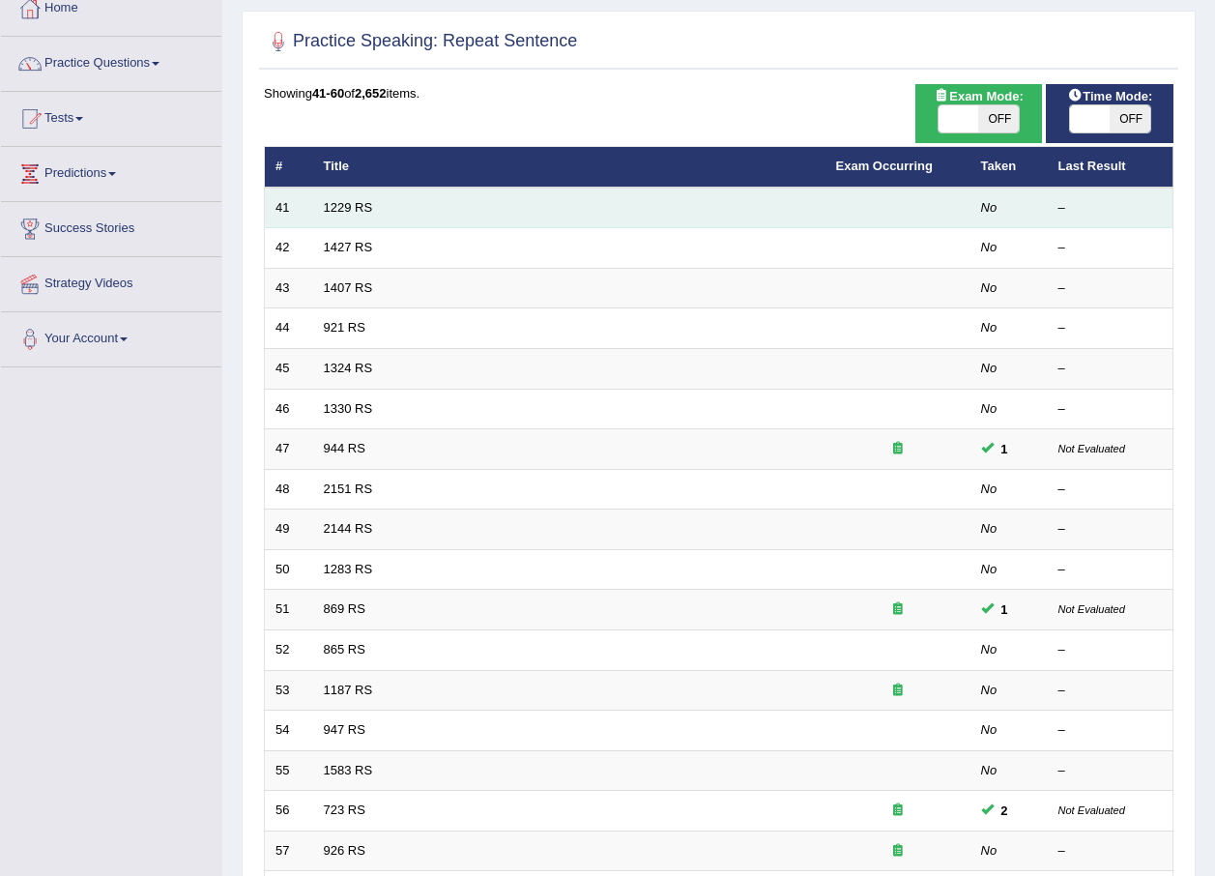
click at [332, 196] on td "1229 RS" at bounding box center [569, 208] width 512 height 41
click at [331, 210] on link "1229 RS" at bounding box center [348, 207] width 49 height 14
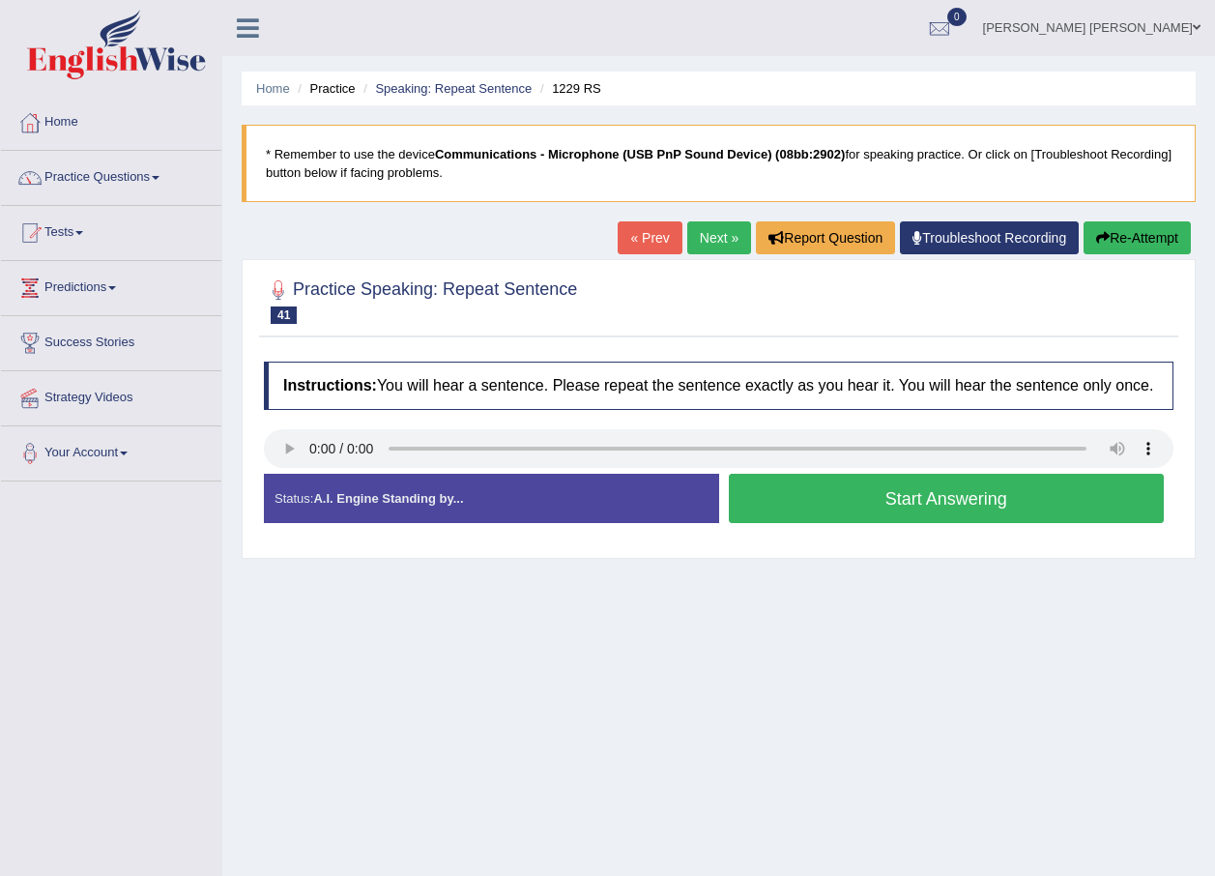
click at [944, 496] on button "Start Answering" at bounding box center [947, 498] width 436 height 49
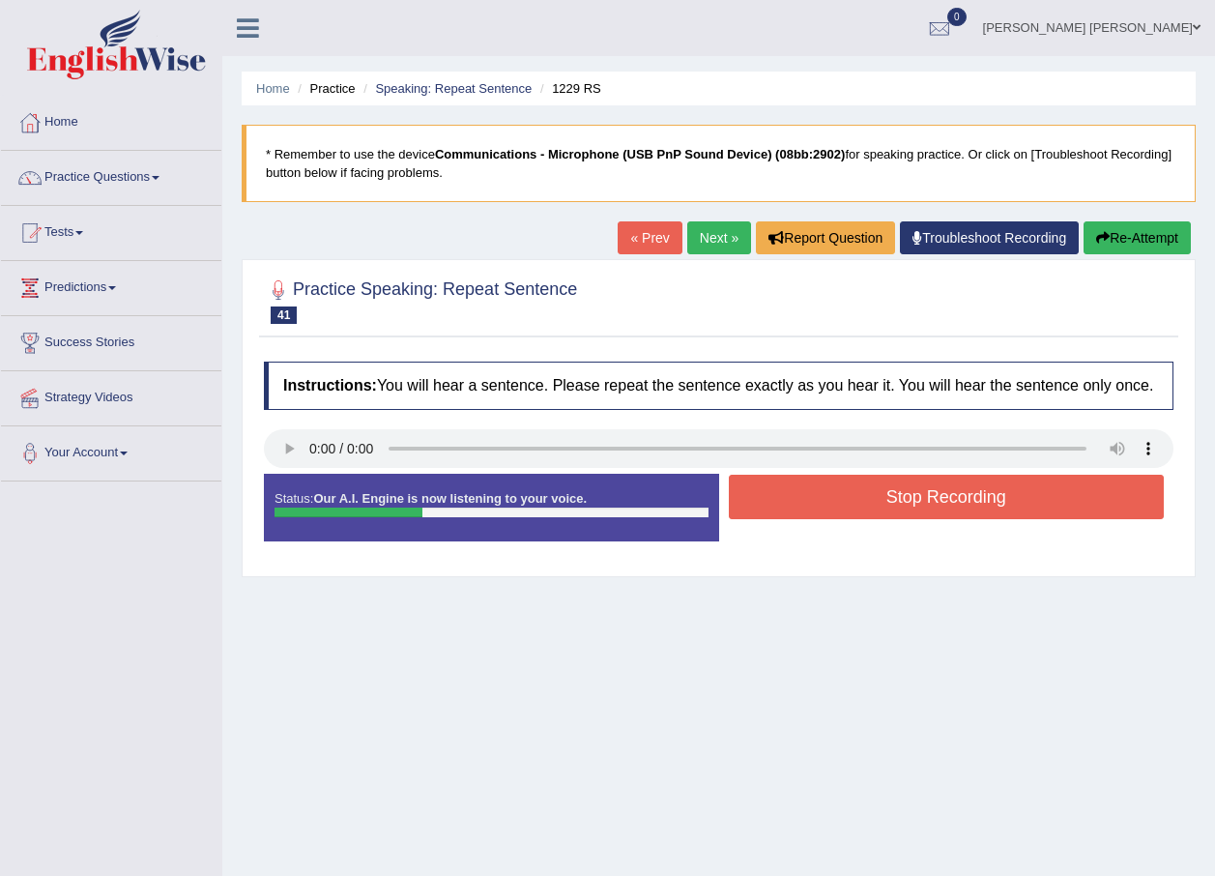
click at [986, 497] on button "Stop Recording" at bounding box center [947, 497] width 436 height 44
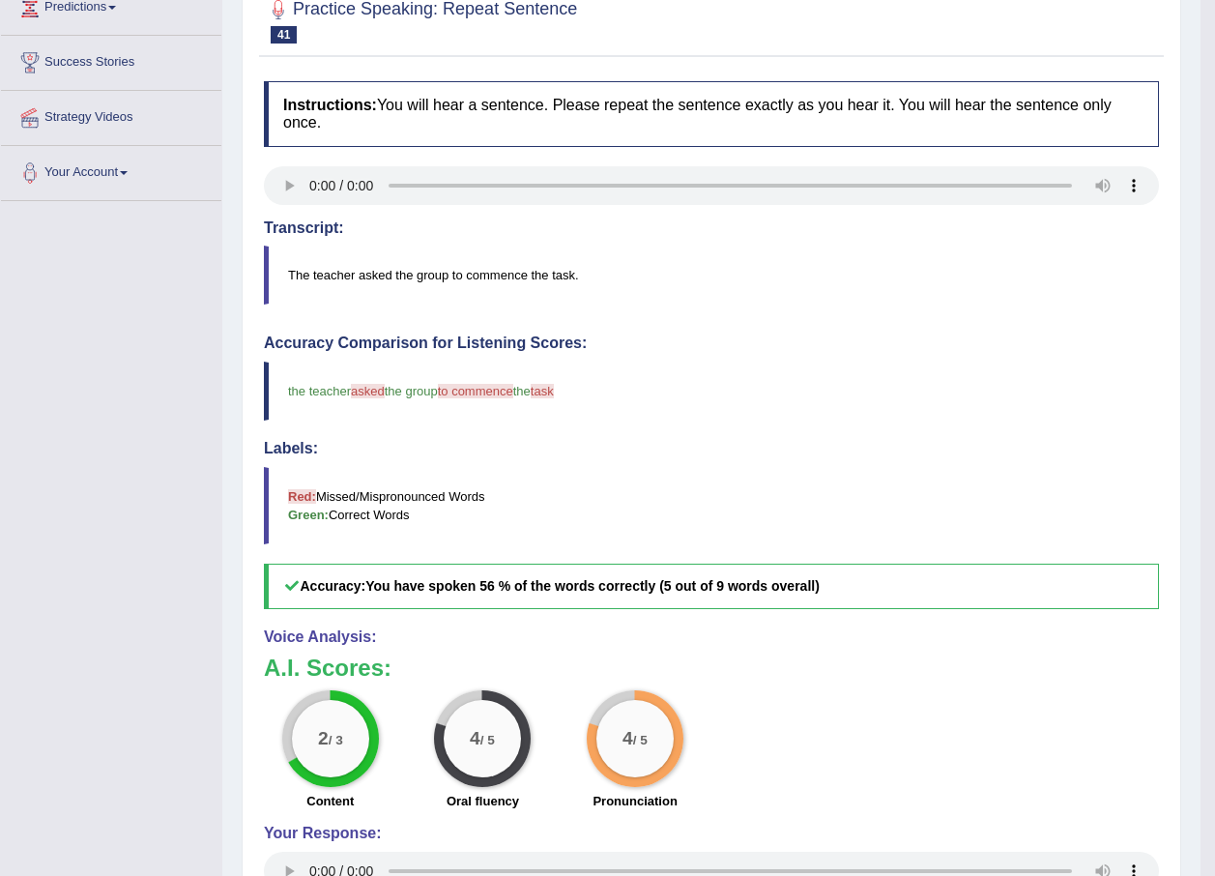
scroll to position [97, 0]
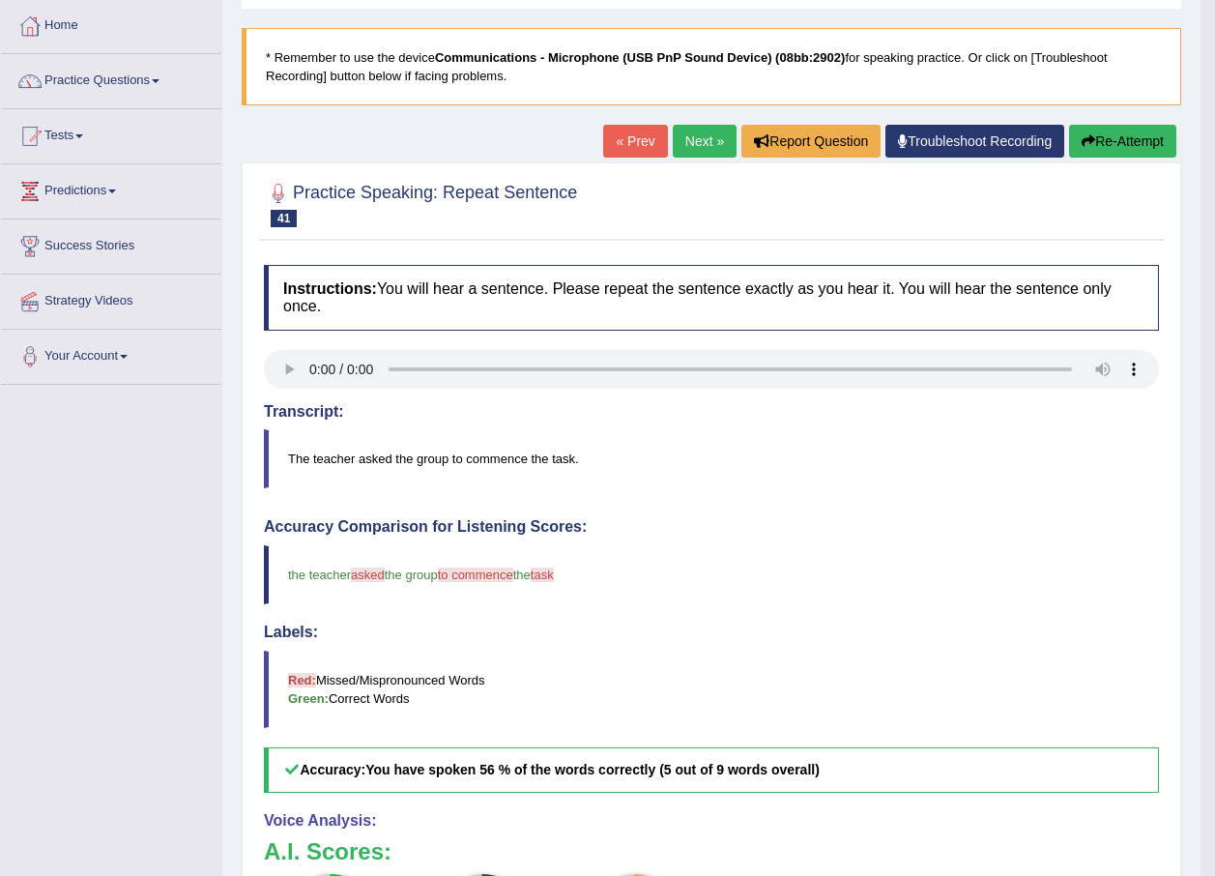
click at [716, 134] on link "Next »" at bounding box center [705, 141] width 64 height 33
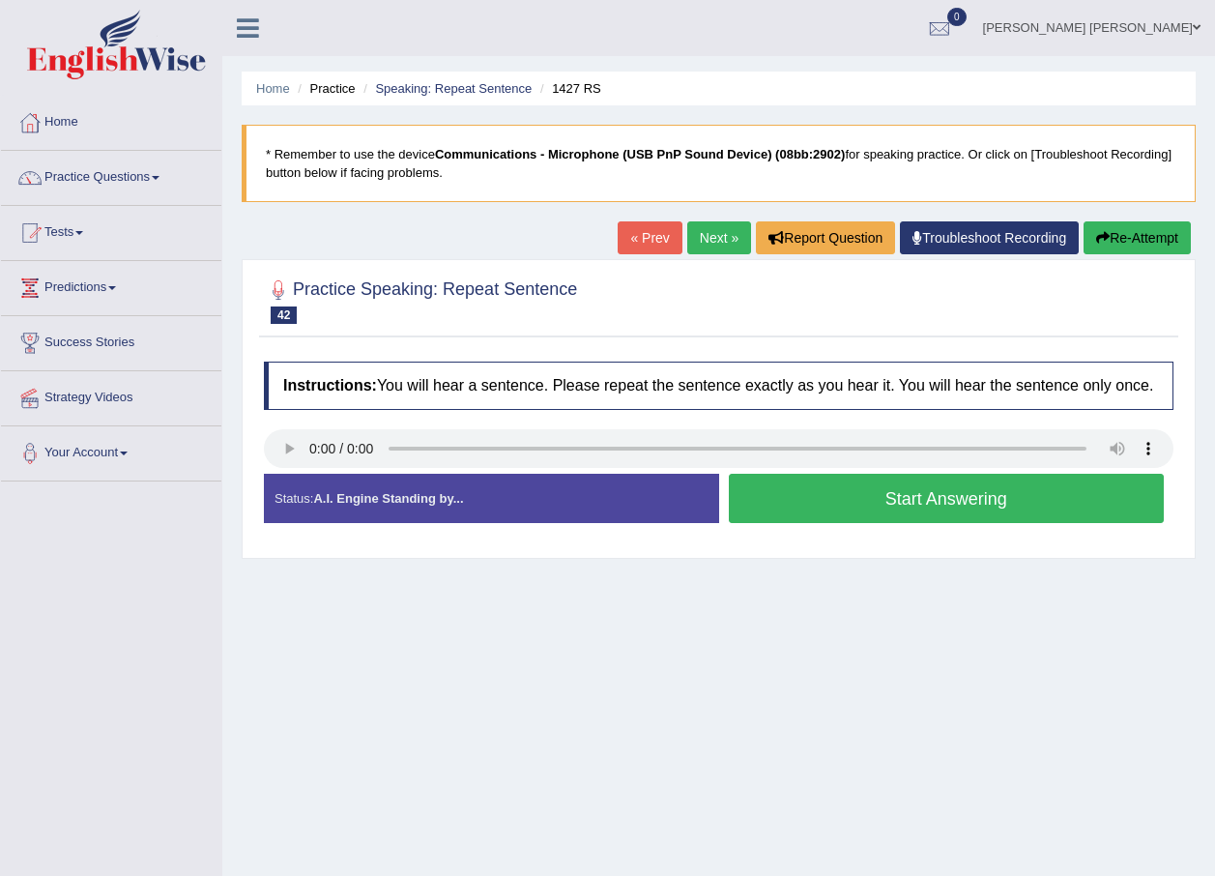
click at [839, 488] on button "Start Answering" at bounding box center [947, 498] width 436 height 49
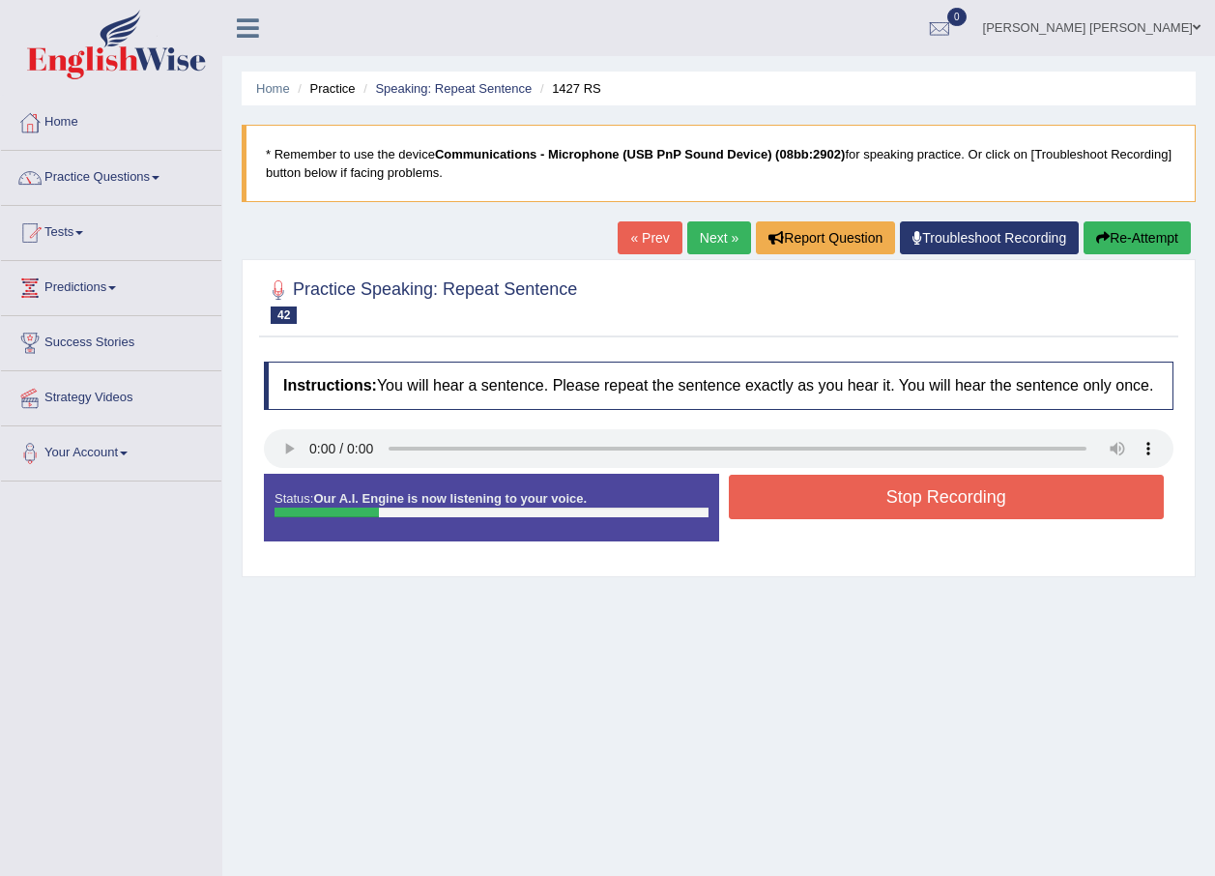
click at [937, 486] on button "Stop Recording" at bounding box center [947, 497] width 436 height 44
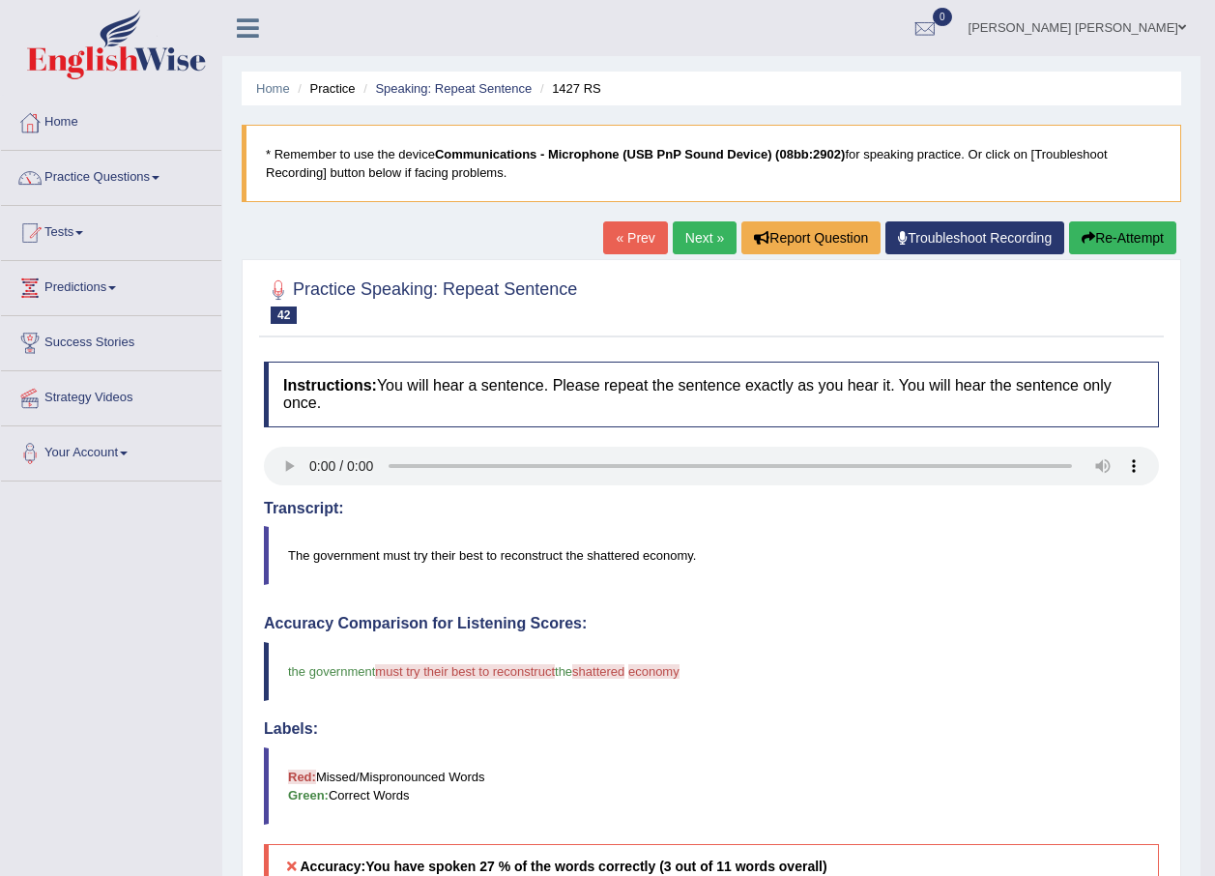
click at [684, 223] on link "Next »" at bounding box center [705, 237] width 64 height 33
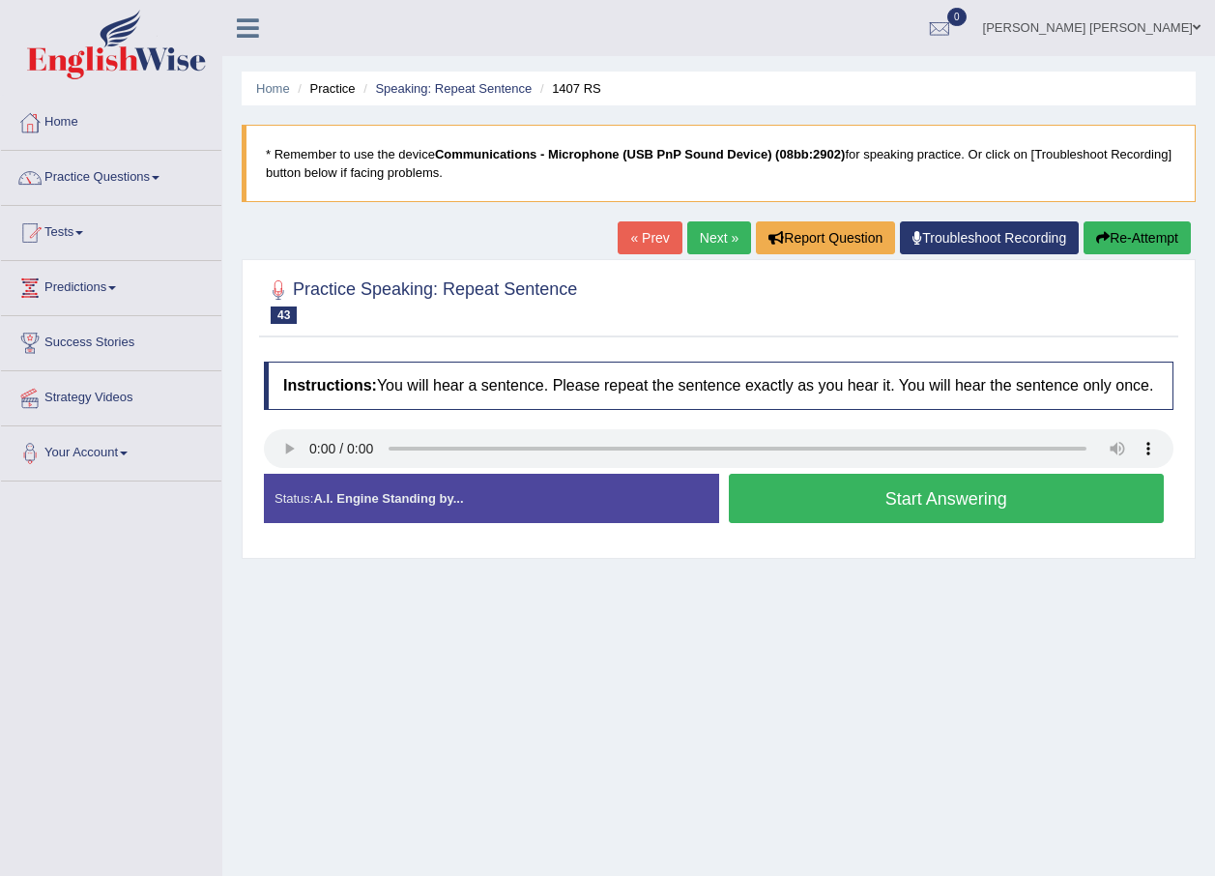
click at [260, 465] on div "Instructions: You will hear a sentence. Please repeat the sentence exactly as y…" at bounding box center [718, 450] width 919 height 196
click at [863, 499] on button "Start Answering" at bounding box center [947, 498] width 436 height 49
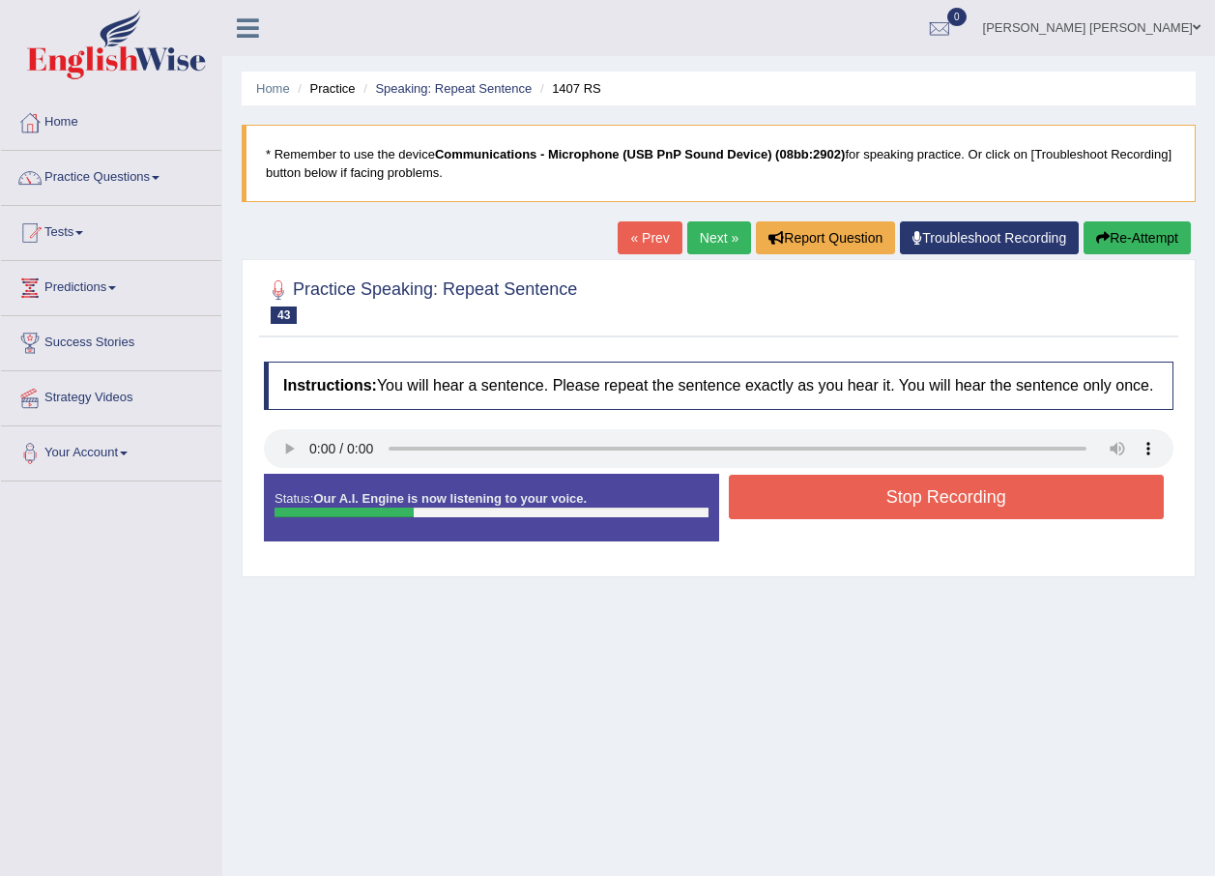
drag, startPoint x: 957, startPoint y: 489, endPoint x: 965, endPoint y: 482, distance: 10.3
click at [965, 482] on button "Stop Recording" at bounding box center [947, 497] width 436 height 44
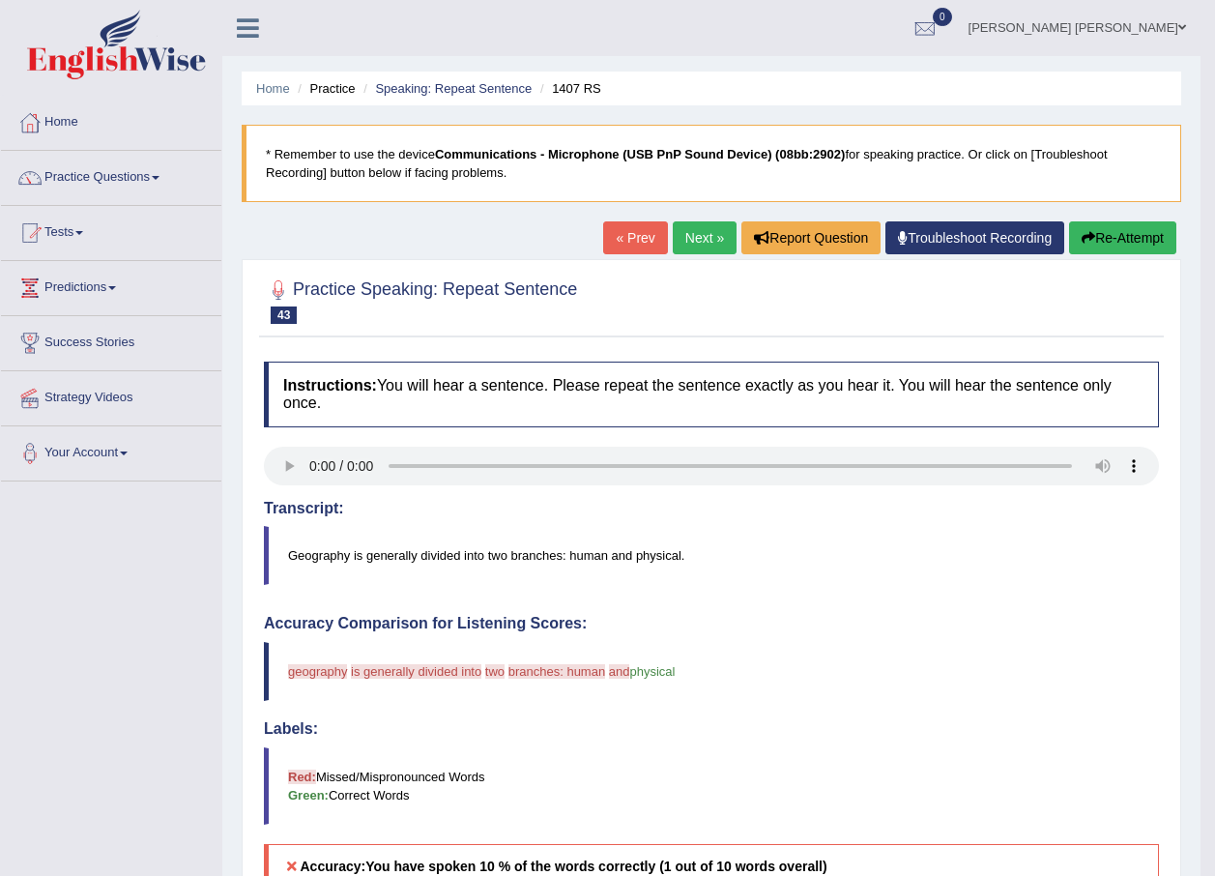
click at [686, 247] on link "Next »" at bounding box center [705, 237] width 64 height 33
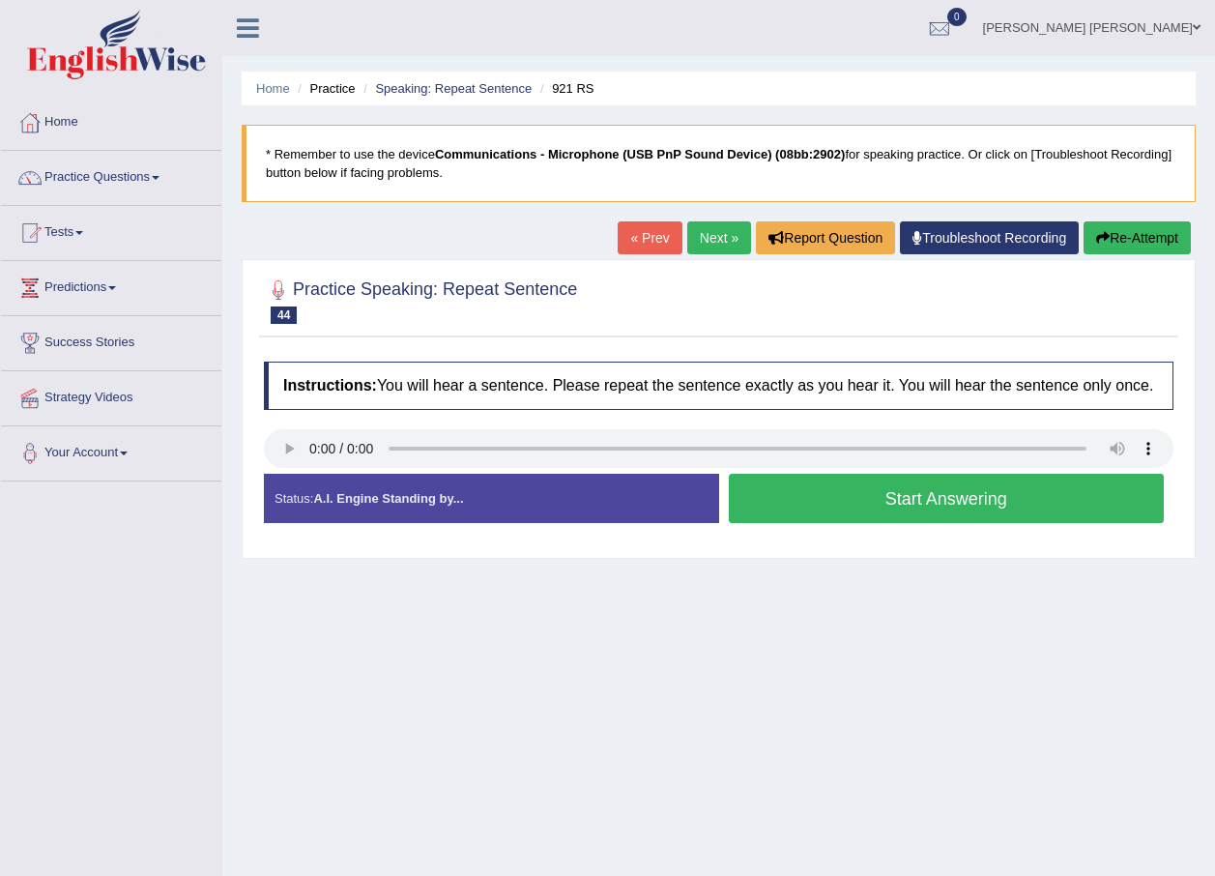
click at [853, 505] on button "Start Answering" at bounding box center [947, 498] width 436 height 49
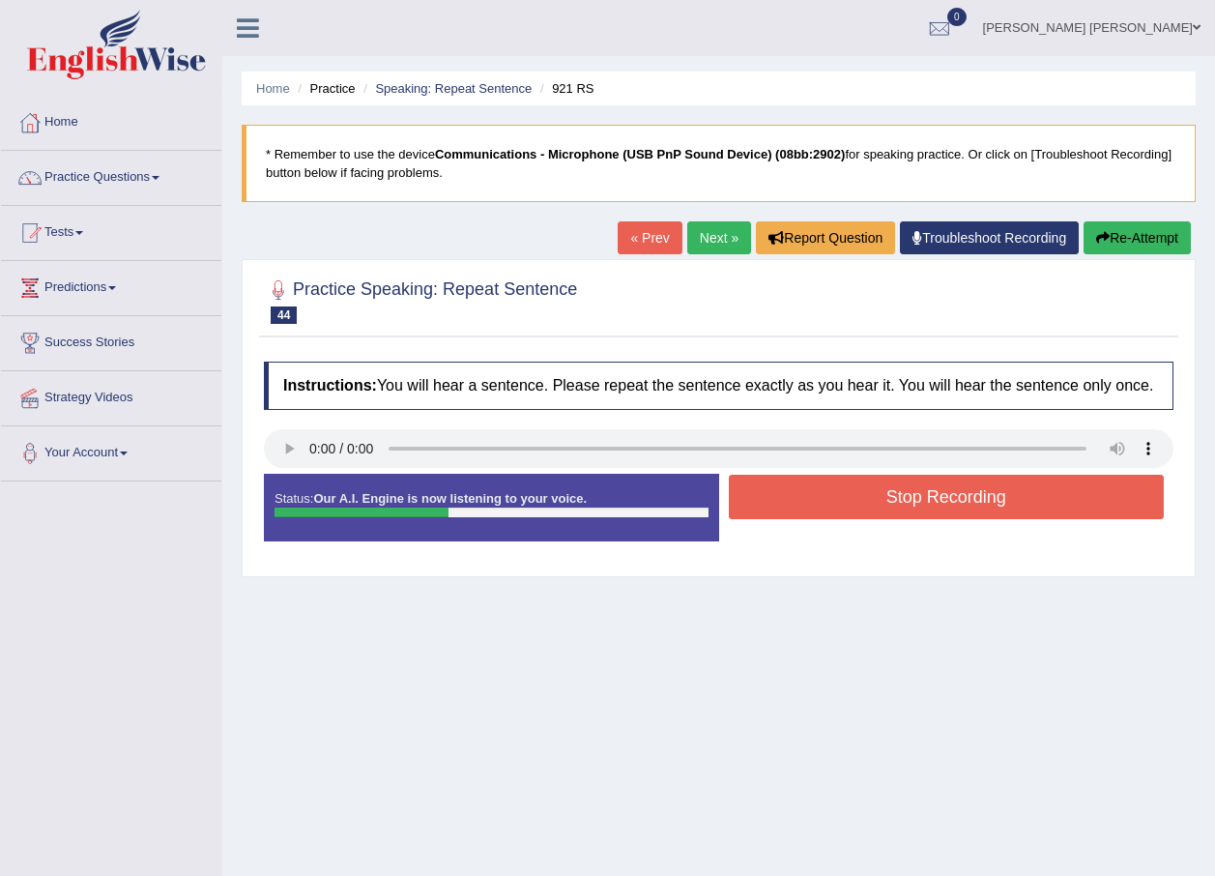
click at [1033, 492] on button "Stop Recording" at bounding box center [947, 497] width 436 height 44
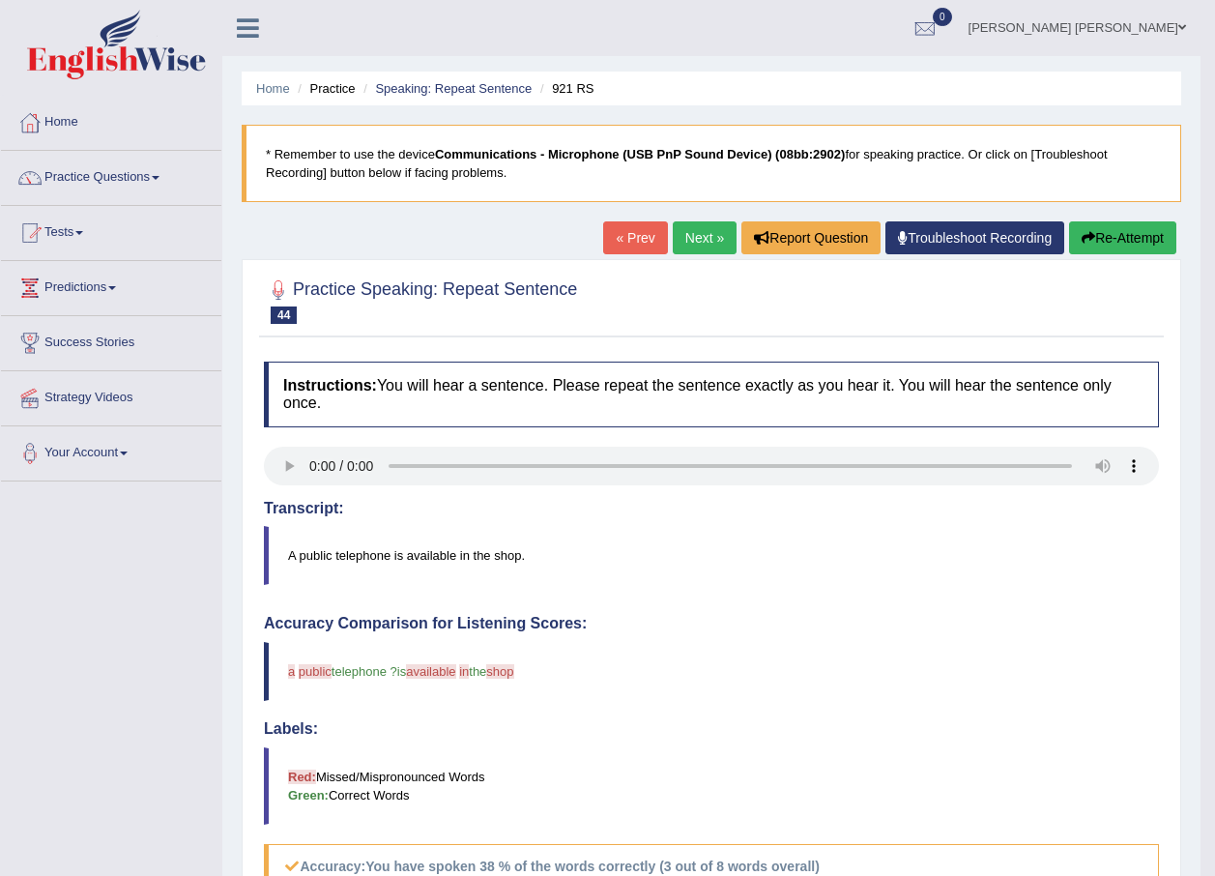
click at [698, 238] on link "Next »" at bounding box center [705, 237] width 64 height 33
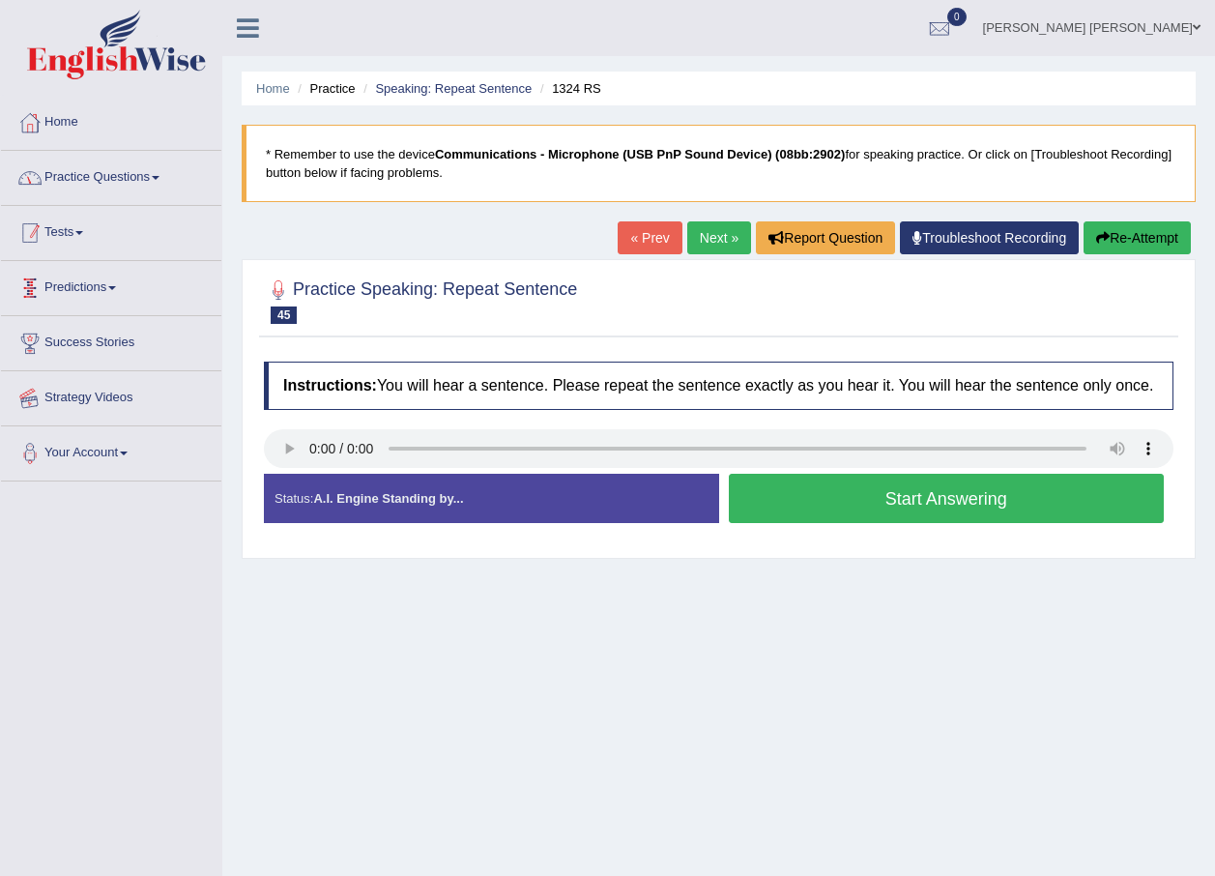
click at [130, 168] on link "Practice Questions" at bounding box center [111, 175] width 220 height 48
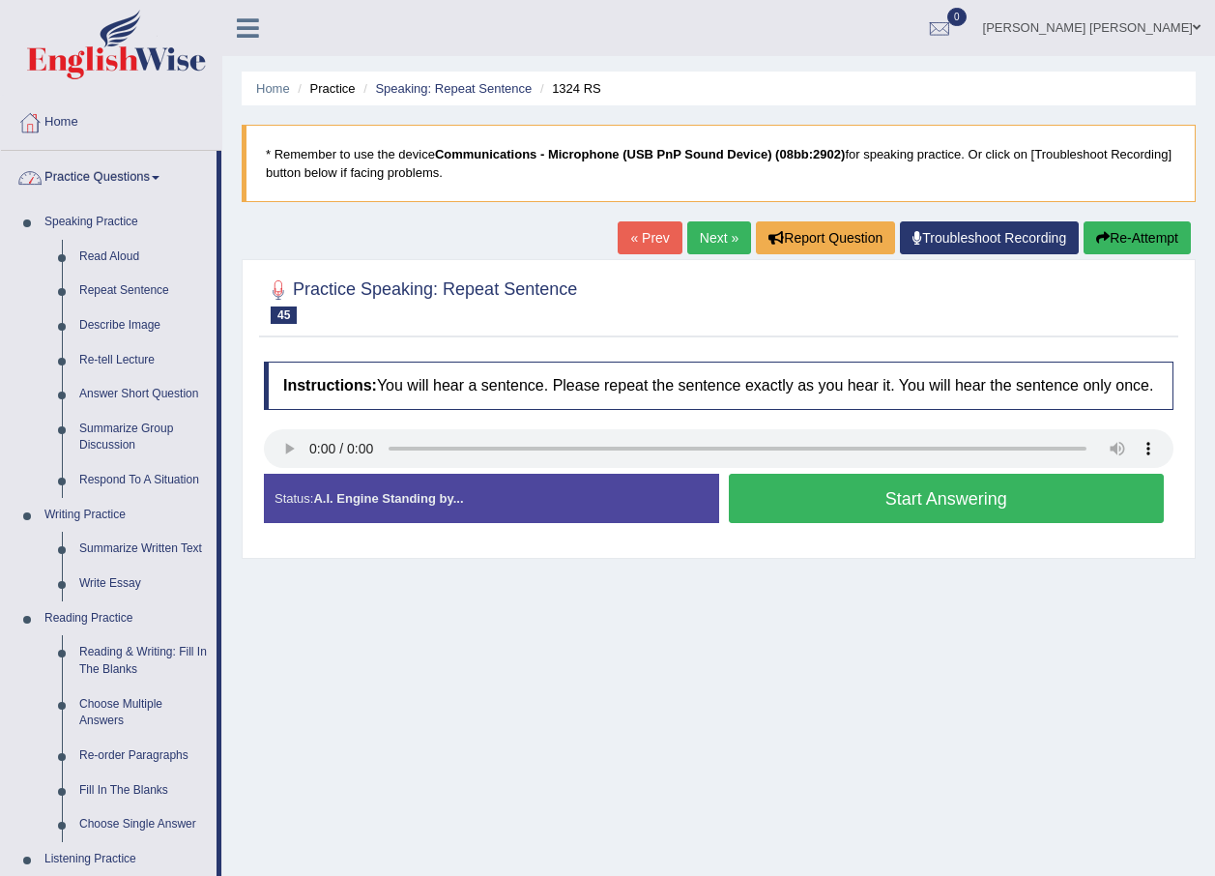
click at [130, 168] on link "Practice Questions" at bounding box center [109, 175] width 216 height 48
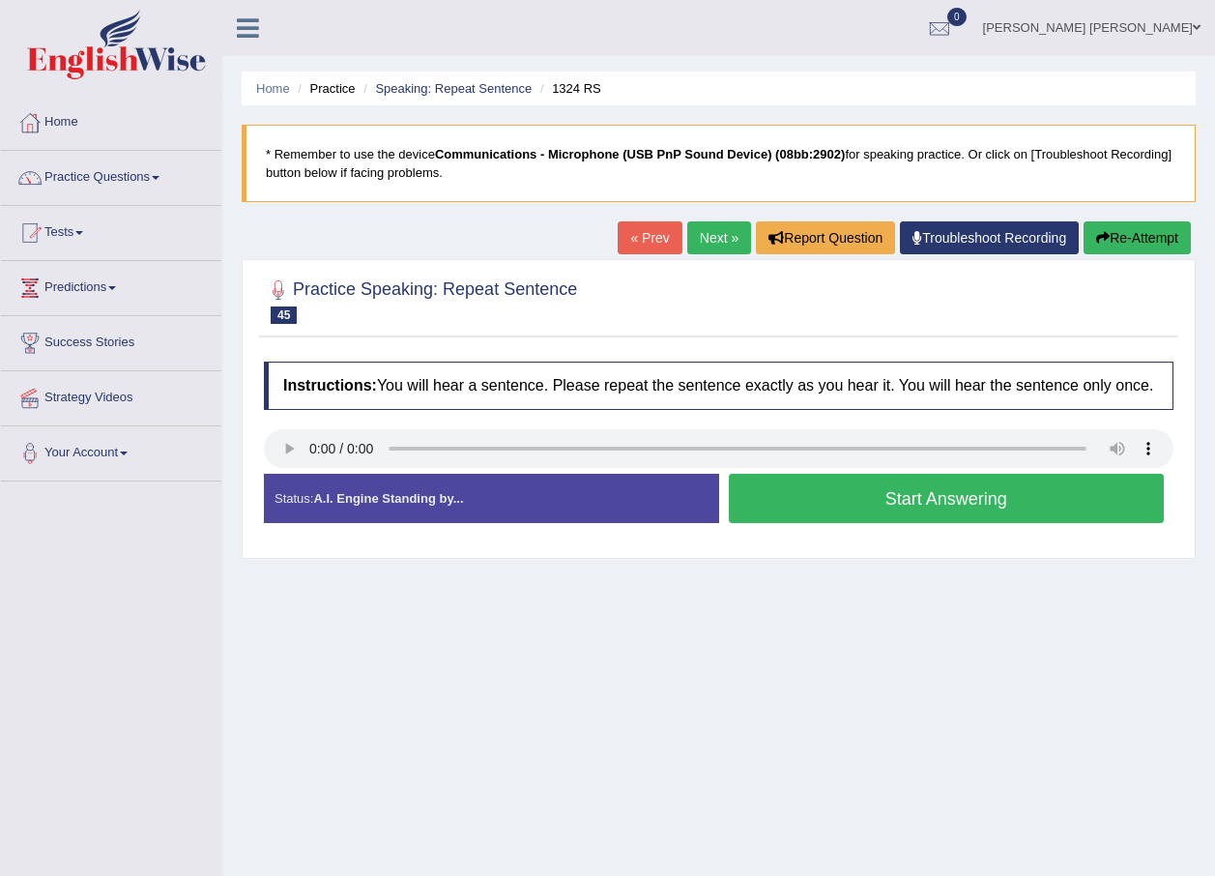
click at [702, 241] on link "Next »" at bounding box center [719, 237] width 64 height 33
click at [883, 501] on button "Start Answering" at bounding box center [947, 498] width 436 height 49
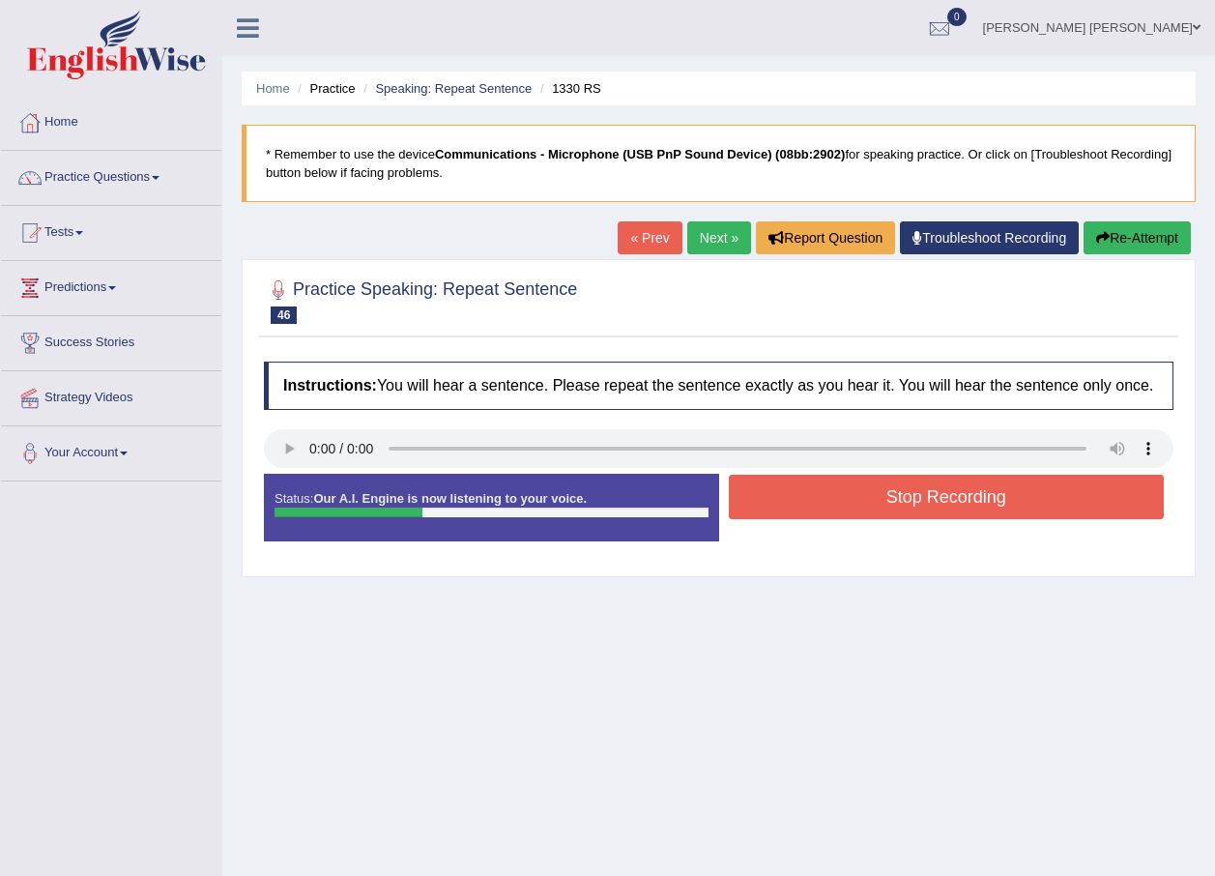
click at [1013, 496] on button "Stop Recording" at bounding box center [947, 497] width 436 height 44
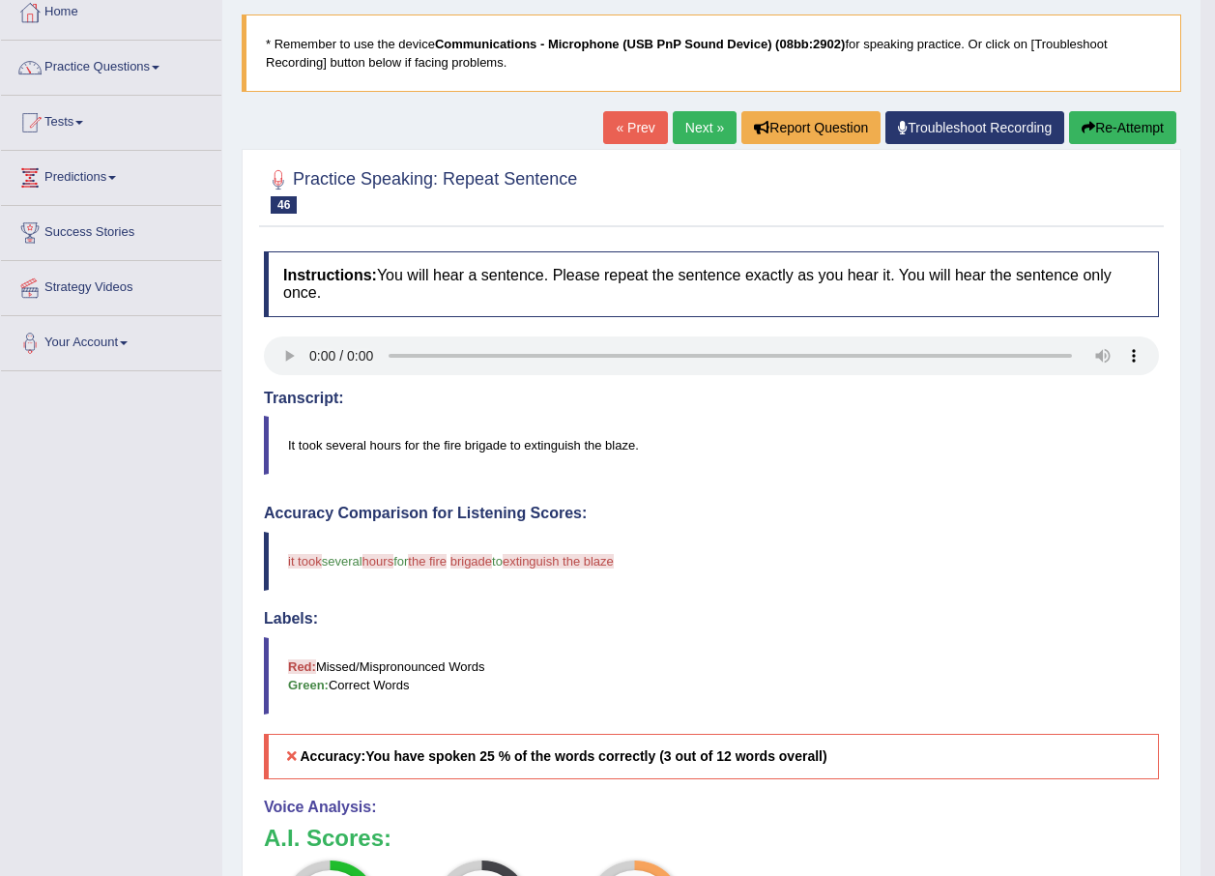
scroll to position [63, 0]
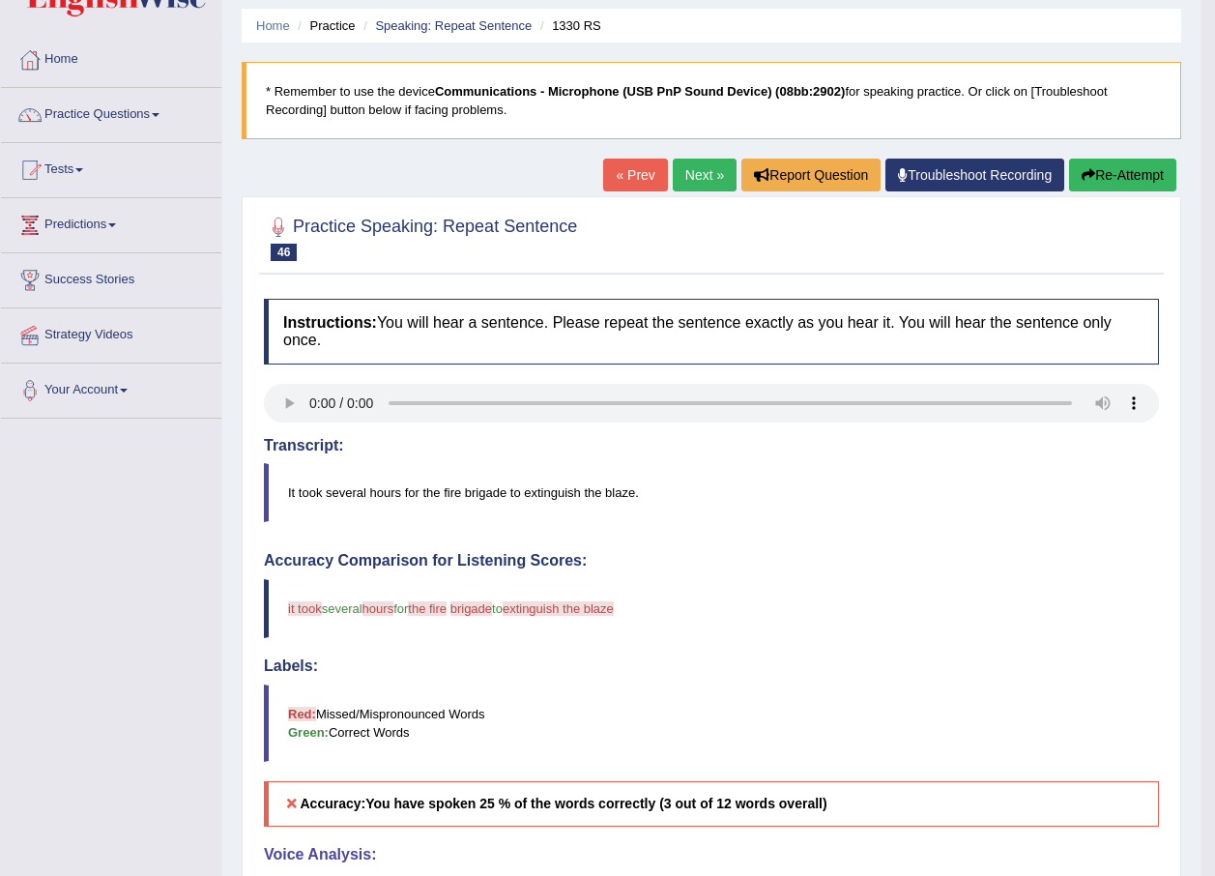
click at [699, 166] on link "Next »" at bounding box center [705, 175] width 64 height 33
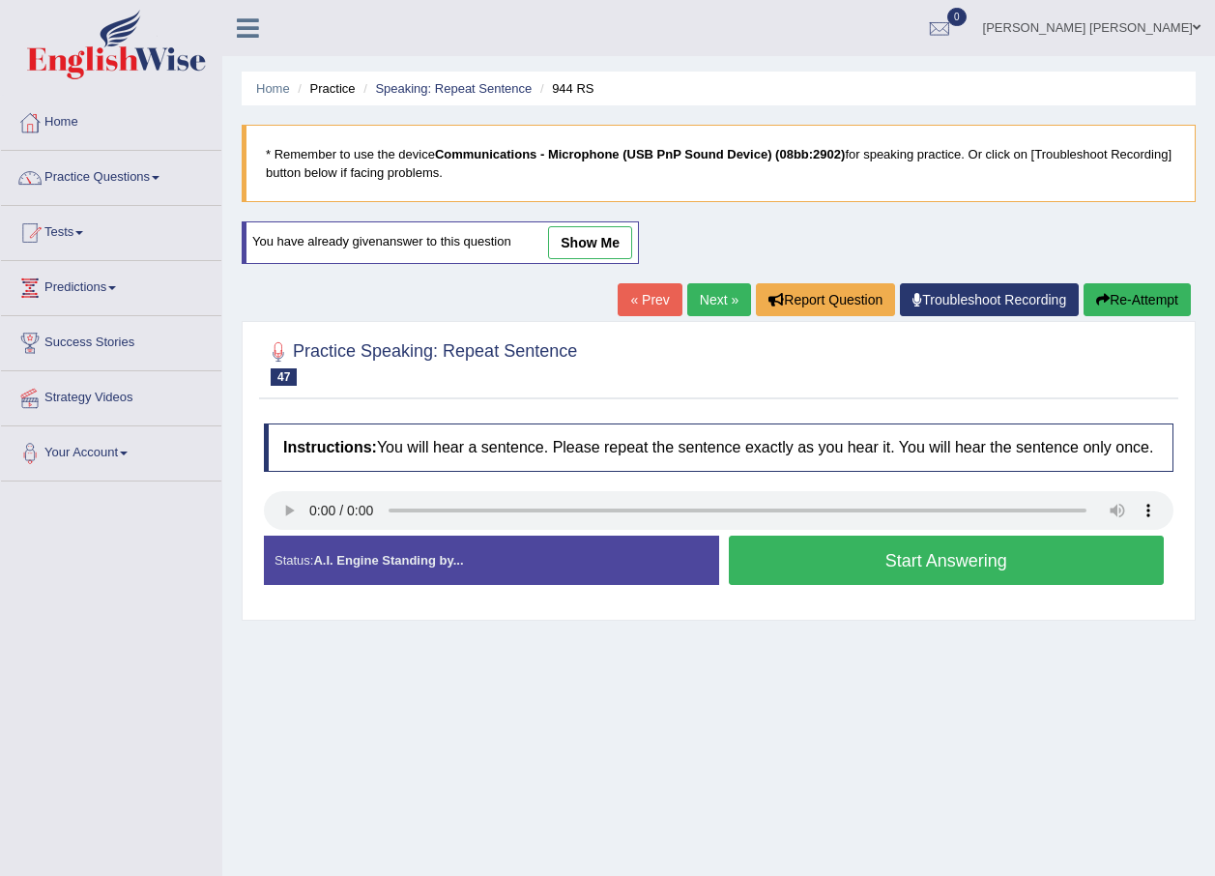
click at [931, 570] on button "Start Answering" at bounding box center [947, 559] width 436 height 49
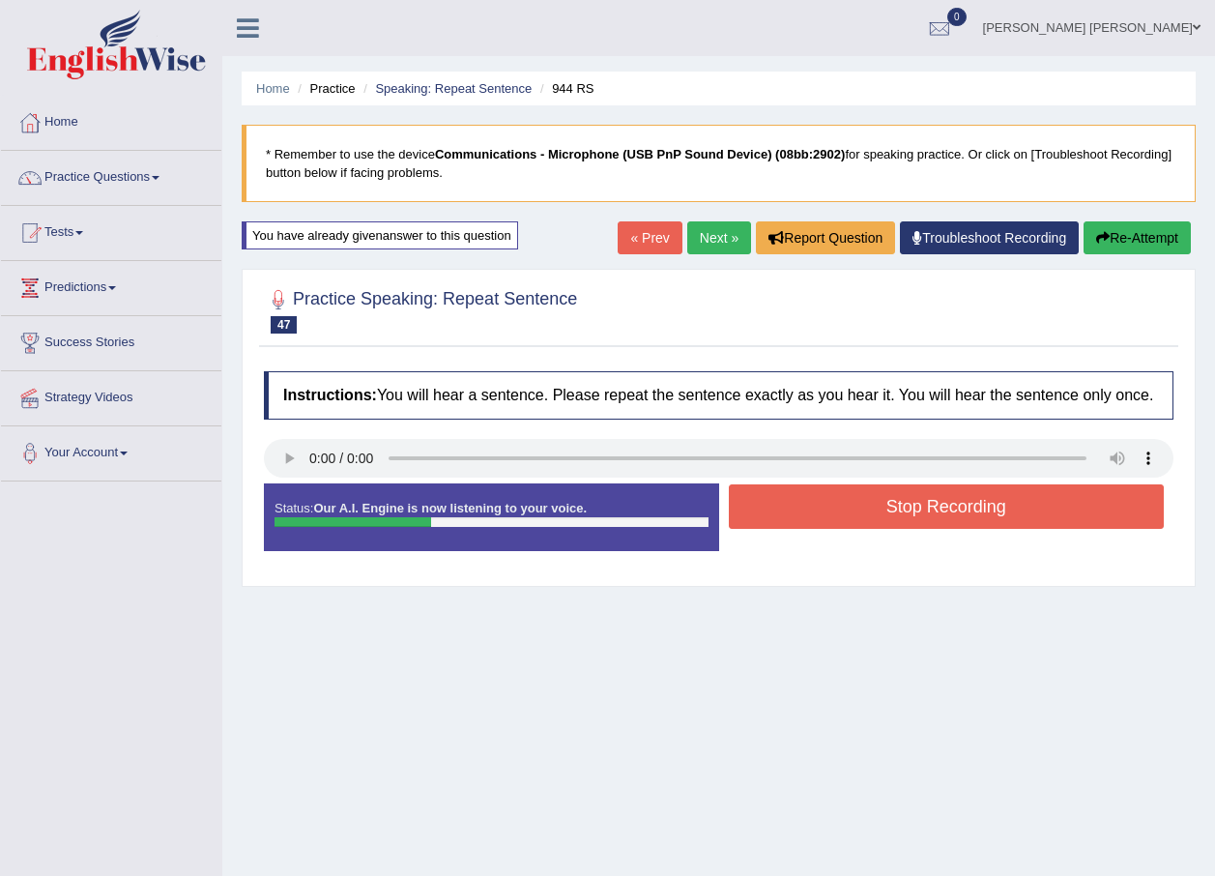
click at [970, 504] on button "Stop Recording" at bounding box center [947, 506] width 436 height 44
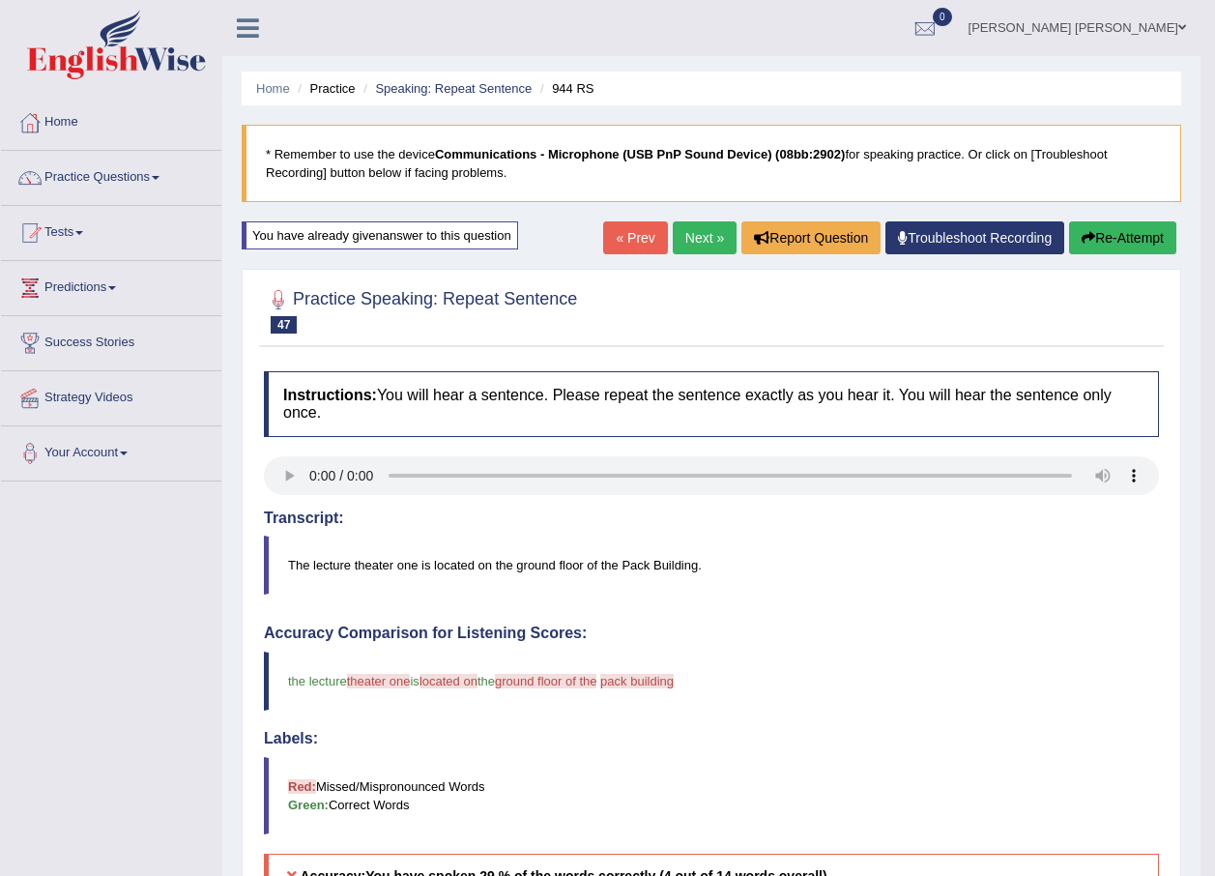
click at [702, 225] on link "Next »" at bounding box center [705, 237] width 64 height 33
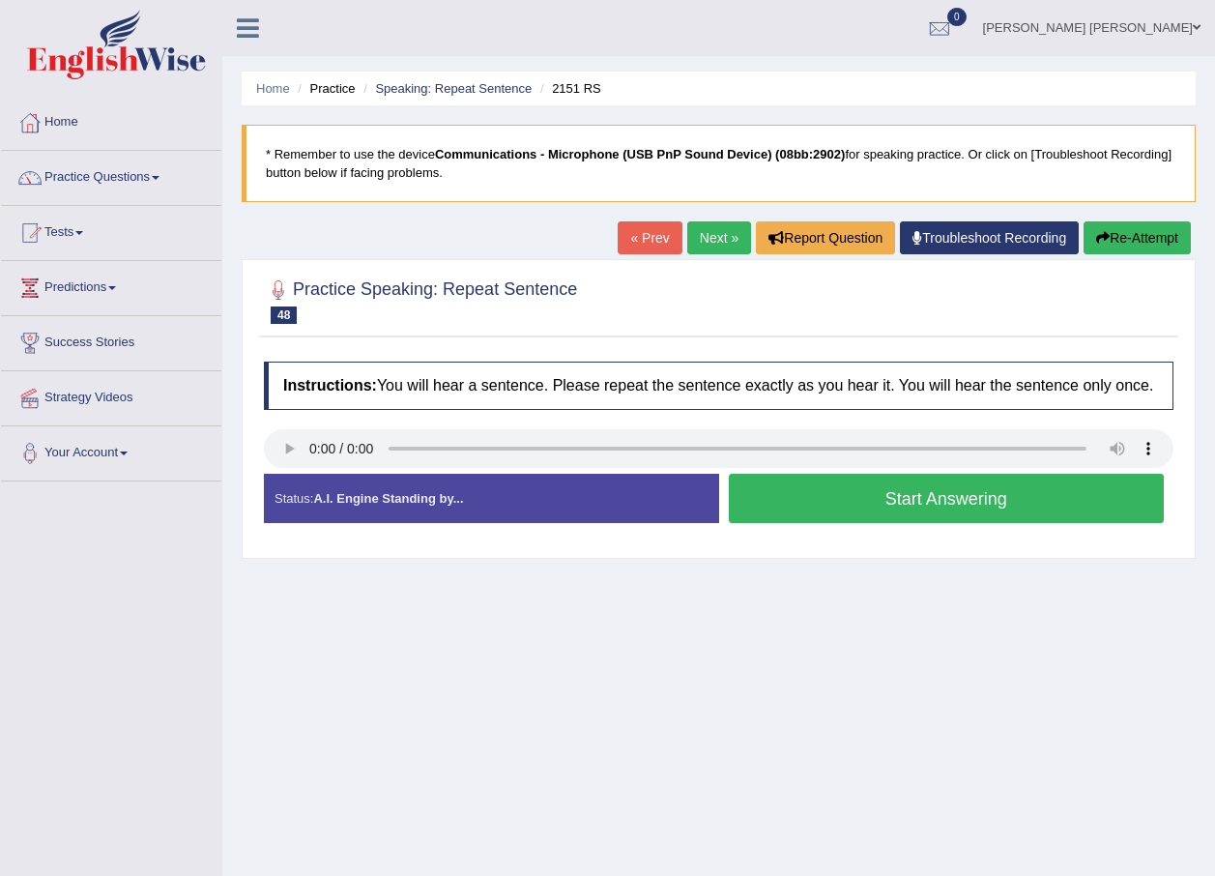
click at [799, 491] on button "Start Answering" at bounding box center [947, 498] width 436 height 49
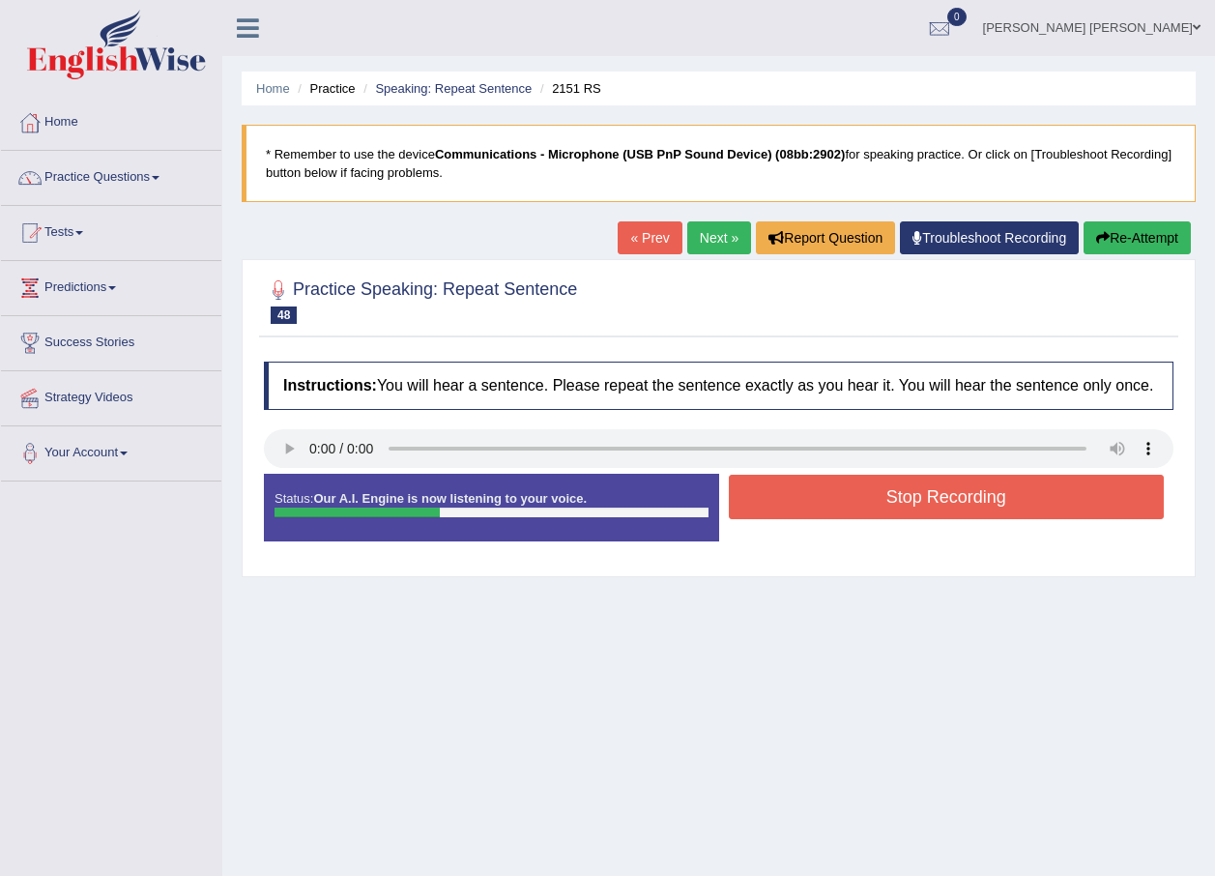
click at [1012, 492] on button "Stop Recording" at bounding box center [947, 497] width 436 height 44
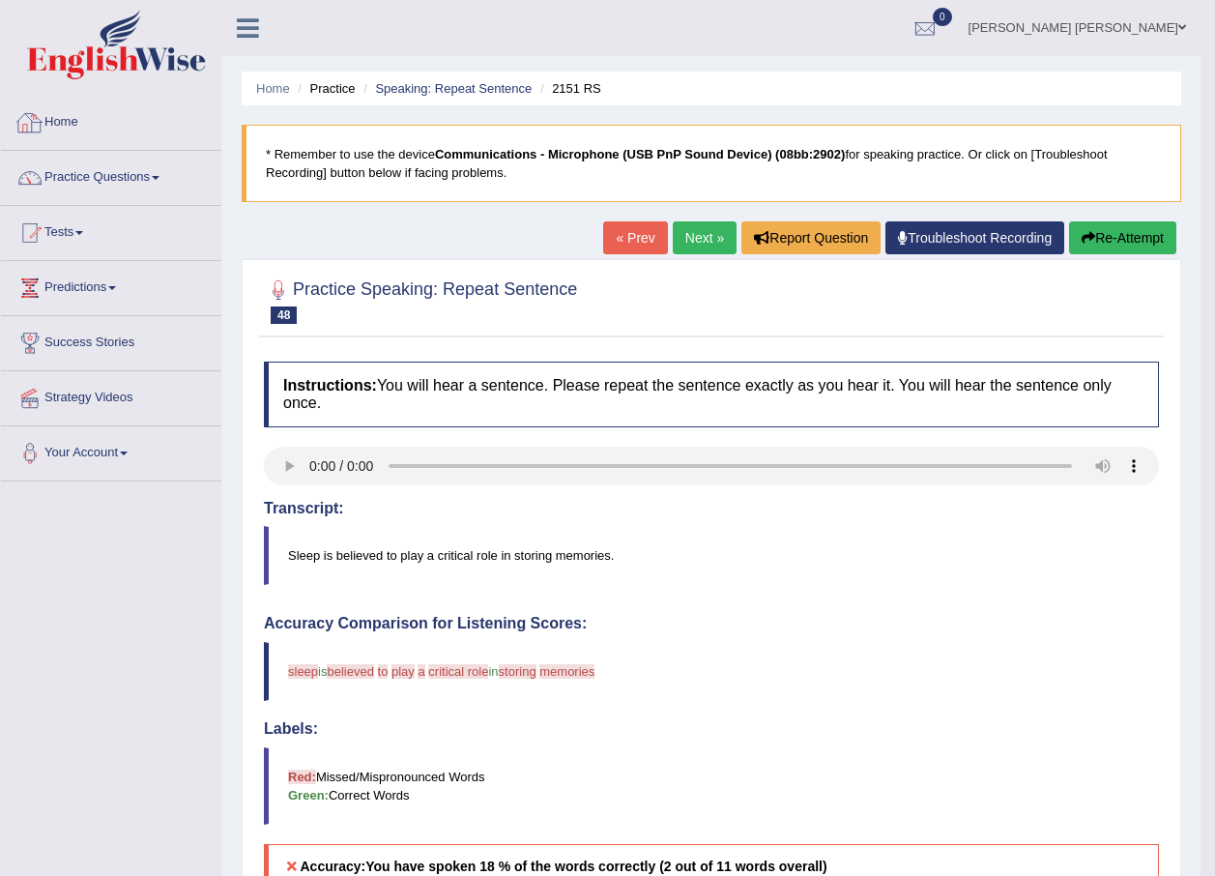
click at [61, 111] on link "Home" at bounding box center [111, 120] width 220 height 48
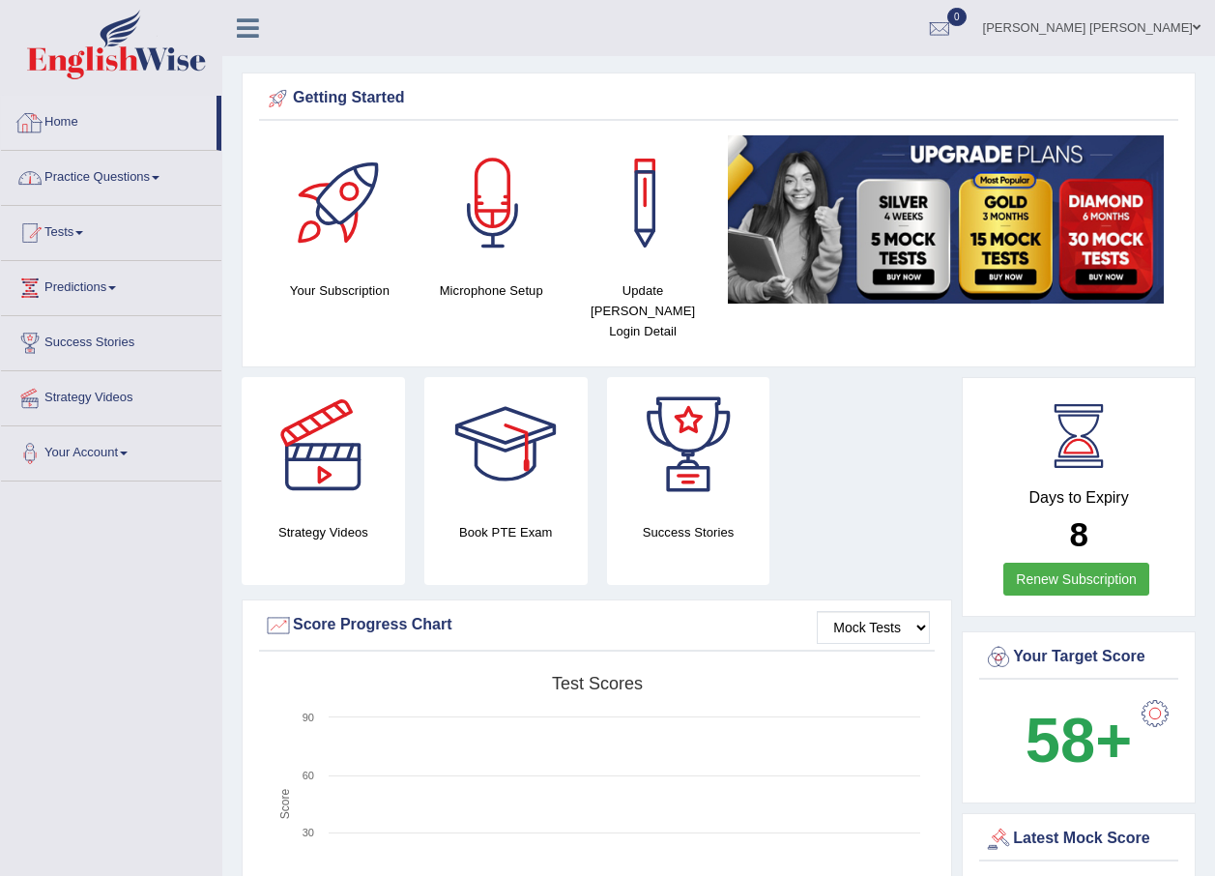
click at [149, 180] on link "Practice Questions" at bounding box center [111, 175] width 220 height 48
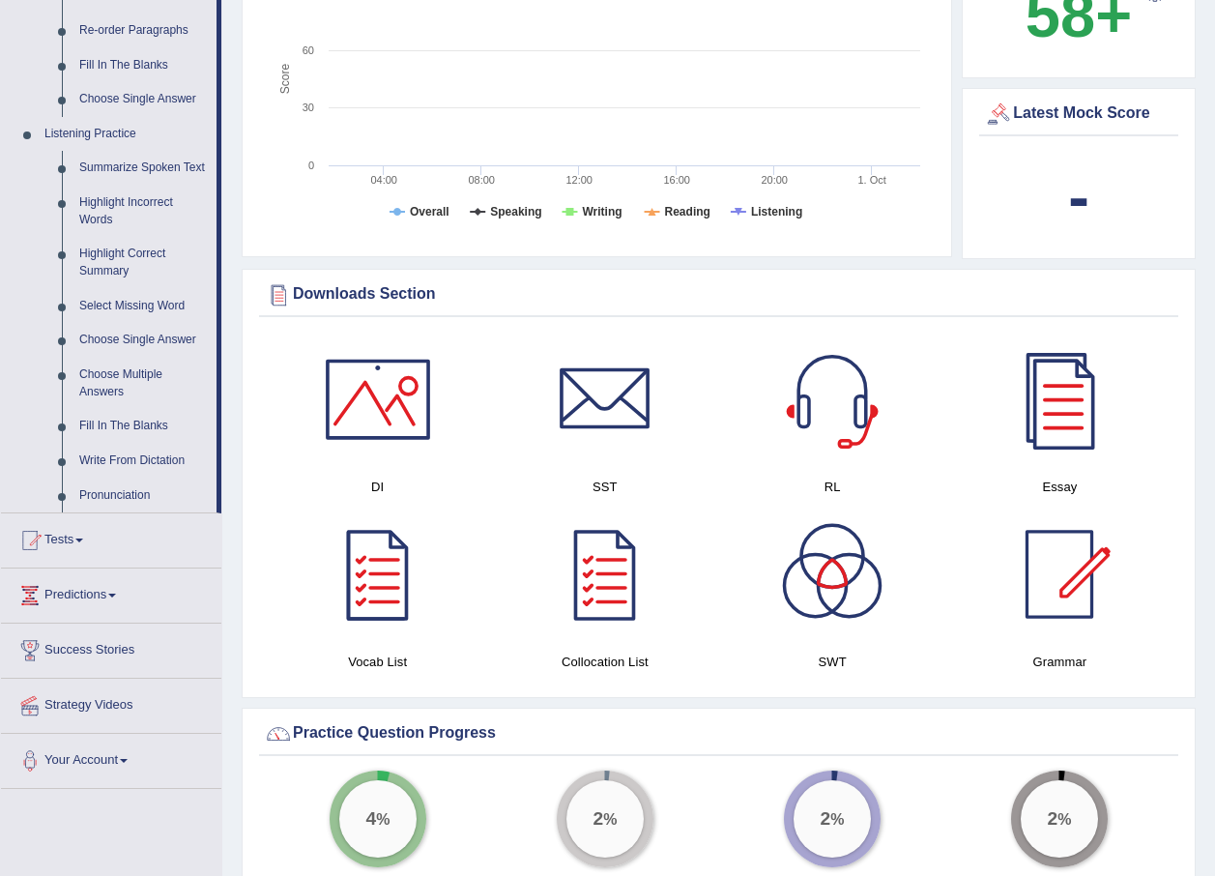
scroll to position [514, 0]
